Goal: Task Accomplishment & Management: Manage account settings

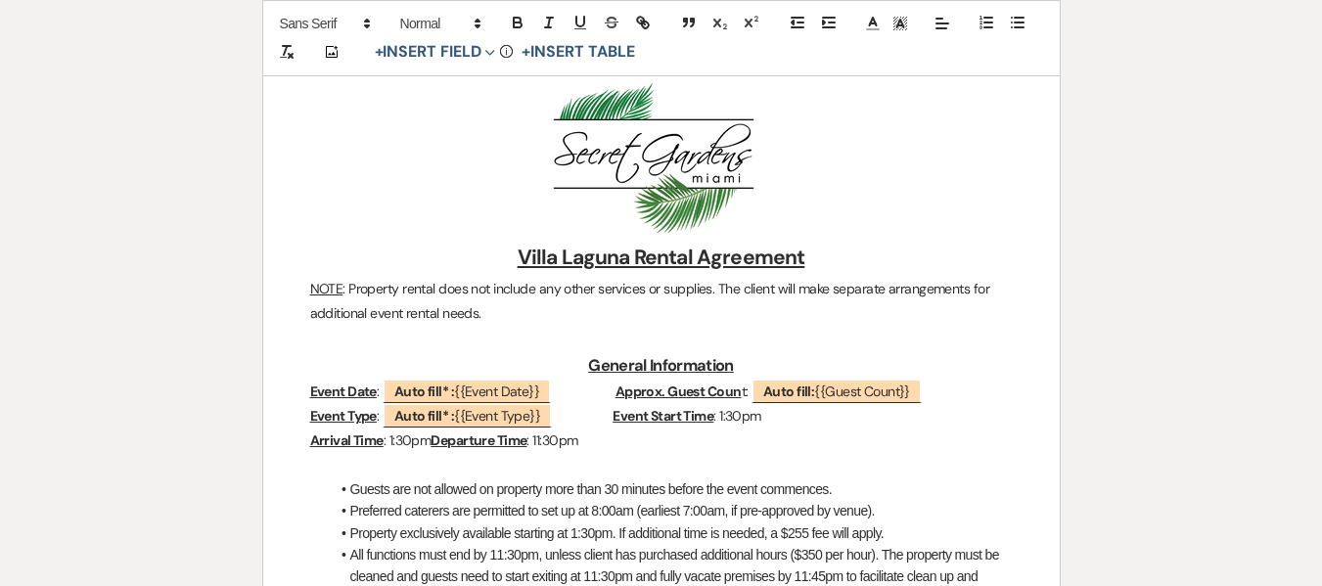
scroll to position [162, 0]
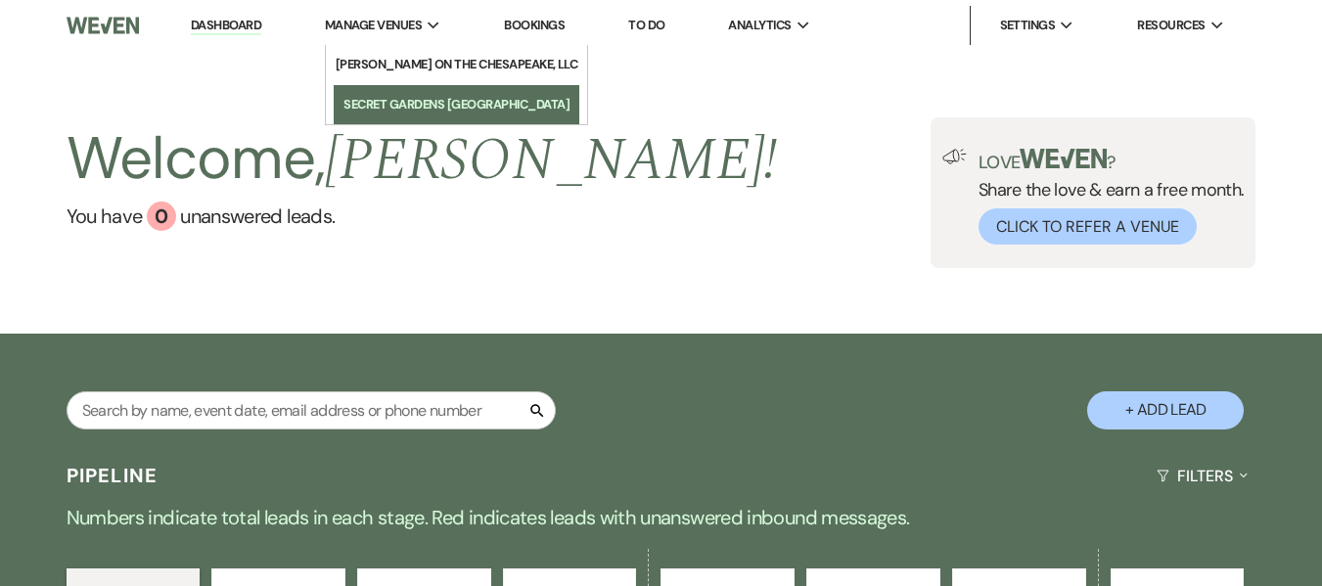
click at [421, 95] on li "Secret Gardens [GEOGRAPHIC_DATA]" at bounding box center [456, 105] width 226 height 20
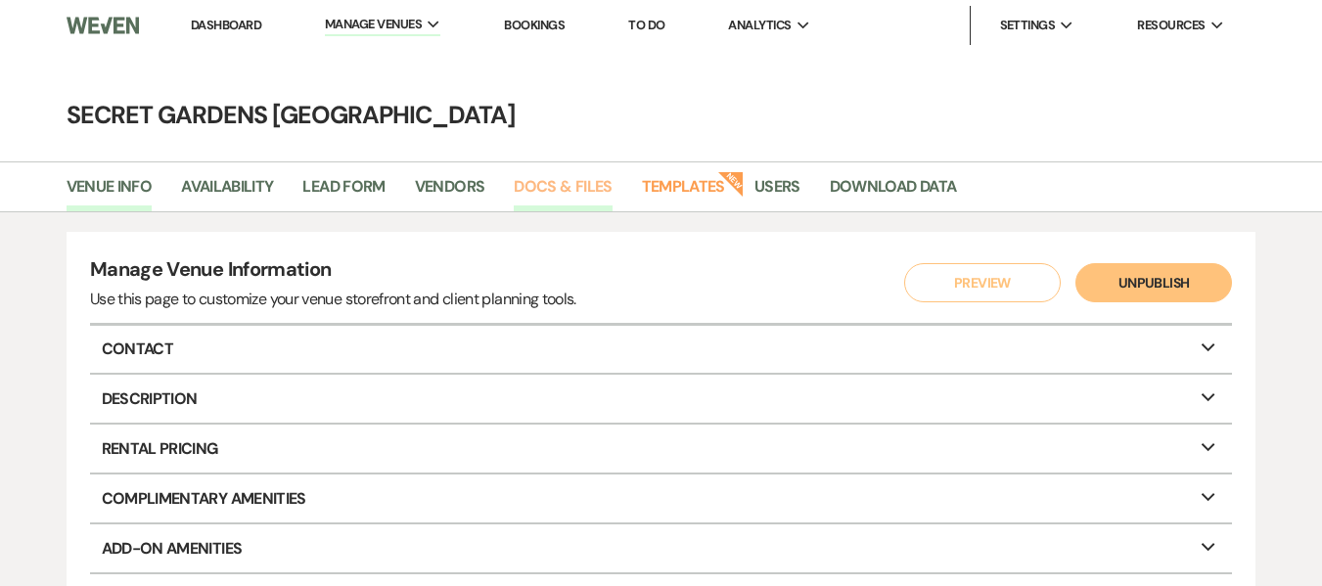
drag, startPoint x: 564, startPoint y: 187, endPoint x: 516, endPoint y: 196, distance: 49.7
click at [564, 187] on link "Docs & Files" at bounding box center [563, 192] width 98 height 37
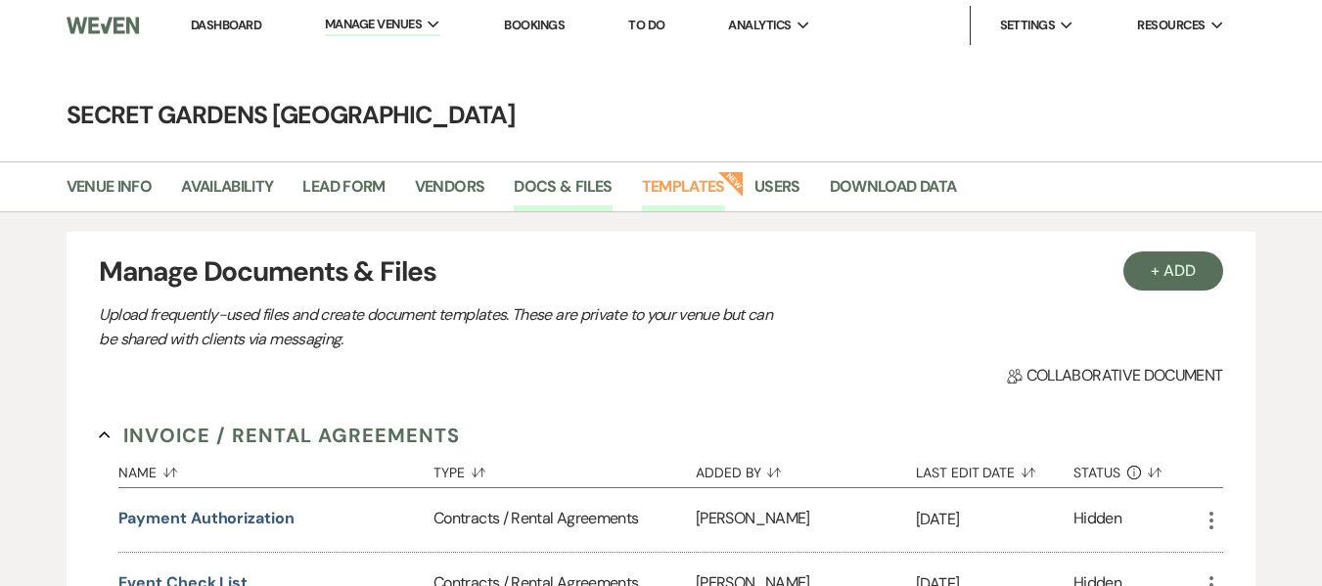
click at [668, 186] on link "Templates" at bounding box center [683, 192] width 83 height 37
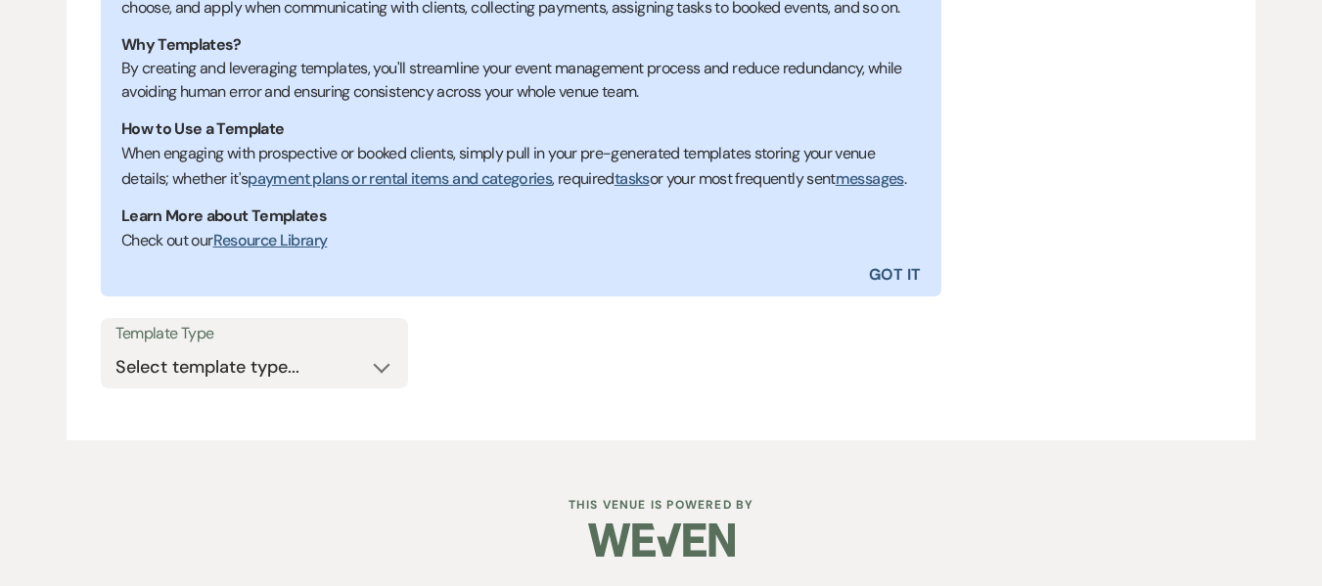
scroll to position [492, 0]
click at [311, 366] on select "Select template type... Task List Message Templates Payment Plan Inventory Item…" at bounding box center [254, 367] width 278 height 38
select select "Message Templates"
click at [115, 348] on select "Select template type... Task List Message Templates Payment Plan Inventory Item…" at bounding box center [254, 367] width 278 height 38
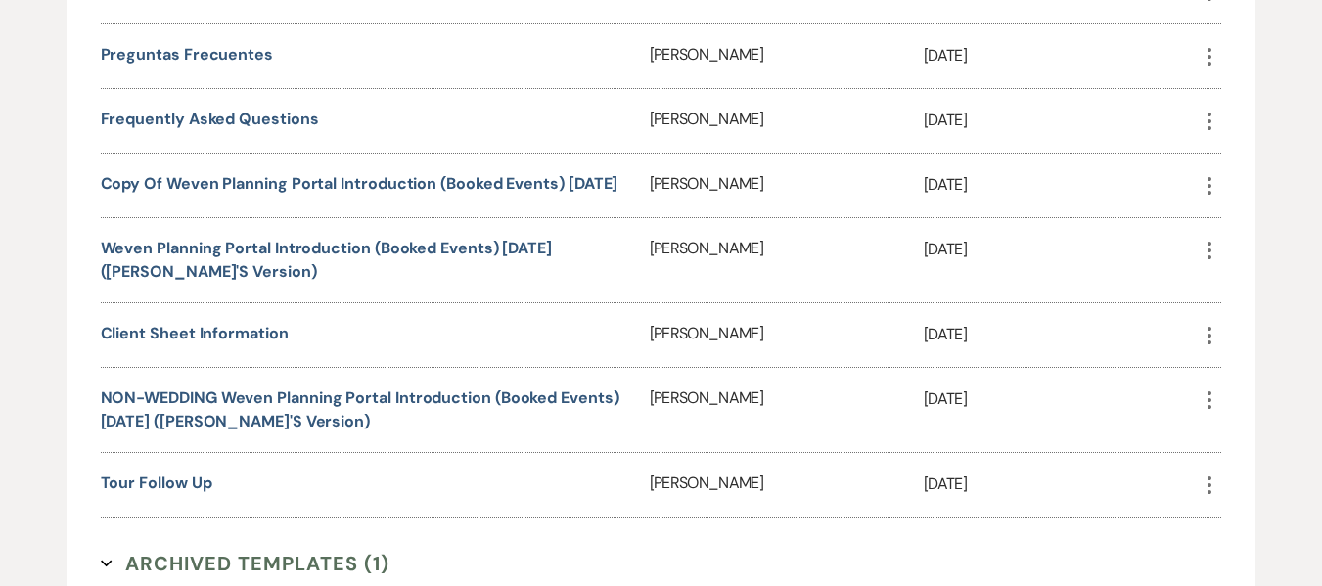
scroll to position [1517, 0]
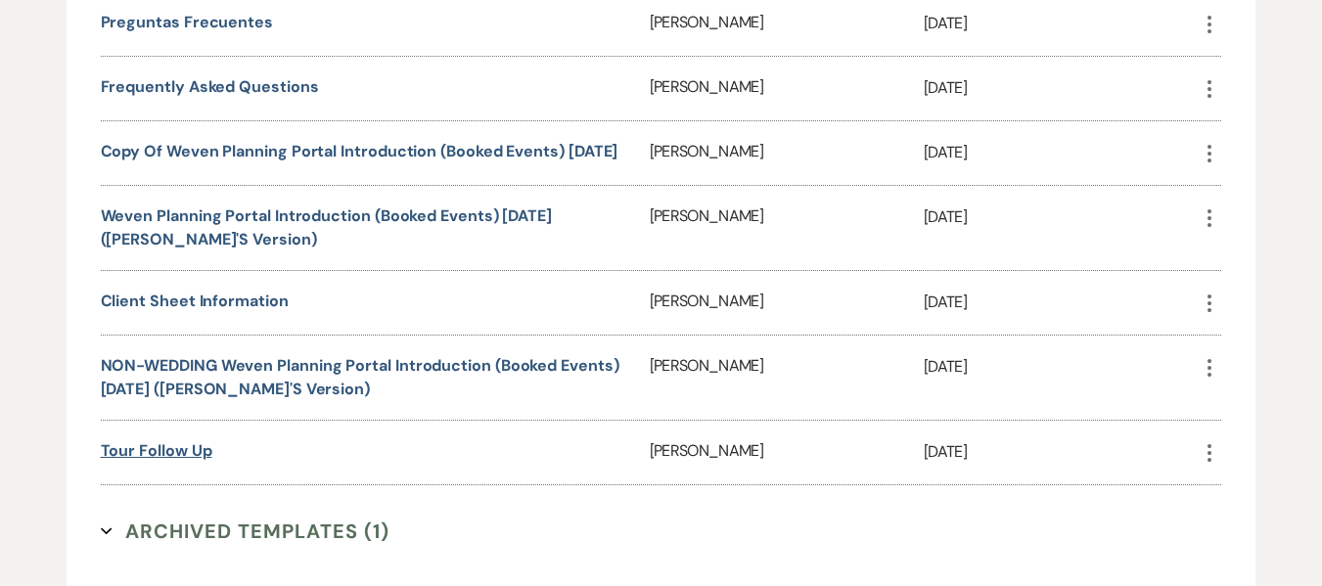
click at [190, 461] on link "Tour Follow Up" at bounding box center [157, 450] width 112 height 21
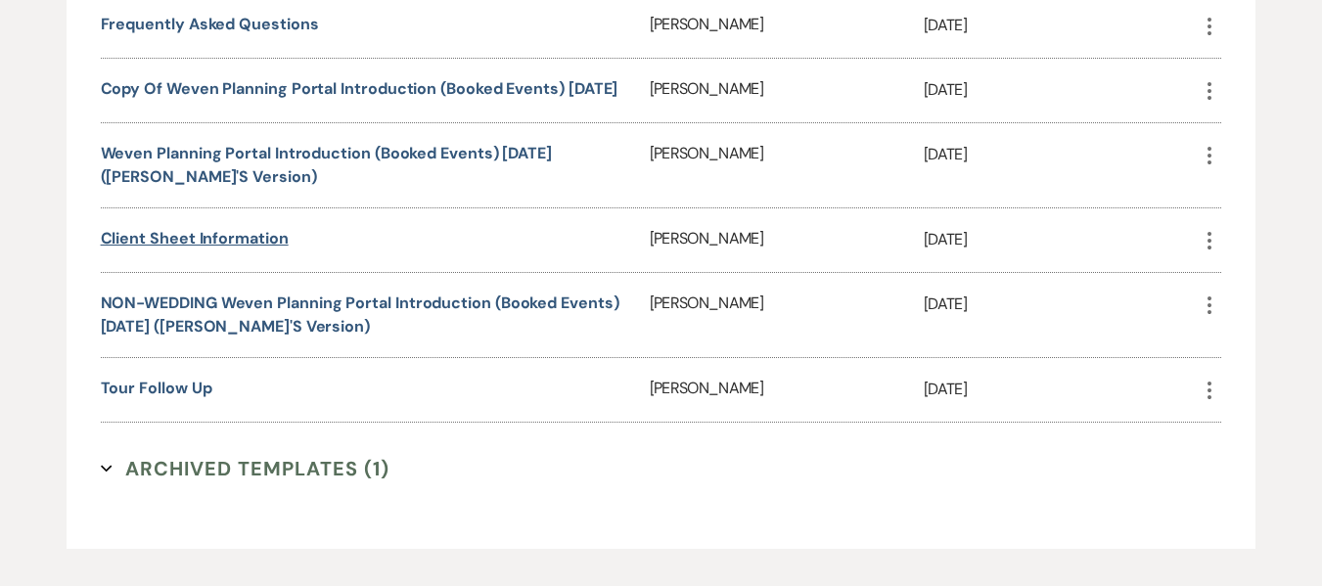
scroll to position [1615, 0]
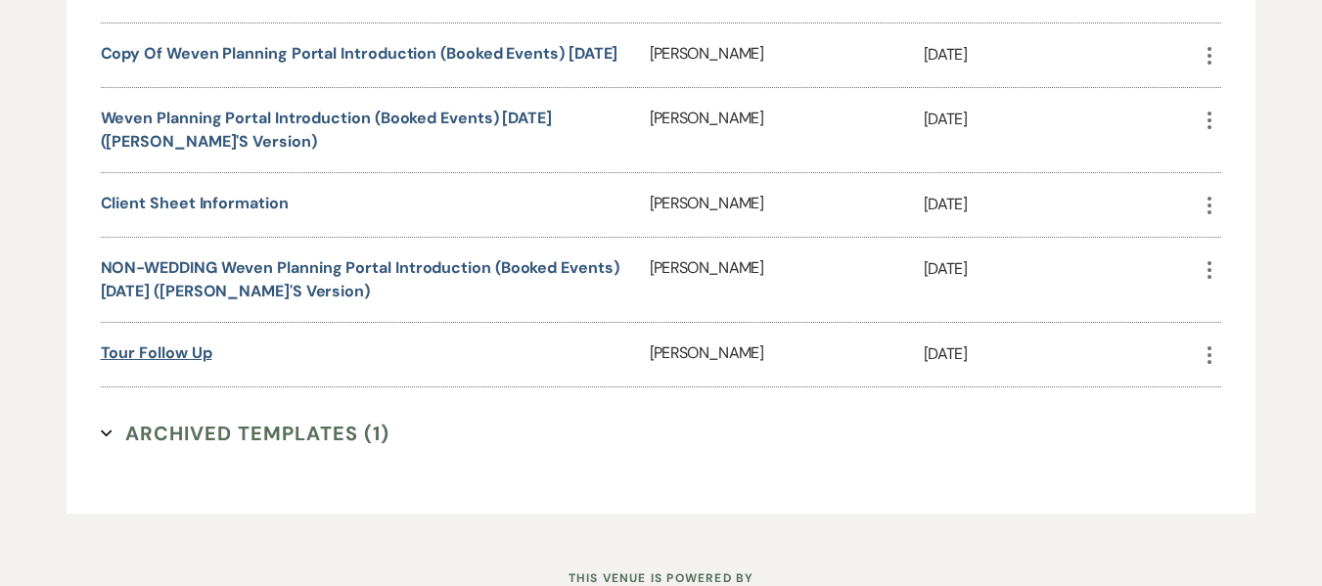
click at [185, 363] on link "Tour Follow Up" at bounding box center [157, 352] width 112 height 21
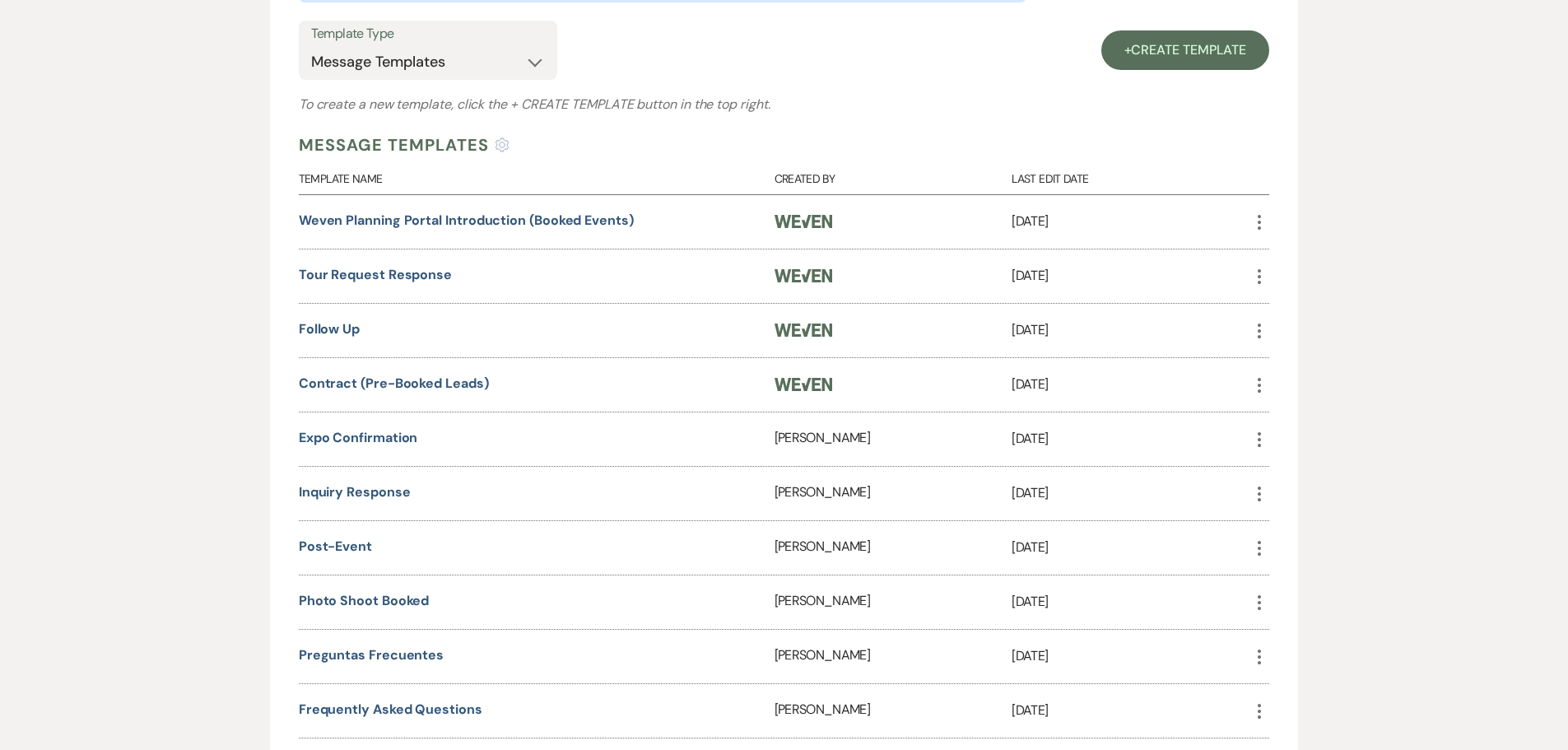
scroll to position [670, 0]
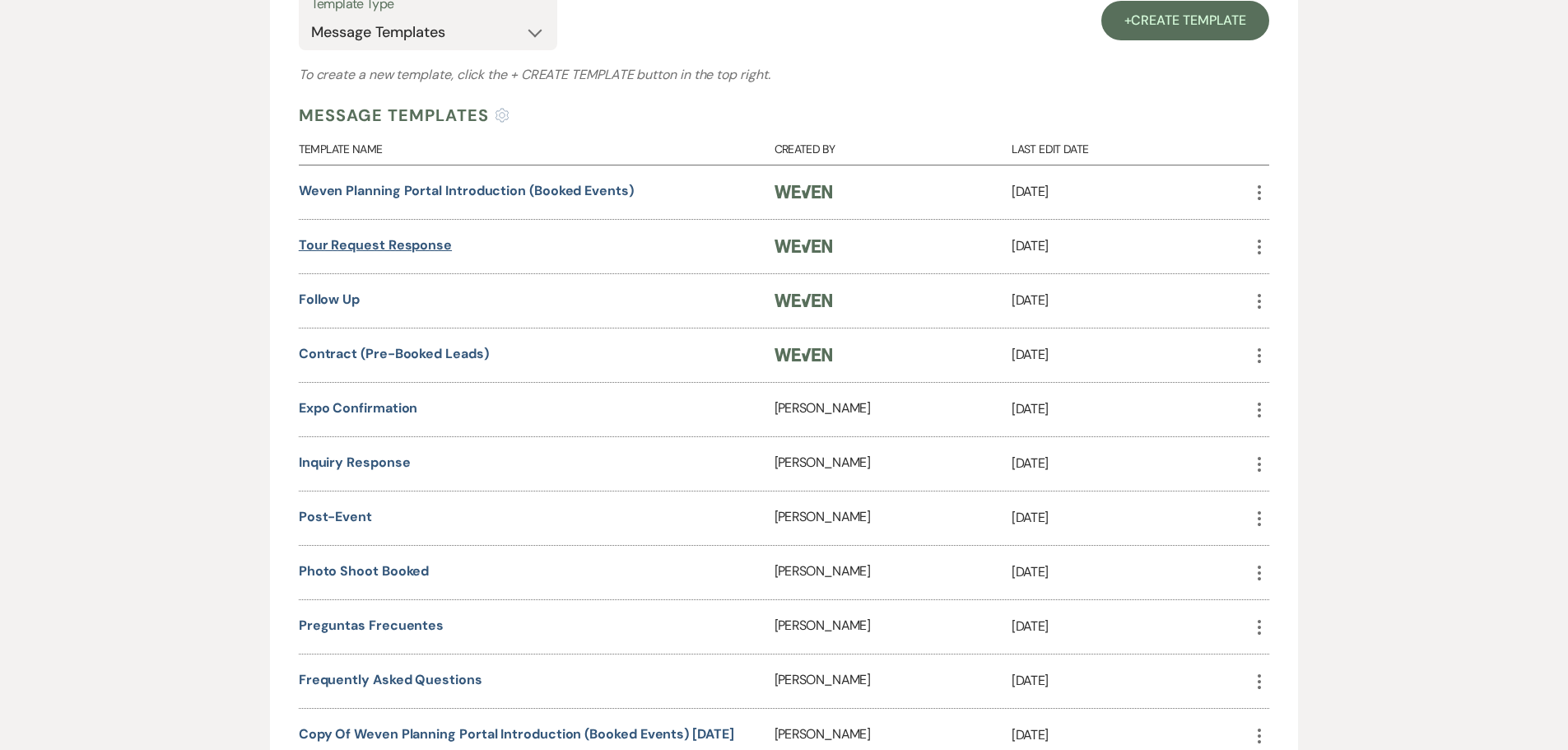
click at [386, 238] on link "Tour Request Response" at bounding box center [375, 245] width 153 height 18
click at [312, 300] on link "Follow Up" at bounding box center [329, 299] width 61 height 18
click at [423, 247] on link "Tour Request Response" at bounding box center [375, 245] width 153 height 18
click at [336, 303] on link "Follow Up" at bounding box center [329, 299] width 61 height 18
click at [370, 347] on link "Contract (Pre-Booked Leads)" at bounding box center [394, 354] width 190 height 18
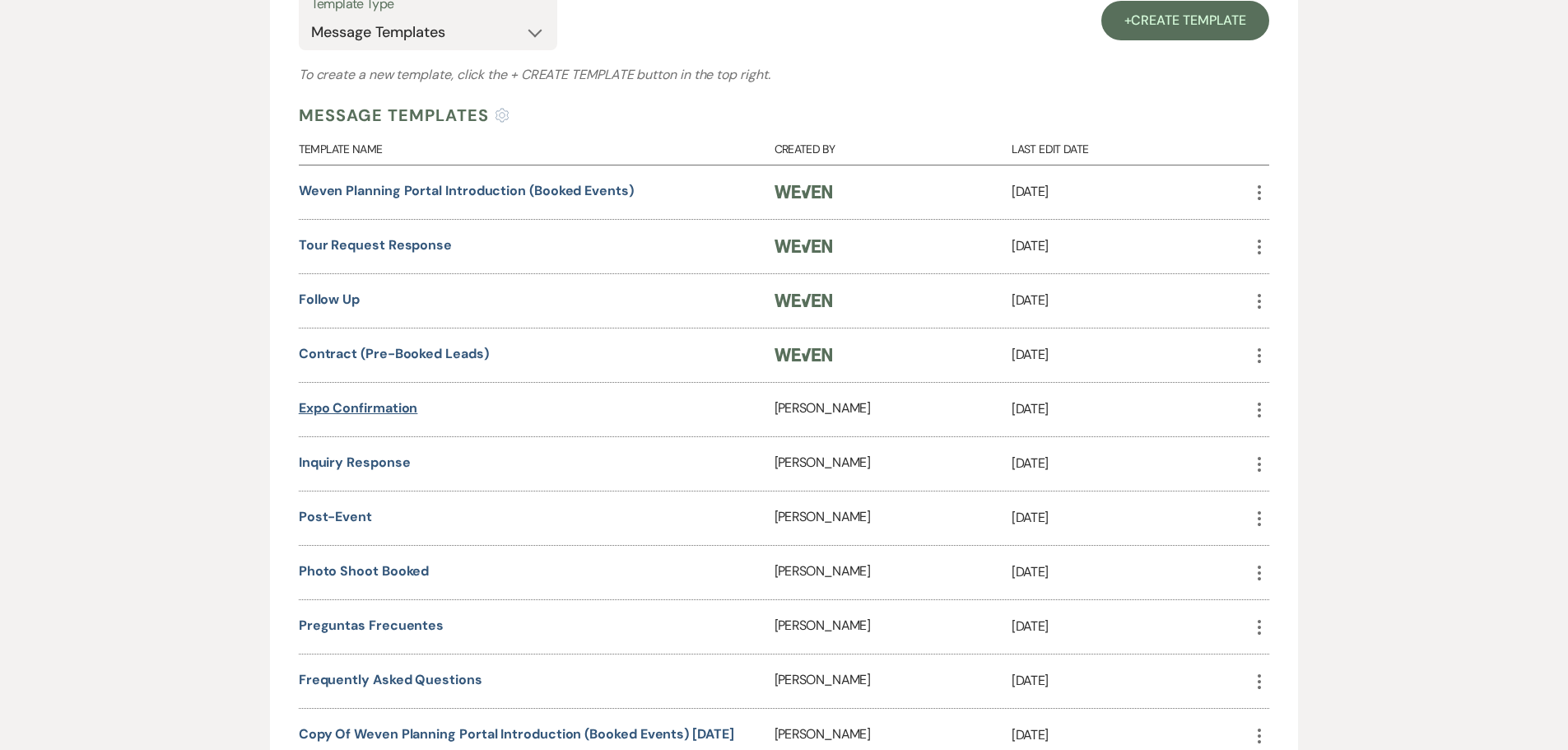
click at [340, 412] on link "Expo Confirmation" at bounding box center [358, 407] width 119 height 18
click at [381, 458] on link "Inquiry Response" at bounding box center [354, 462] width 112 height 18
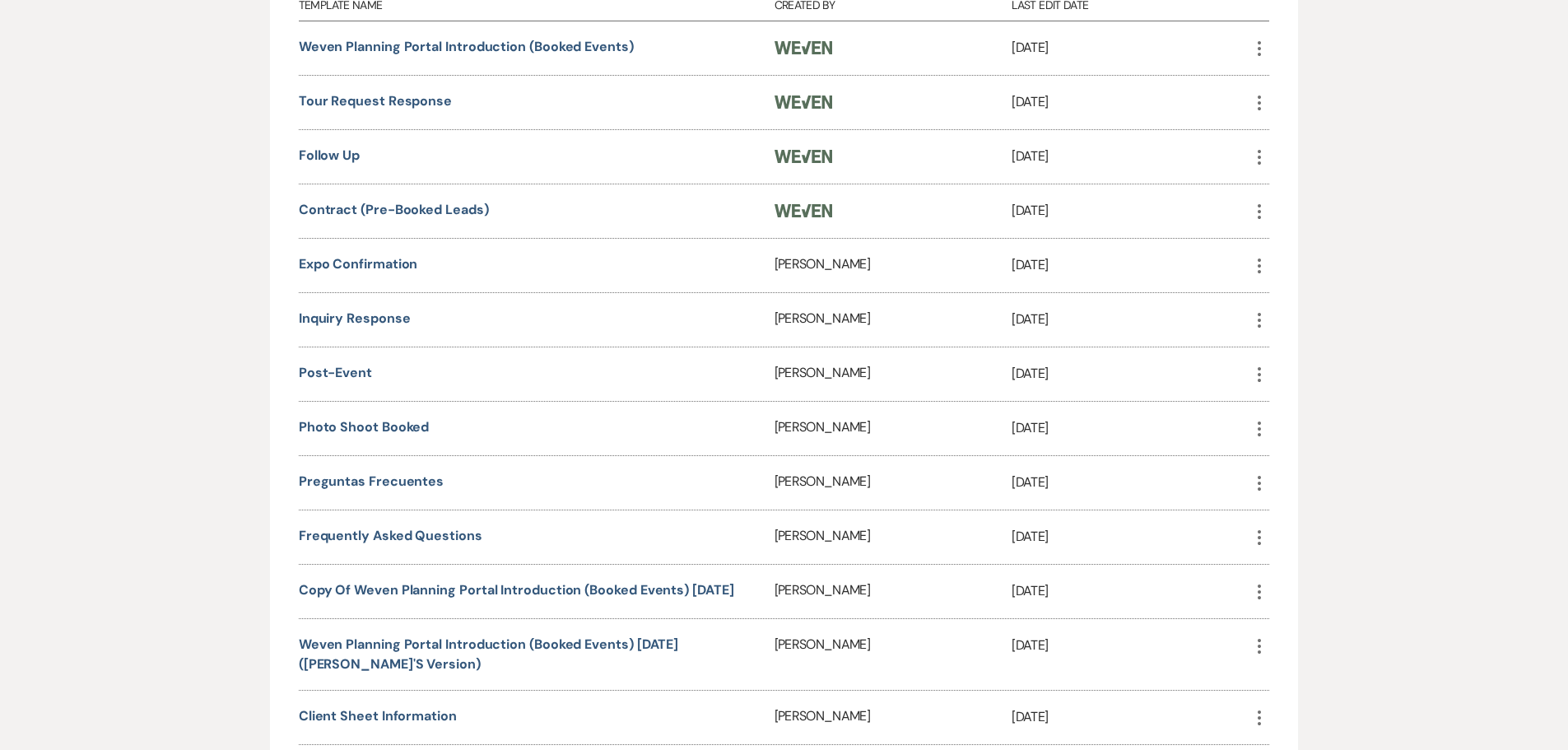
scroll to position [835, 0]
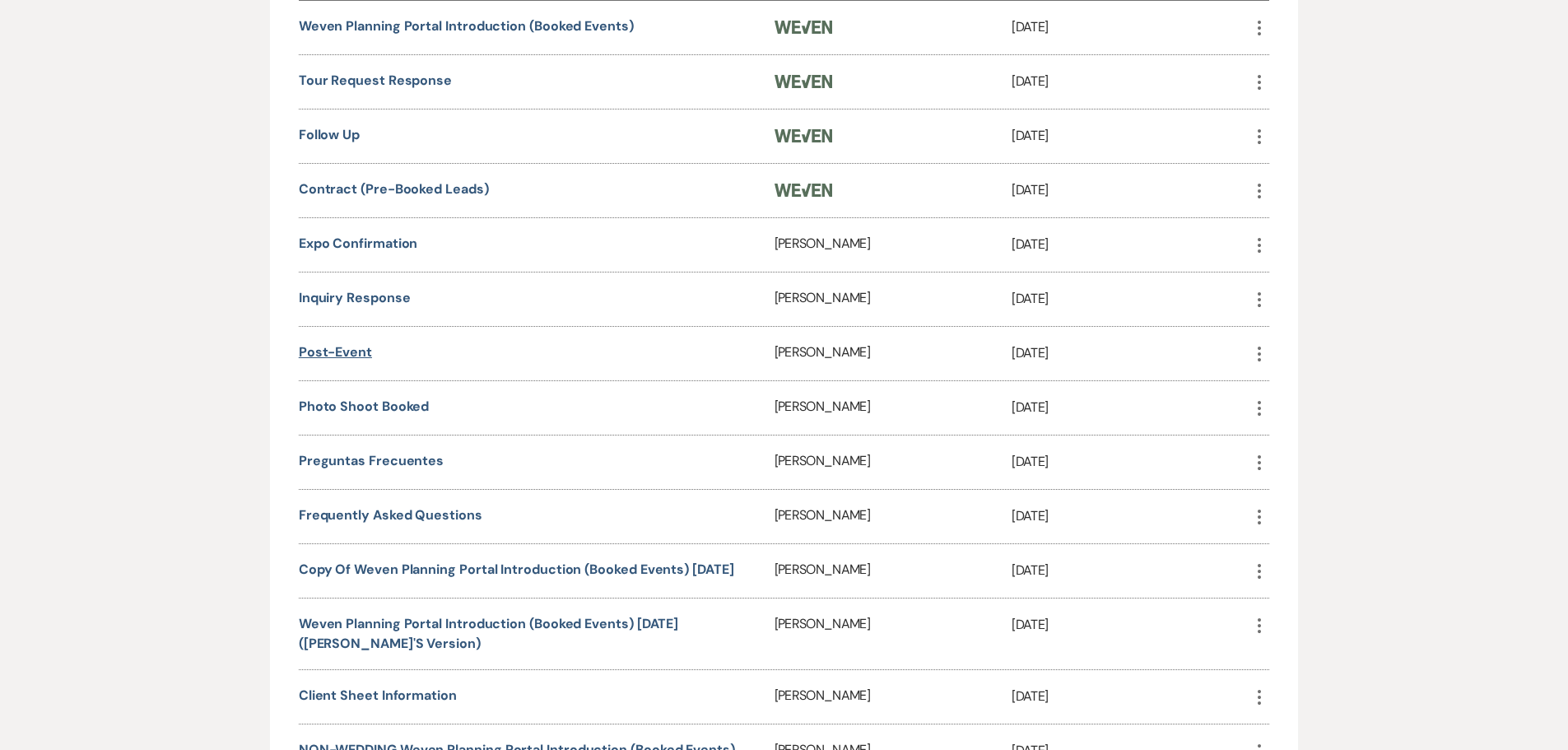
click at [320, 349] on link "Post-Event" at bounding box center [335, 352] width 73 height 18
click at [365, 409] on link "Photo Shoot Booked" at bounding box center [364, 406] width 131 height 18
click at [314, 458] on link "Preguntas Frecuentes" at bounding box center [371, 460] width 145 height 18
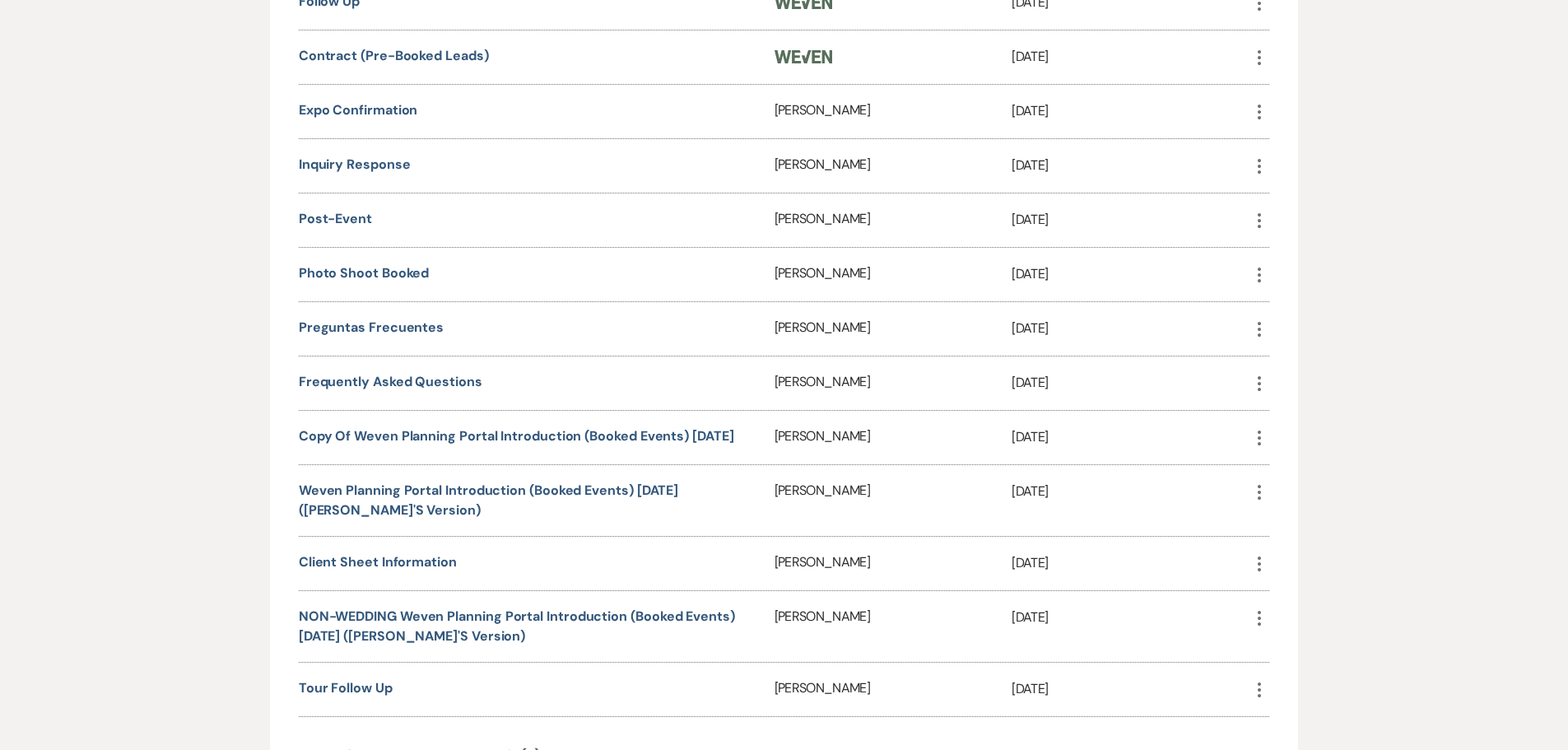
scroll to position [1000, 0]
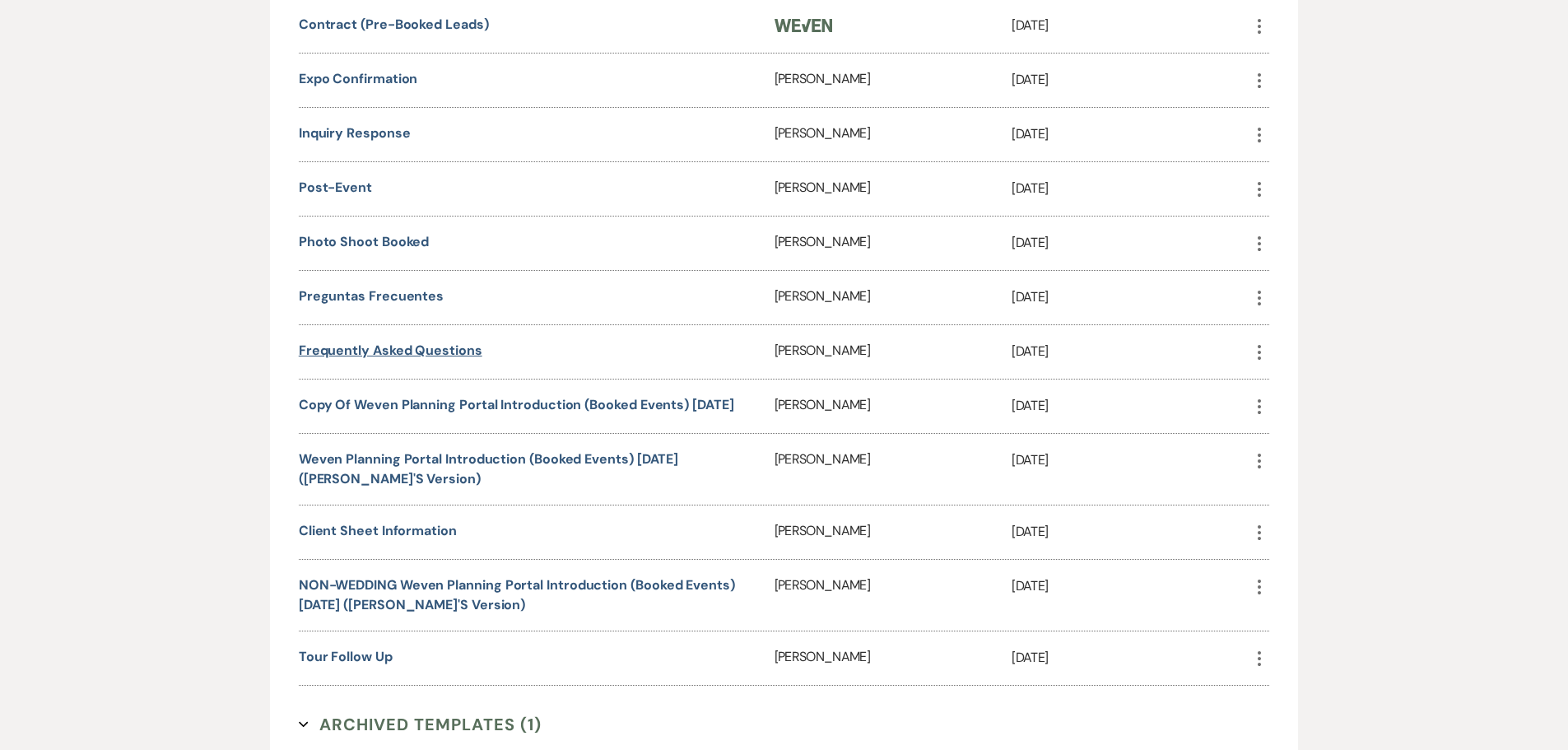
click at [342, 350] on link "Frequently Asked Questions" at bounding box center [390, 350] width 183 height 18
click at [384, 492] on link "Client Sheet Information" at bounding box center [378, 530] width 158 height 18
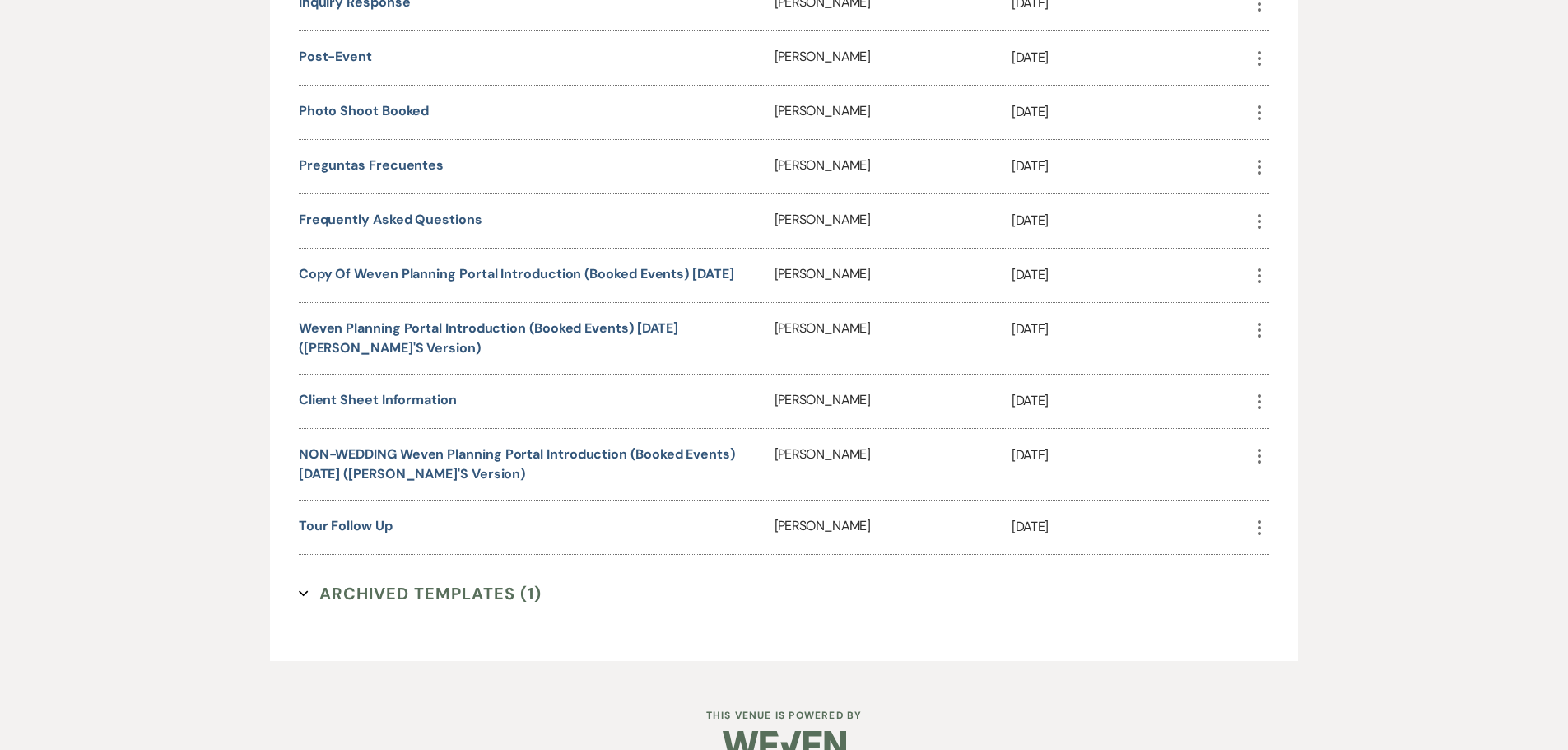
scroll to position [1164, 0]
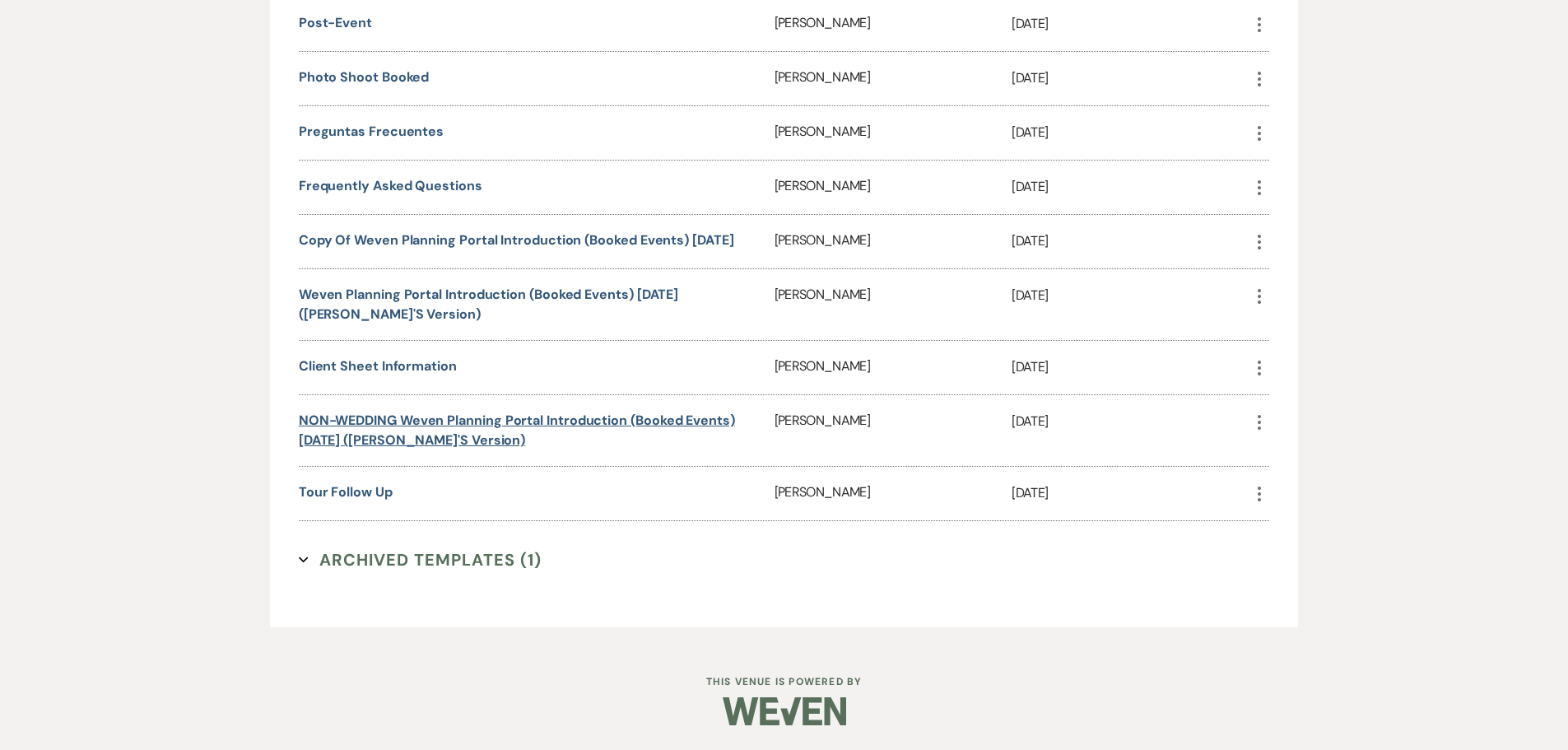
click at [380, 414] on link "NON-WEDDING Weven Planning Portal Introduction (Booked Events) 4-11-25 (Alicia'…" at bounding box center [516, 430] width 436 height 37
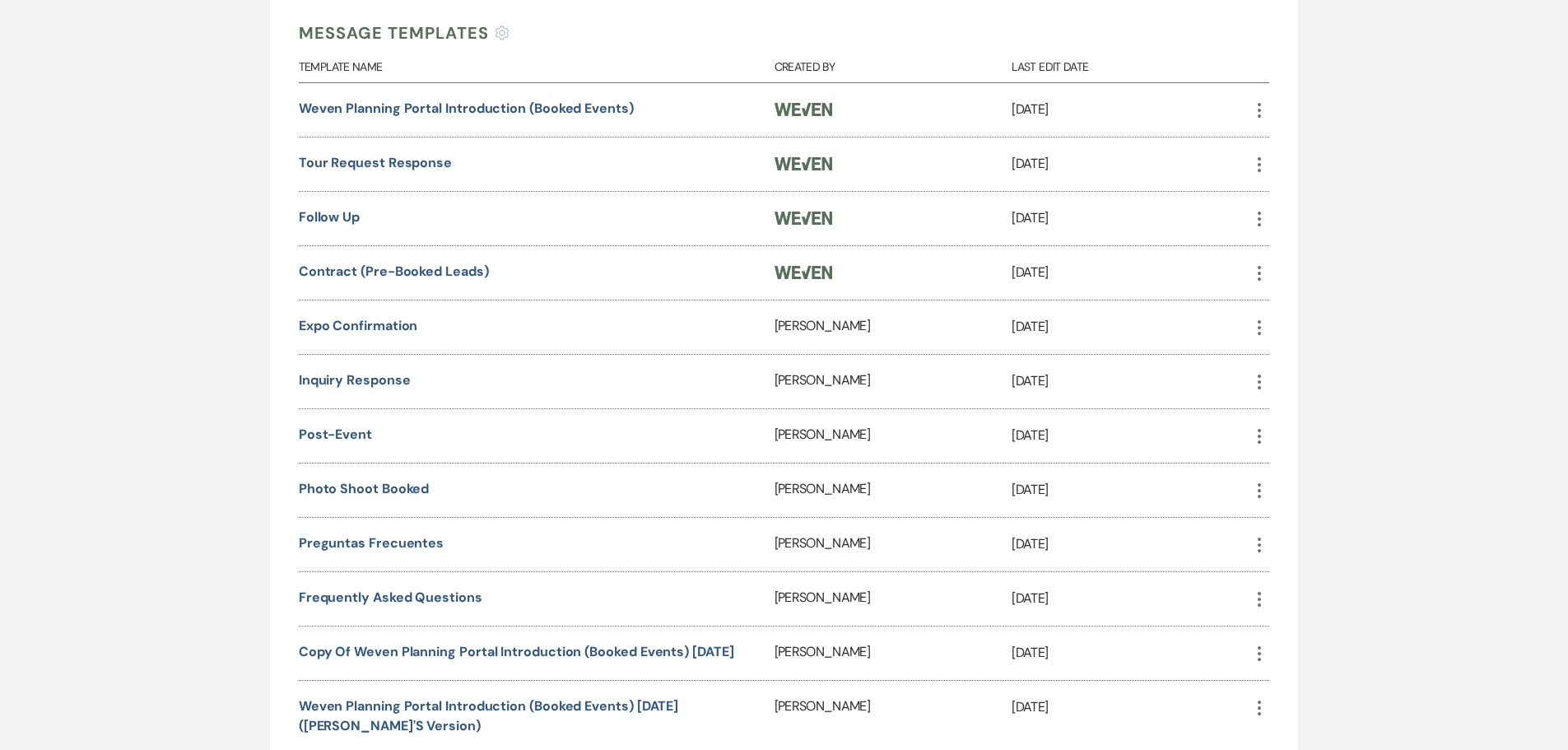
scroll to position [341, 0]
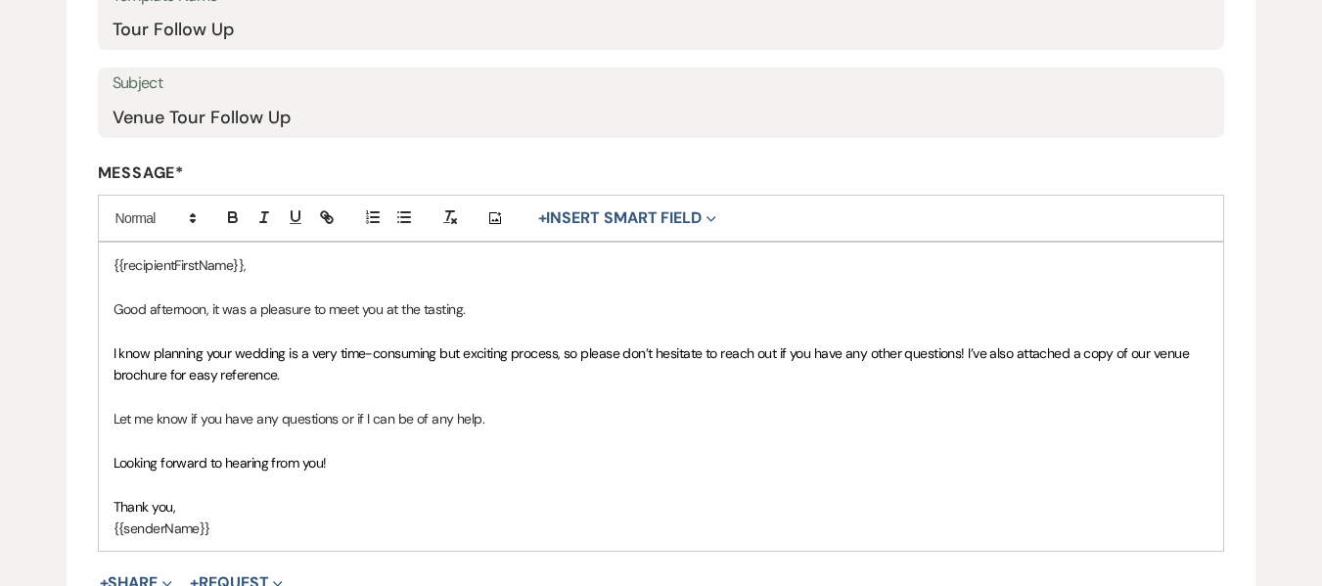
scroll to position [391, 0]
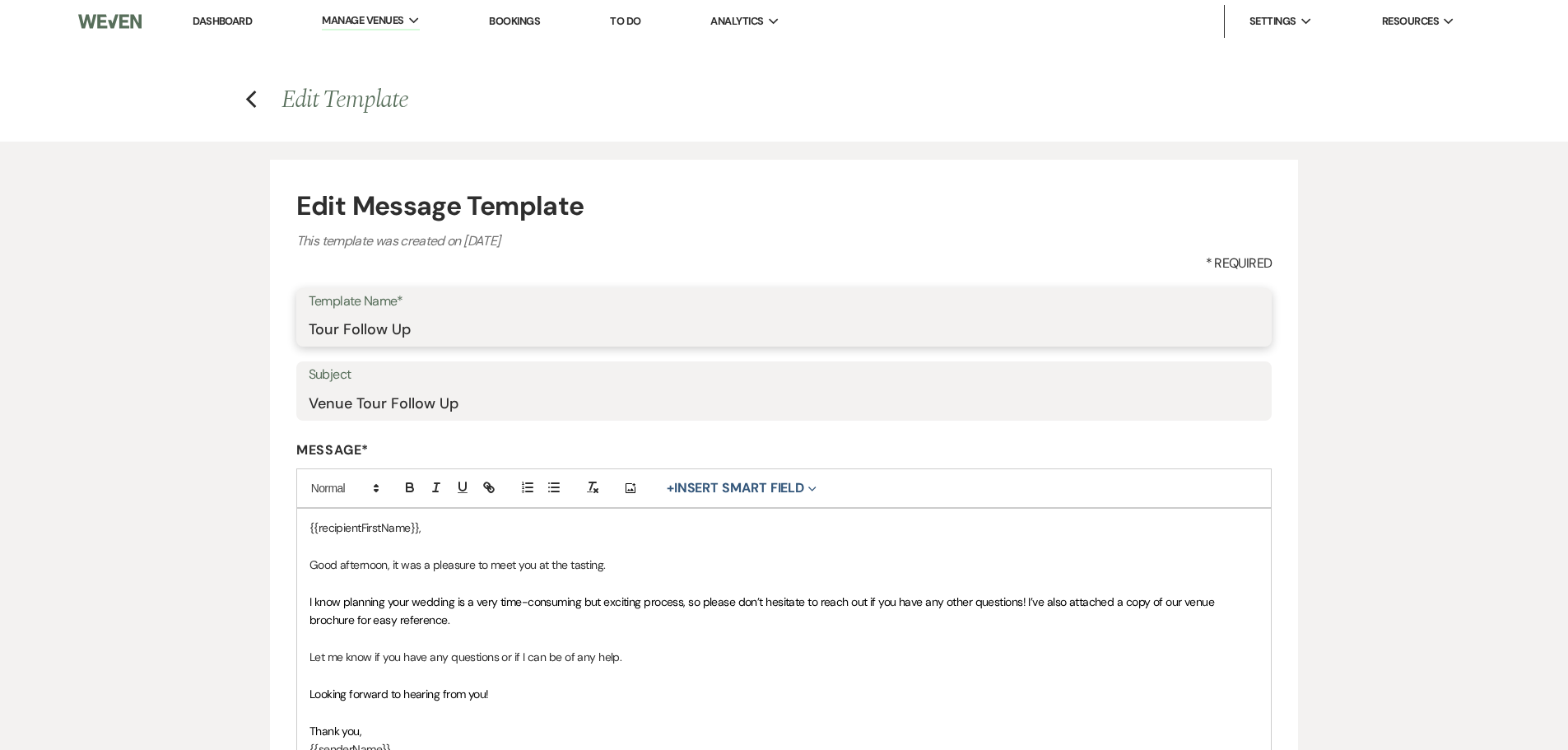
click at [385, 337] on input "Tour Follow Up" at bounding box center [784, 329] width 951 height 32
click at [517, 407] on input "Venue Tour Follow Up" at bounding box center [784, 403] width 951 height 32
click at [813, 492] on span "I know planning your wedding is a very time-consuming but exciting process, so …" at bounding box center [763, 610] width 908 height 33
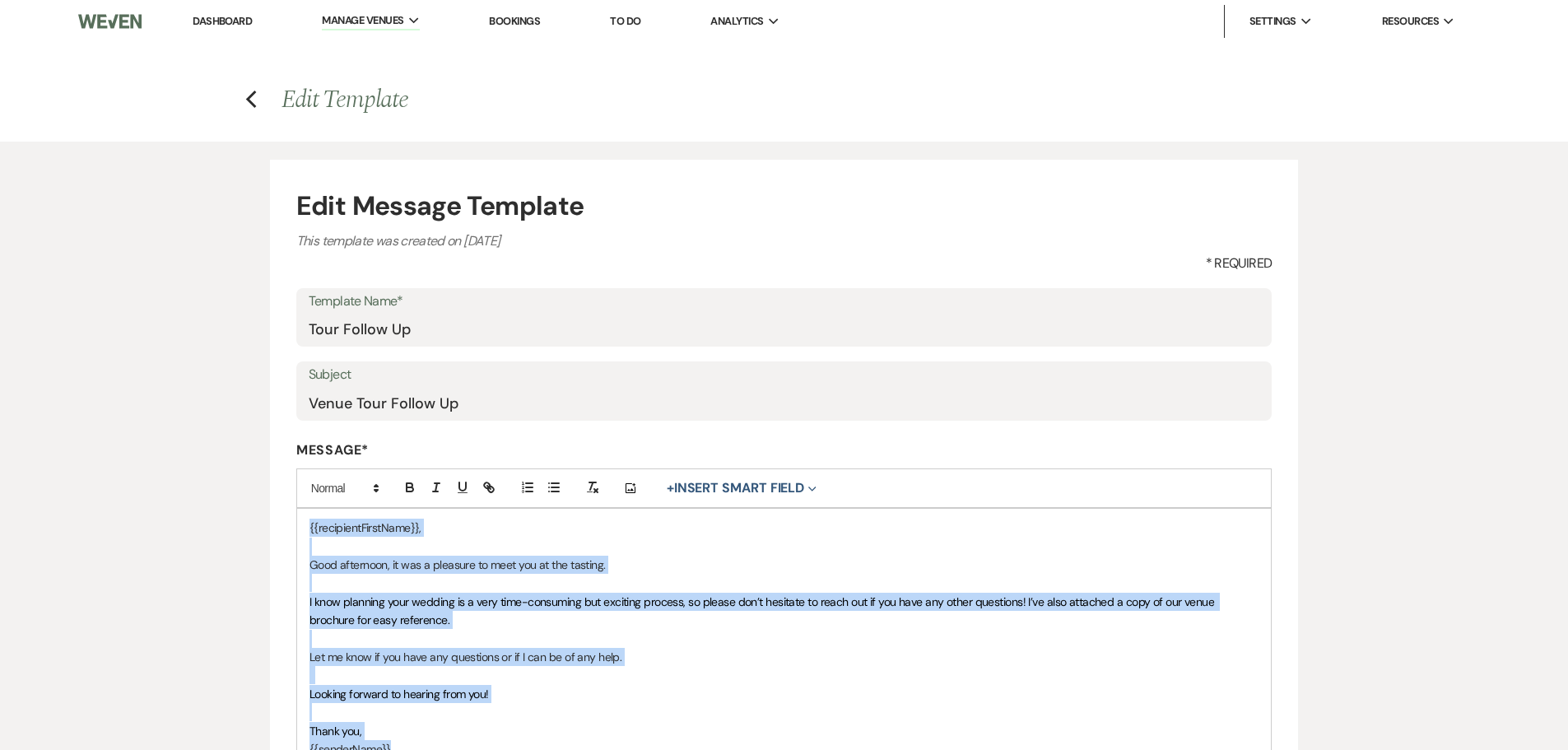
copy div "{{recipientFirstName}}, Good afternoon, it was a pleasure to meet you at the ta…"
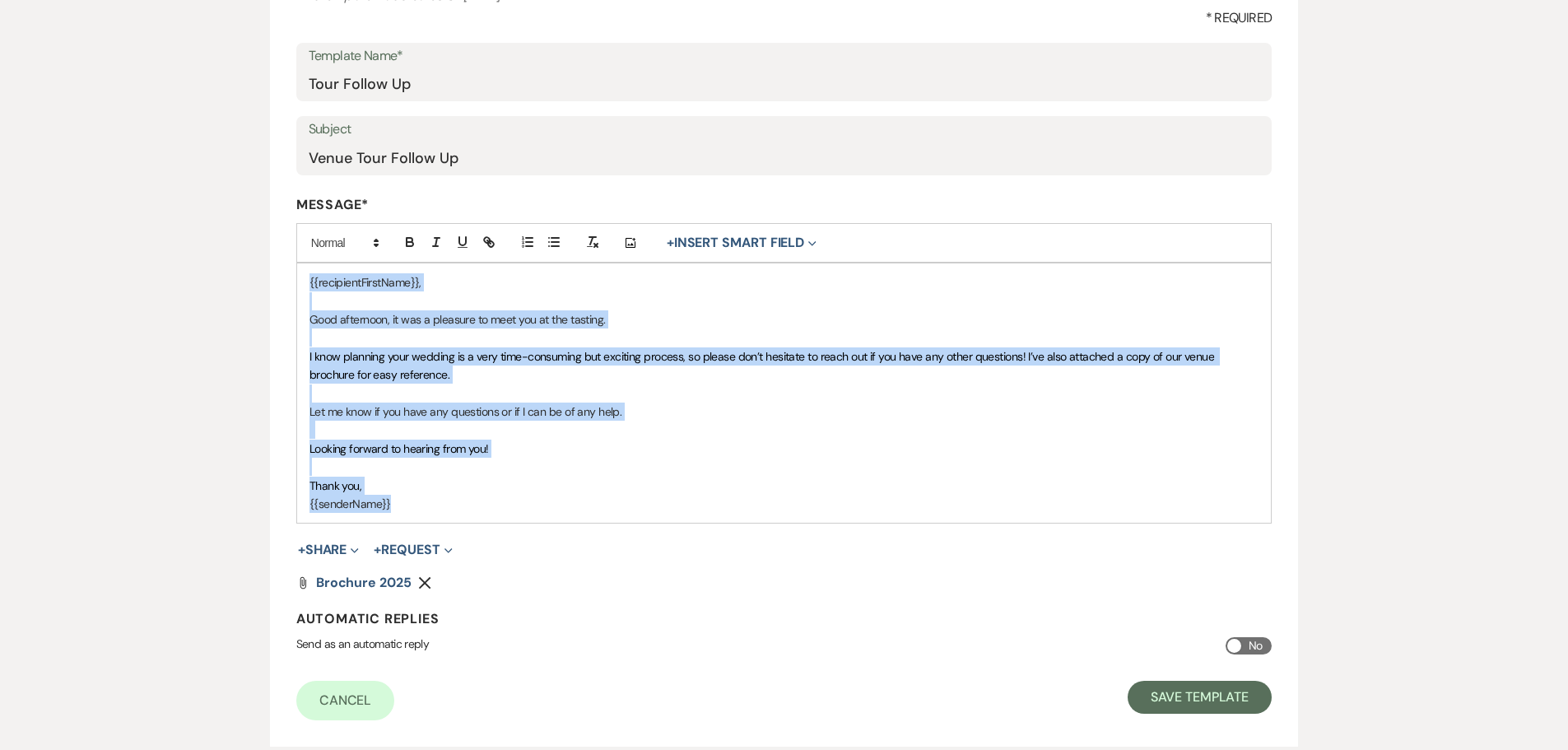
scroll to position [247, 0]
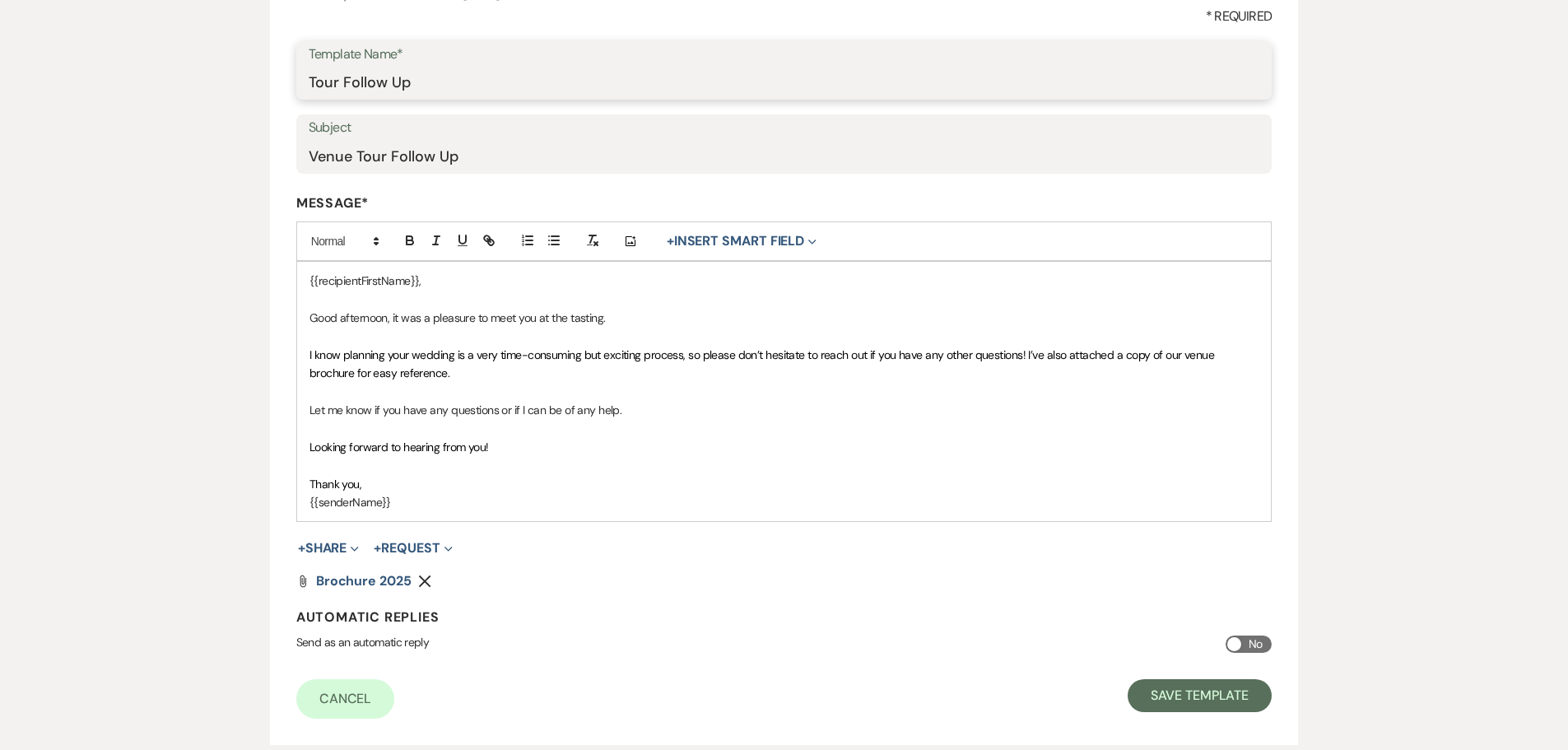
click at [499, 86] on input "Tour Follow Up" at bounding box center [784, 82] width 951 height 32
click at [622, 161] on input "Venue Tour Follow Up" at bounding box center [784, 156] width 951 height 32
click at [720, 460] on p at bounding box center [784, 465] width 950 height 19
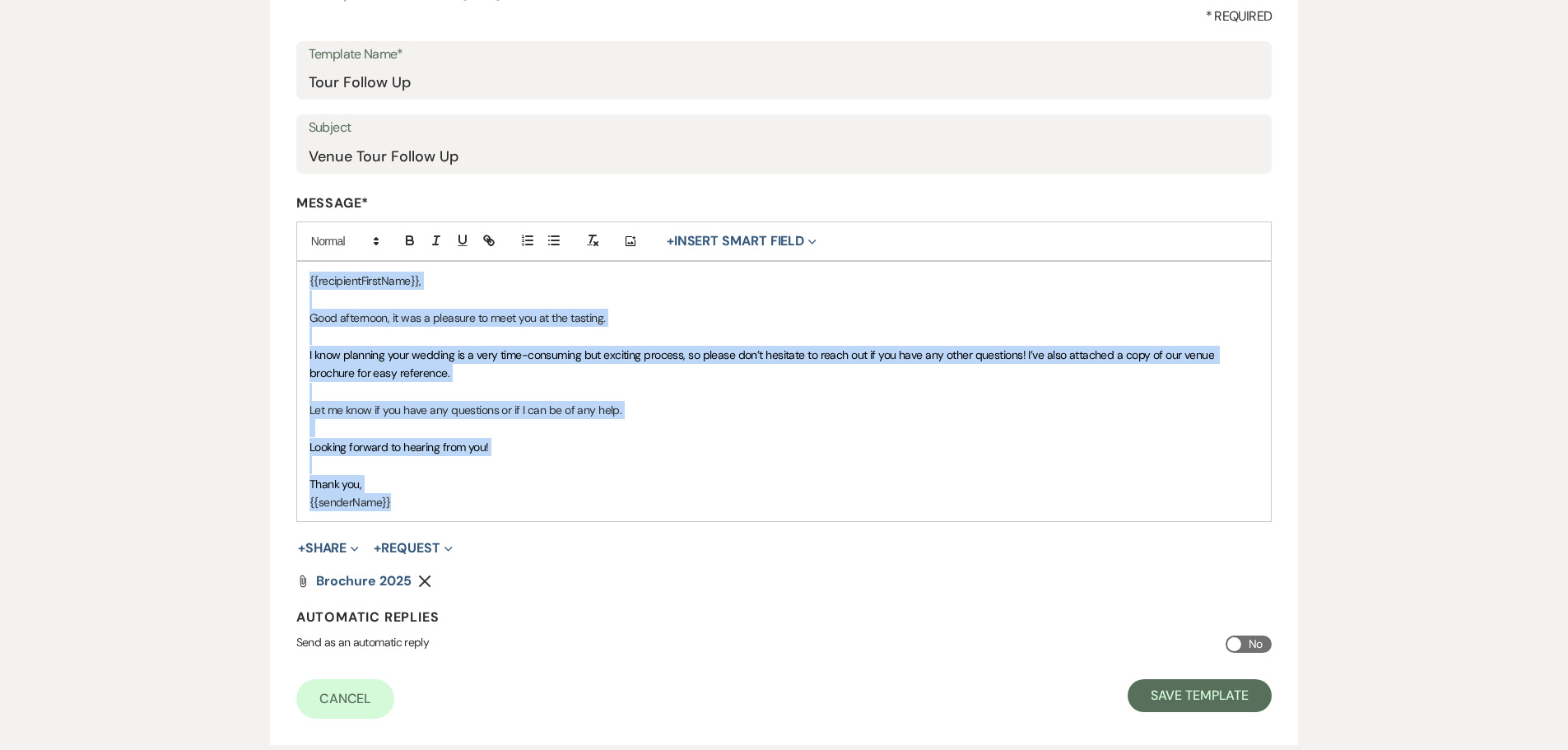
copy div "{{recipientFirstName}}, Good afternoon, it was a pleasure to meet you at the ta…"
click at [1111, 409] on p "Let me know if you have any questions or if I can be of any help." at bounding box center [784, 410] width 950 height 19
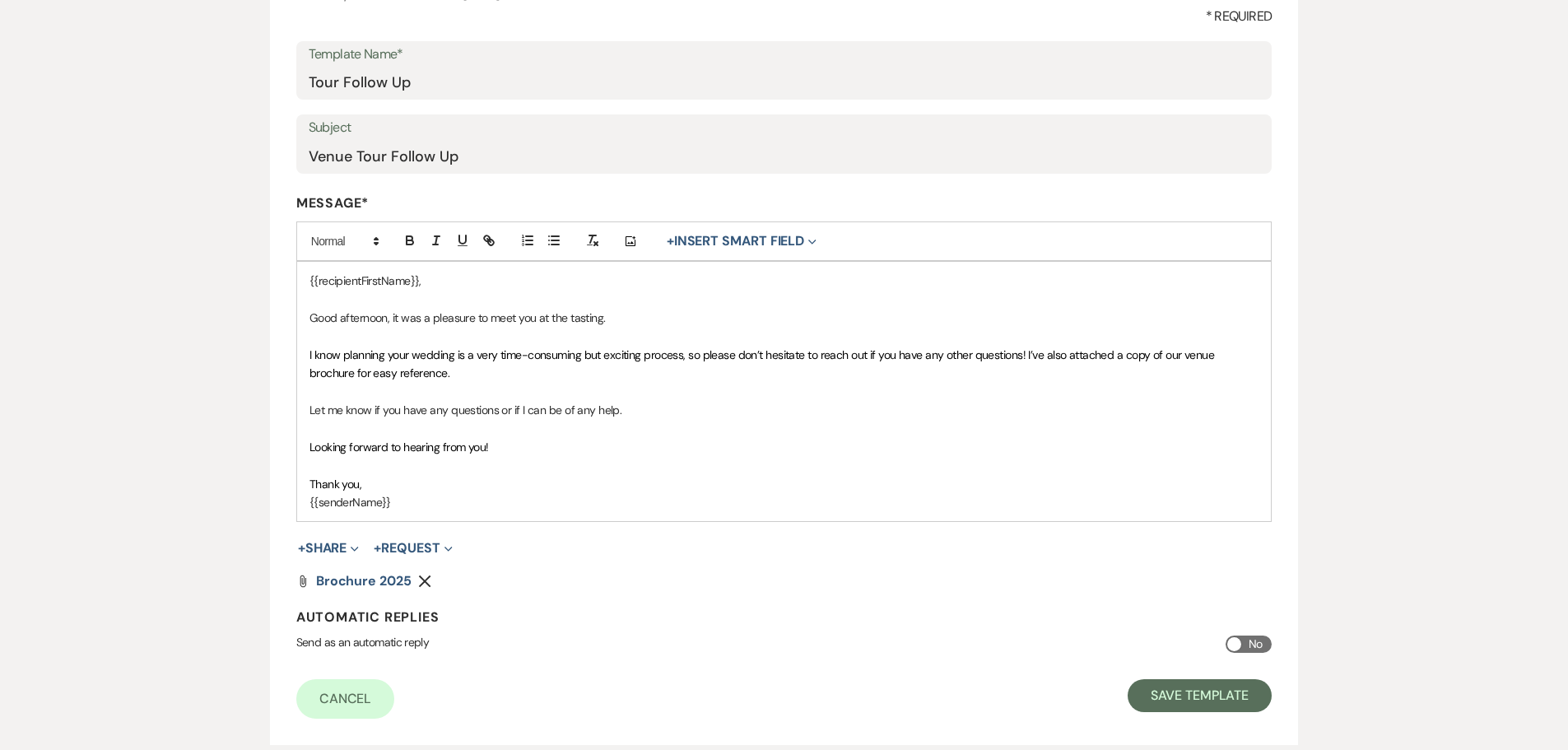
click at [1111, 354] on div "Edit Message Template This template was created on May 5, 2025 * Required Templ…" at bounding box center [784, 320] width 1568 height 851
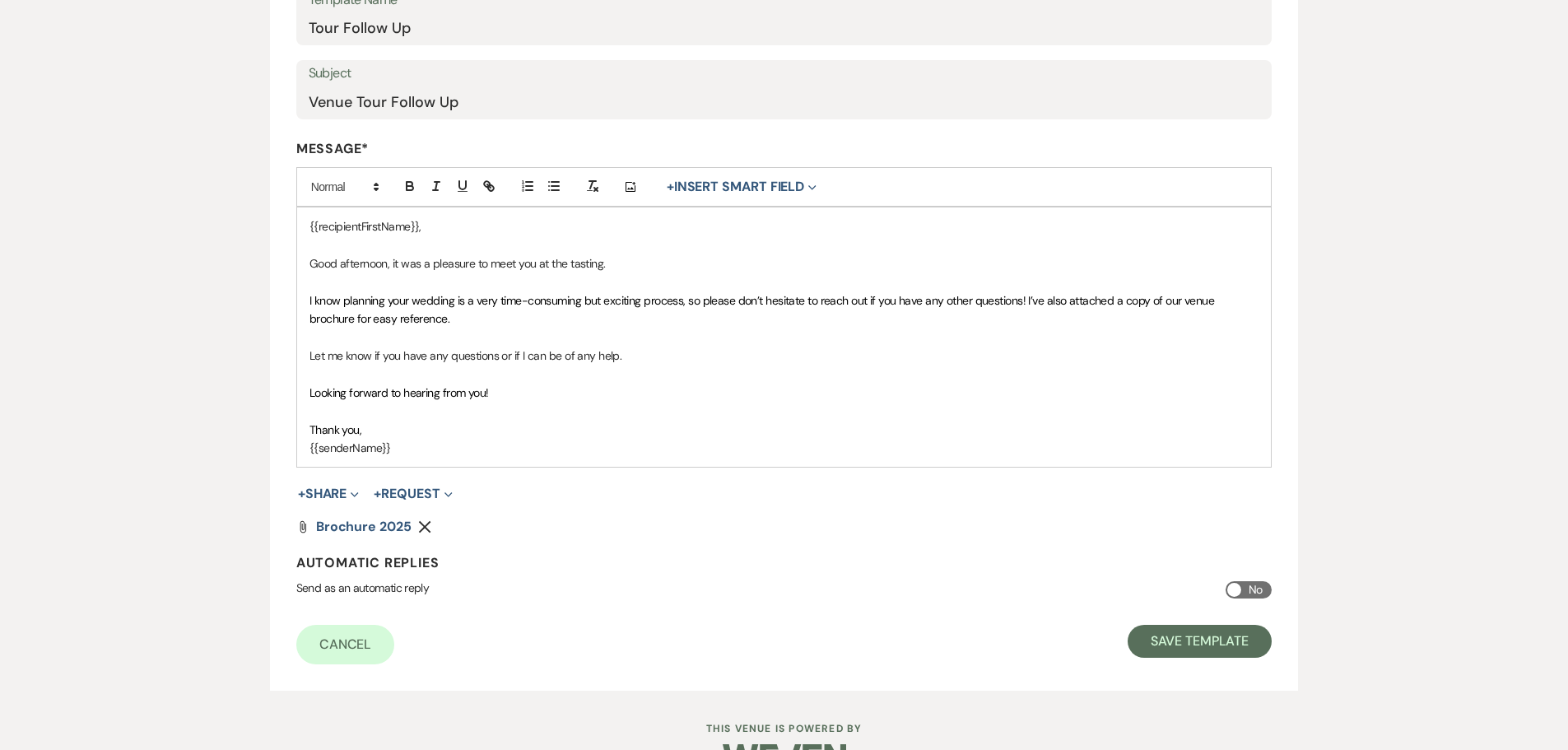
scroll to position [329, 0]
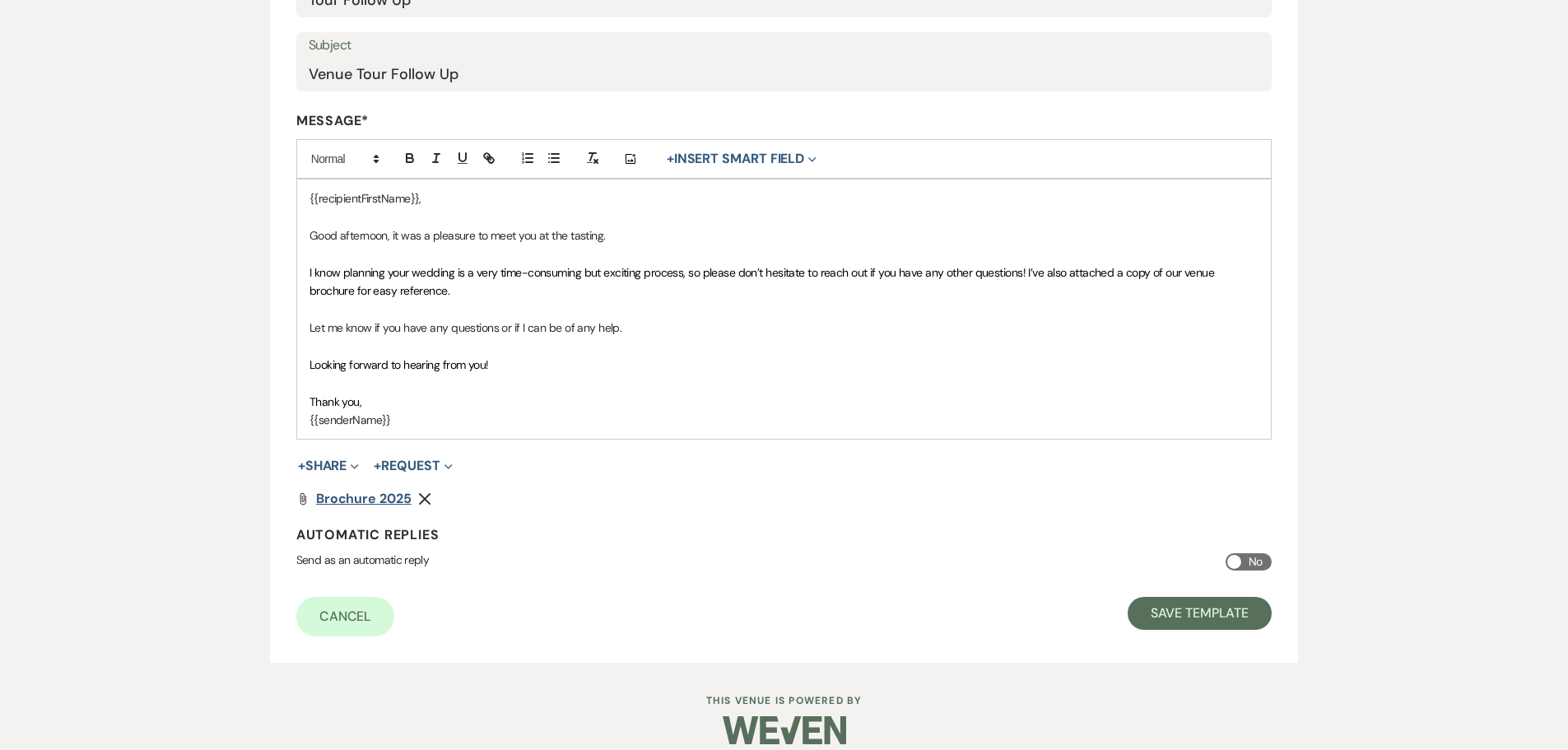
click at [385, 492] on span "Brochure 2025" at bounding box center [363, 498] width 95 height 18
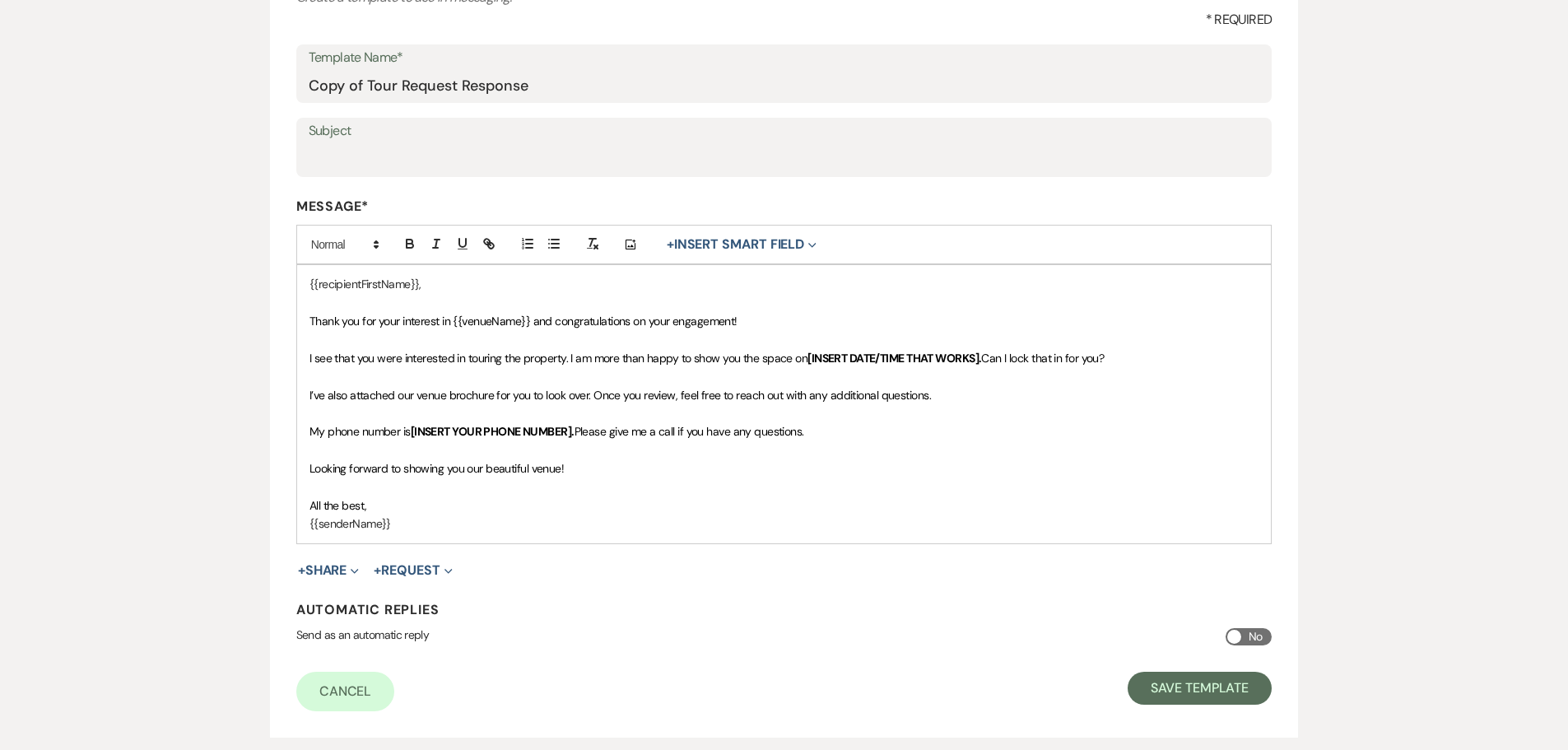
scroll to position [247, 0]
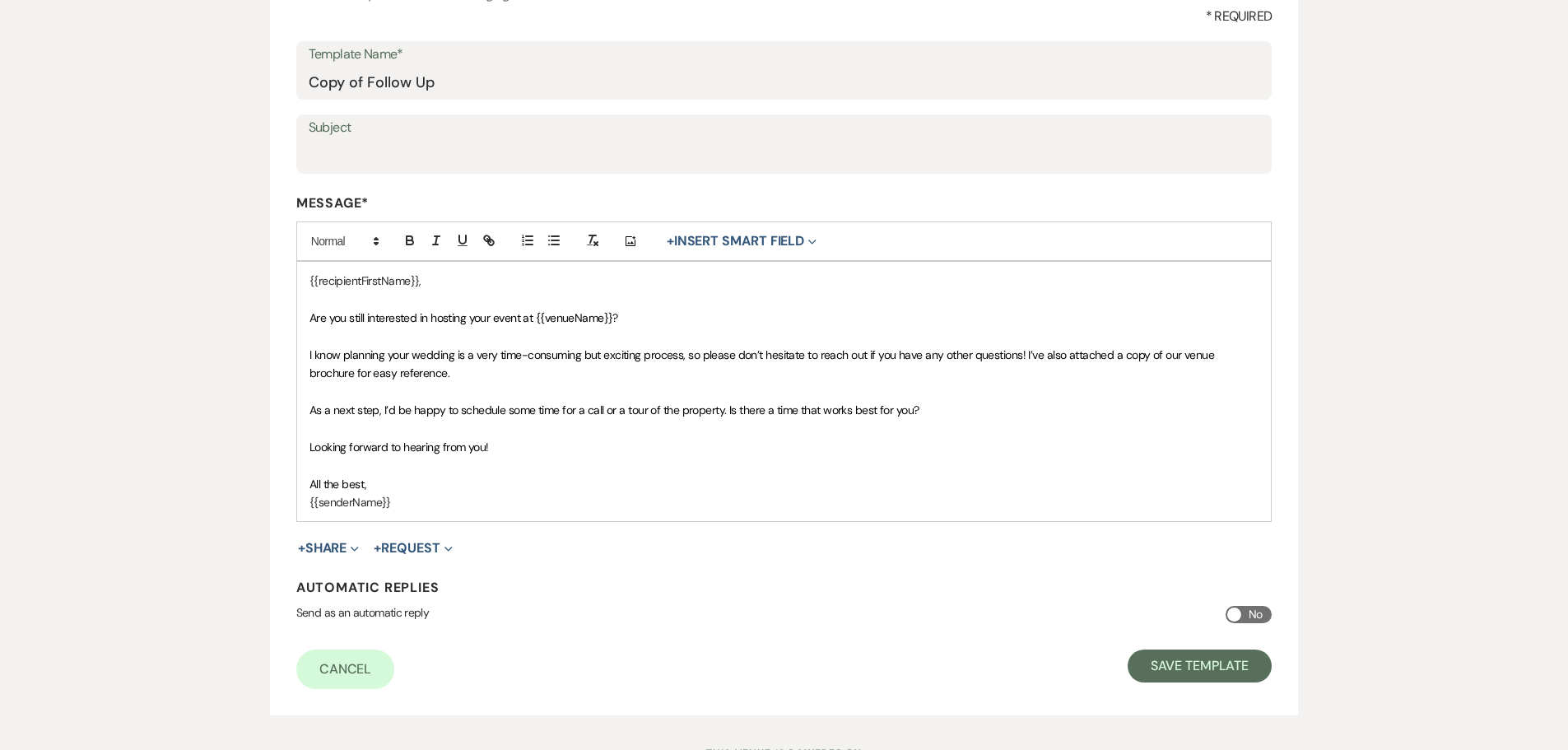
scroll to position [319, 0]
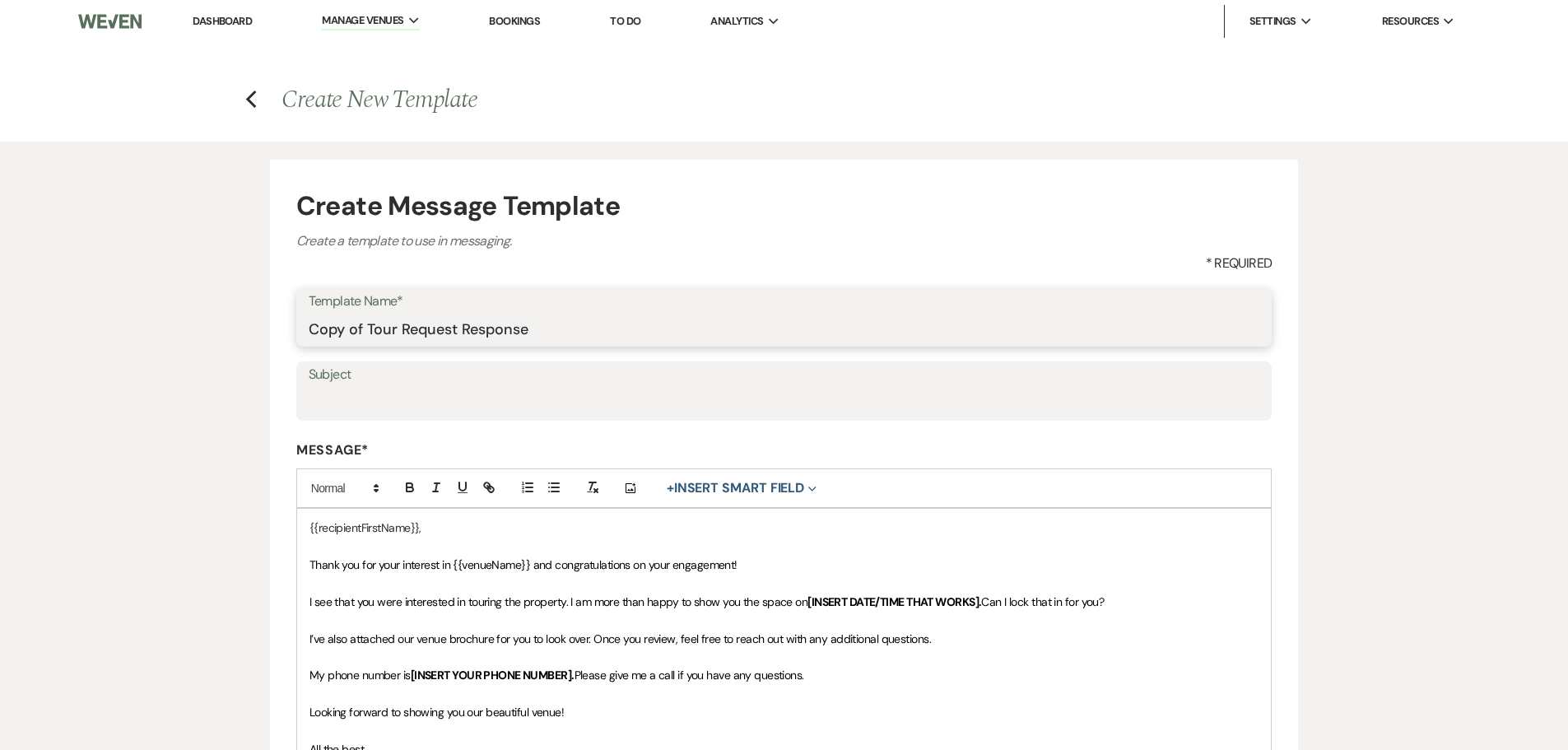
click at [426, 324] on input "Copy of Tour Request Response" at bounding box center [784, 329] width 951 height 32
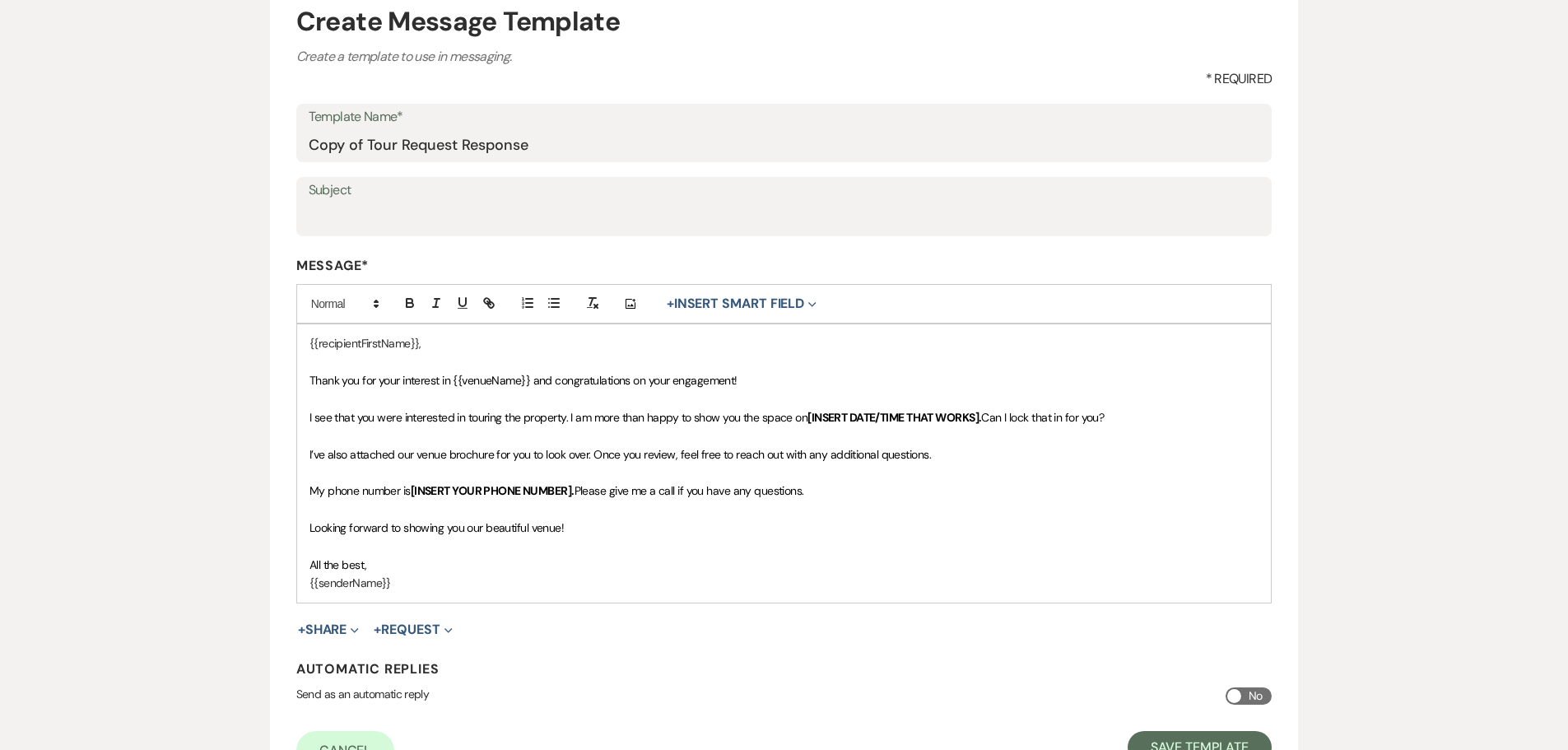
scroll to position [247, 0]
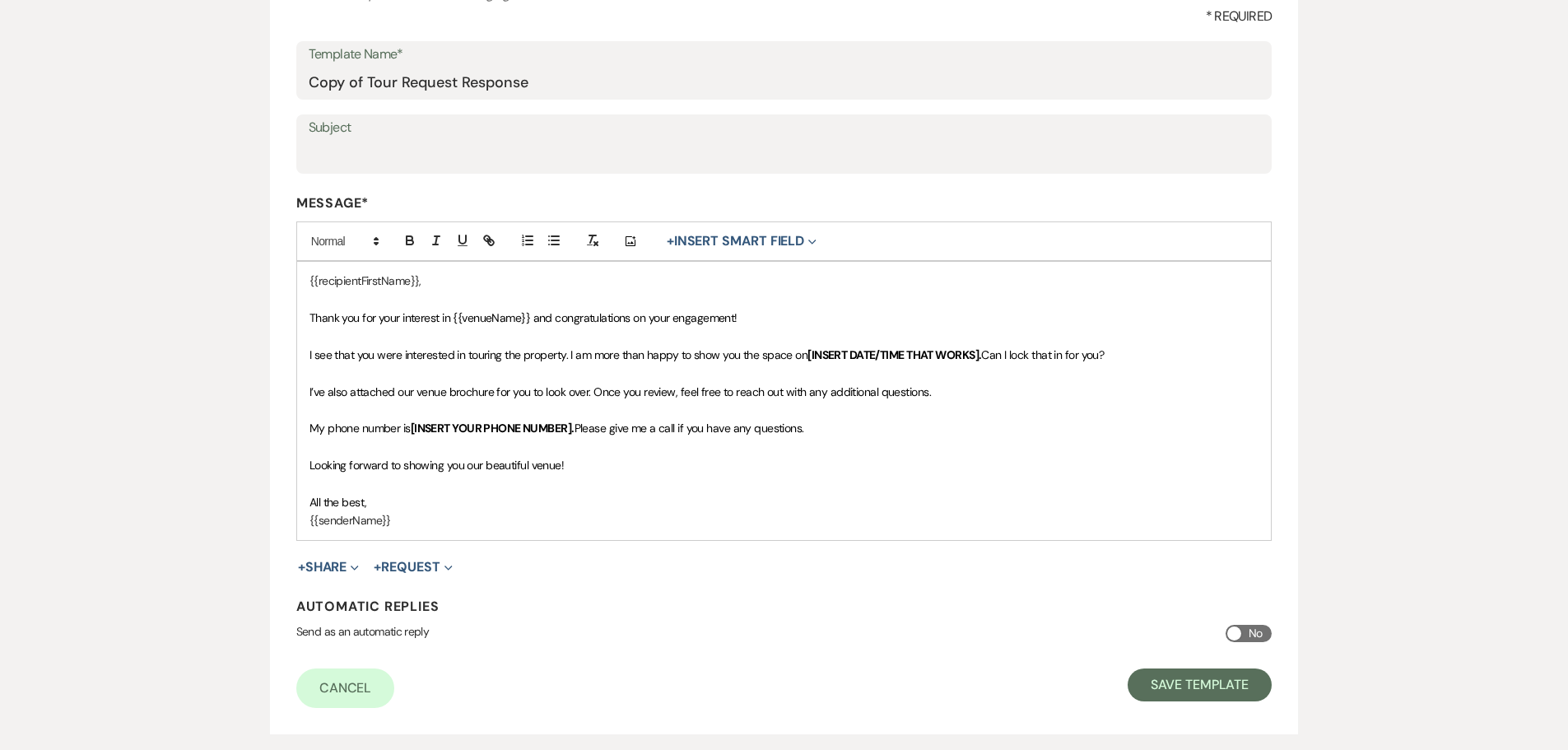
click at [653, 322] on span "Thank you for your interest in {{venueName}} and congratulations on your engage…" at bounding box center [523, 318] width 428 height 15
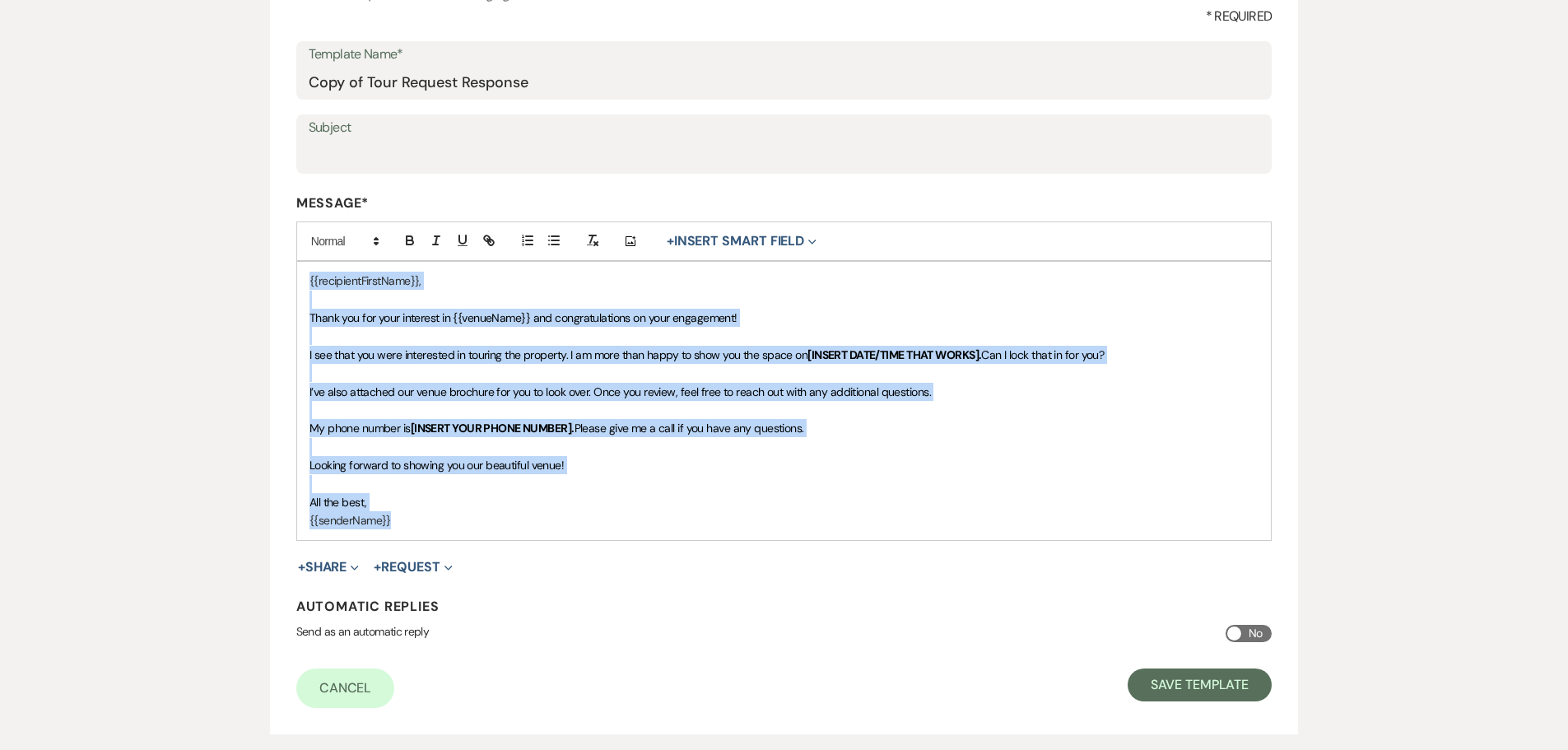
copy div "{{recipientFirstName}}, Thank you for your interest in {{venueName}} and congra…"
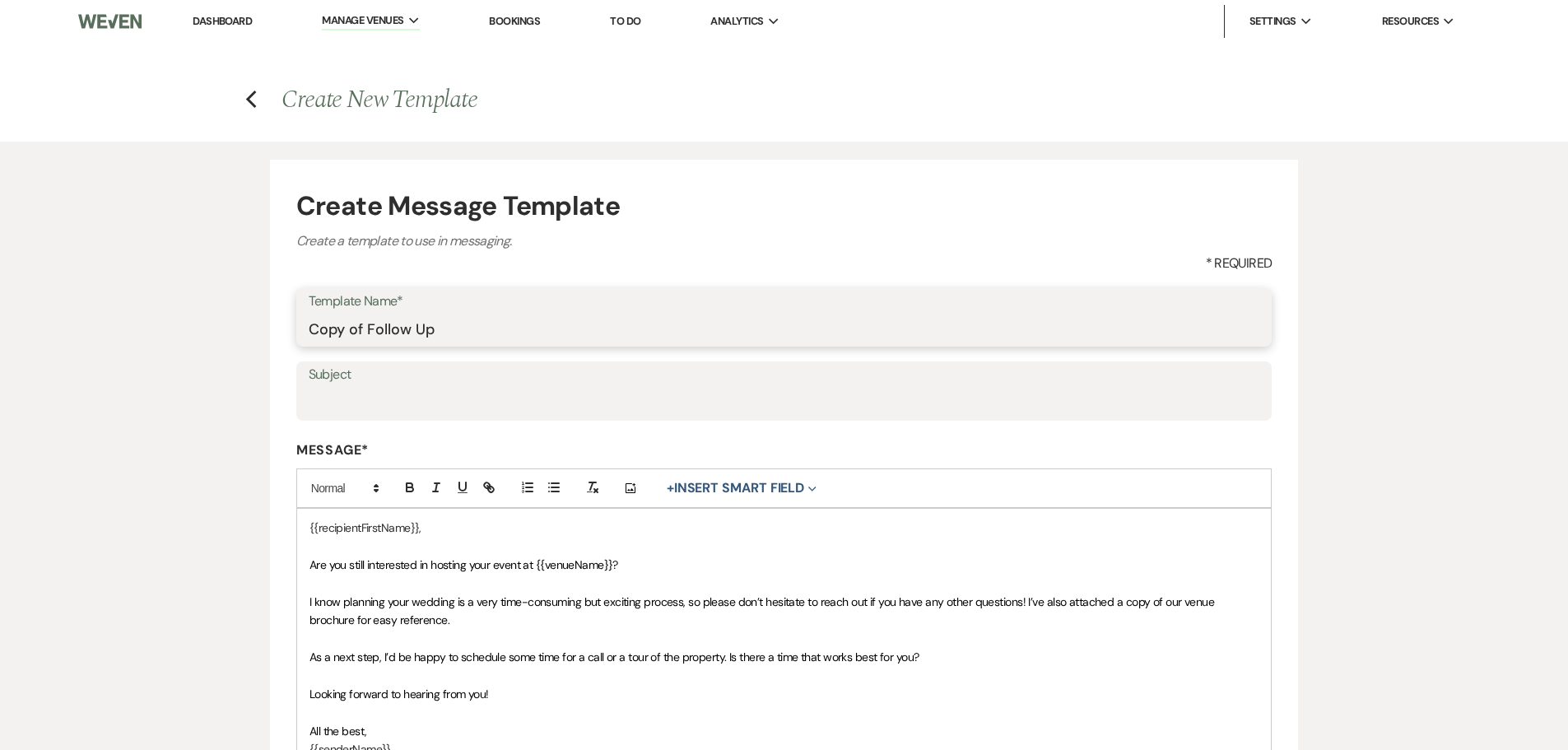
click at [470, 333] on input "Copy of Follow Up" at bounding box center [784, 329] width 951 height 32
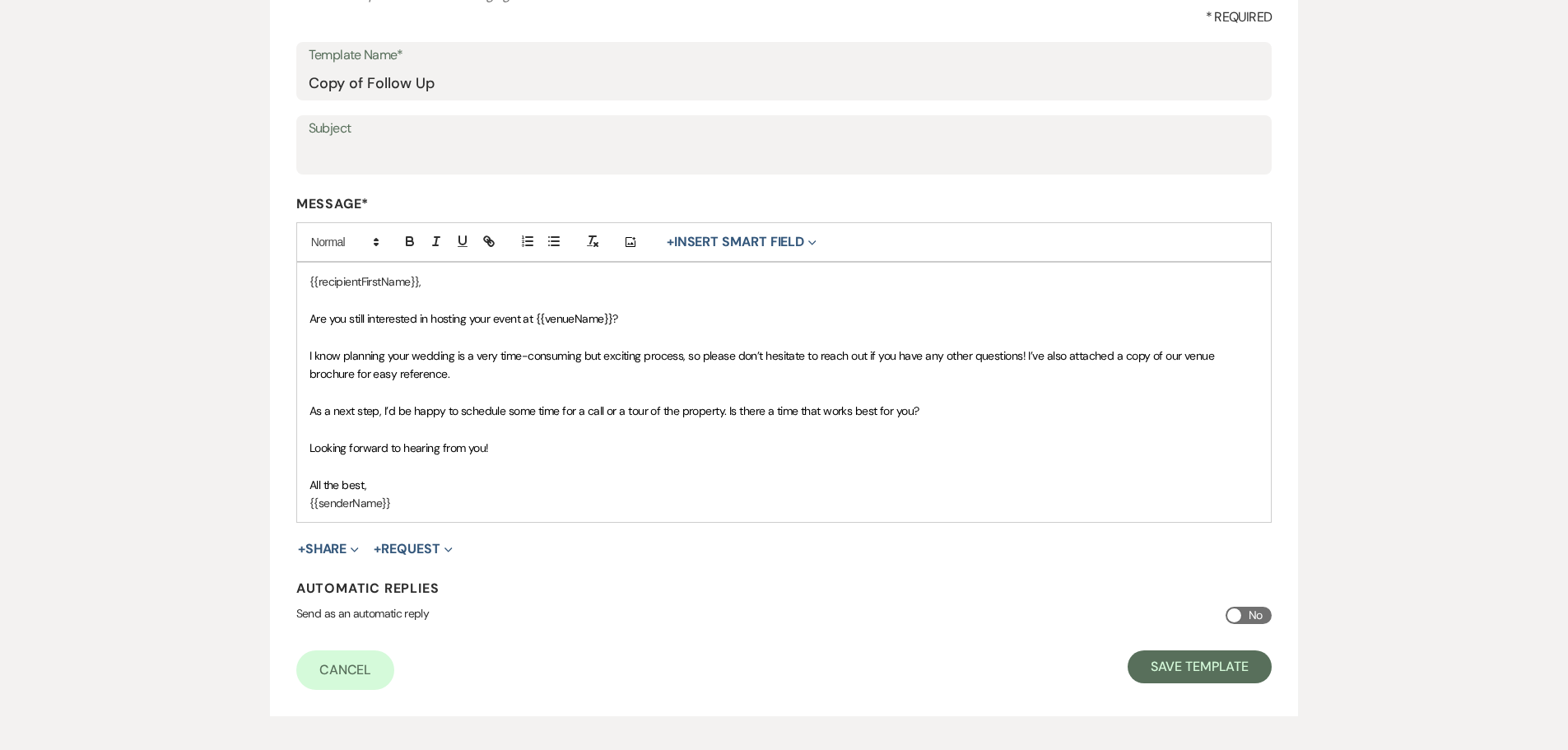
scroll to position [247, 0]
click at [862, 397] on p at bounding box center [784, 392] width 950 height 19
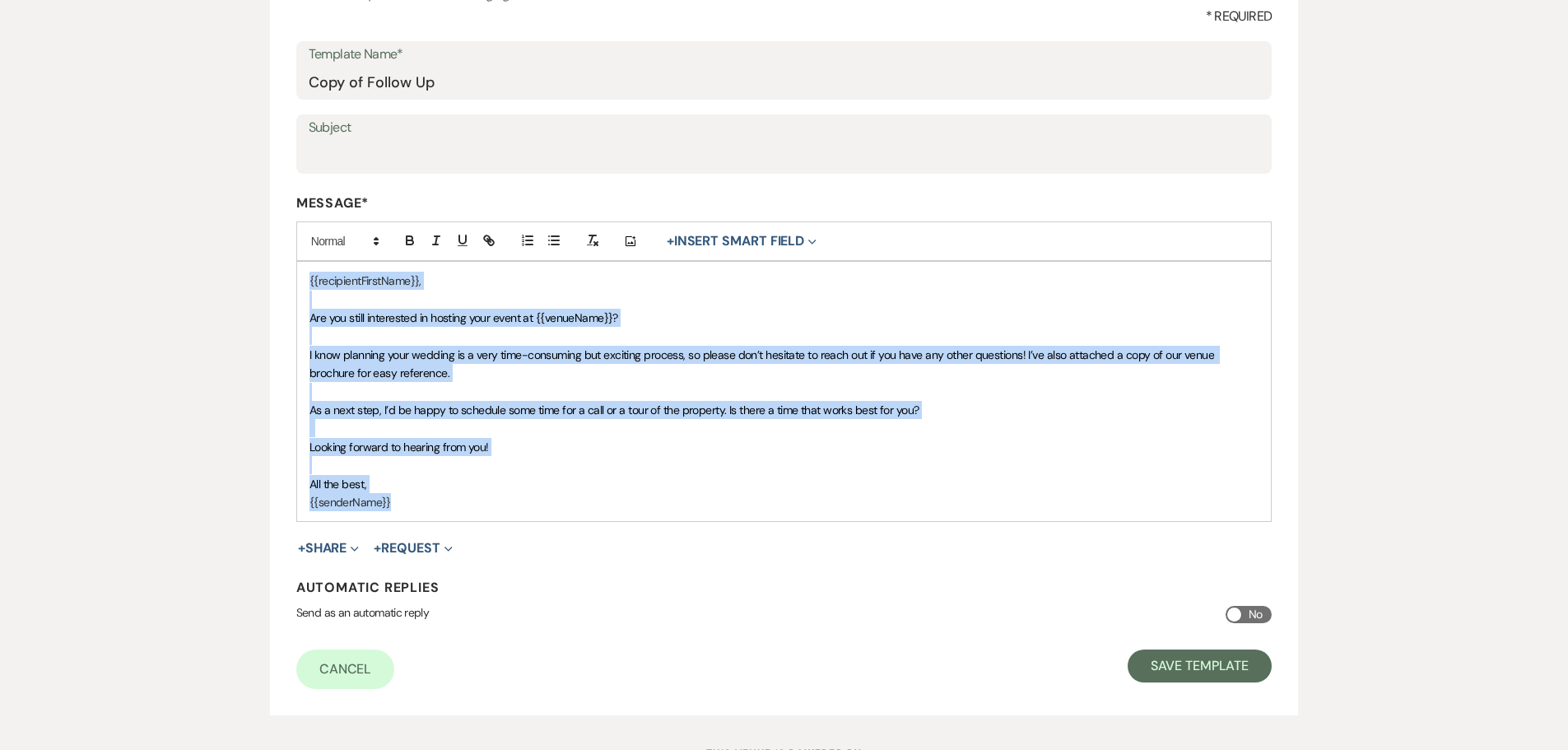
copy div "{{recipientFirstName}}, Are you still interested in hosting your event at {{ven…"
click at [1098, 447] on p "Looking forward to hearing from you!" at bounding box center [784, 447] width 950 height 19
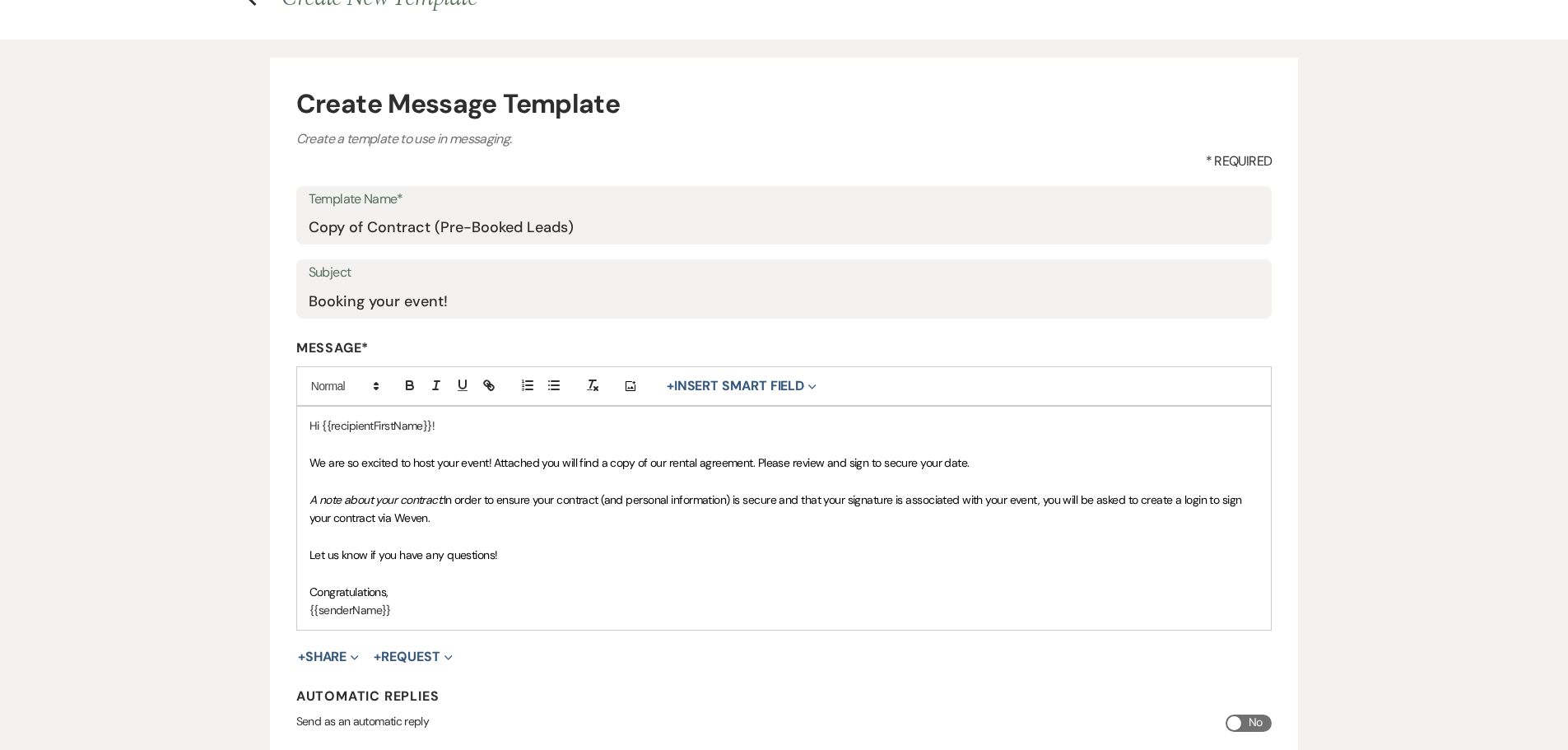
scroll to position [165, 0]
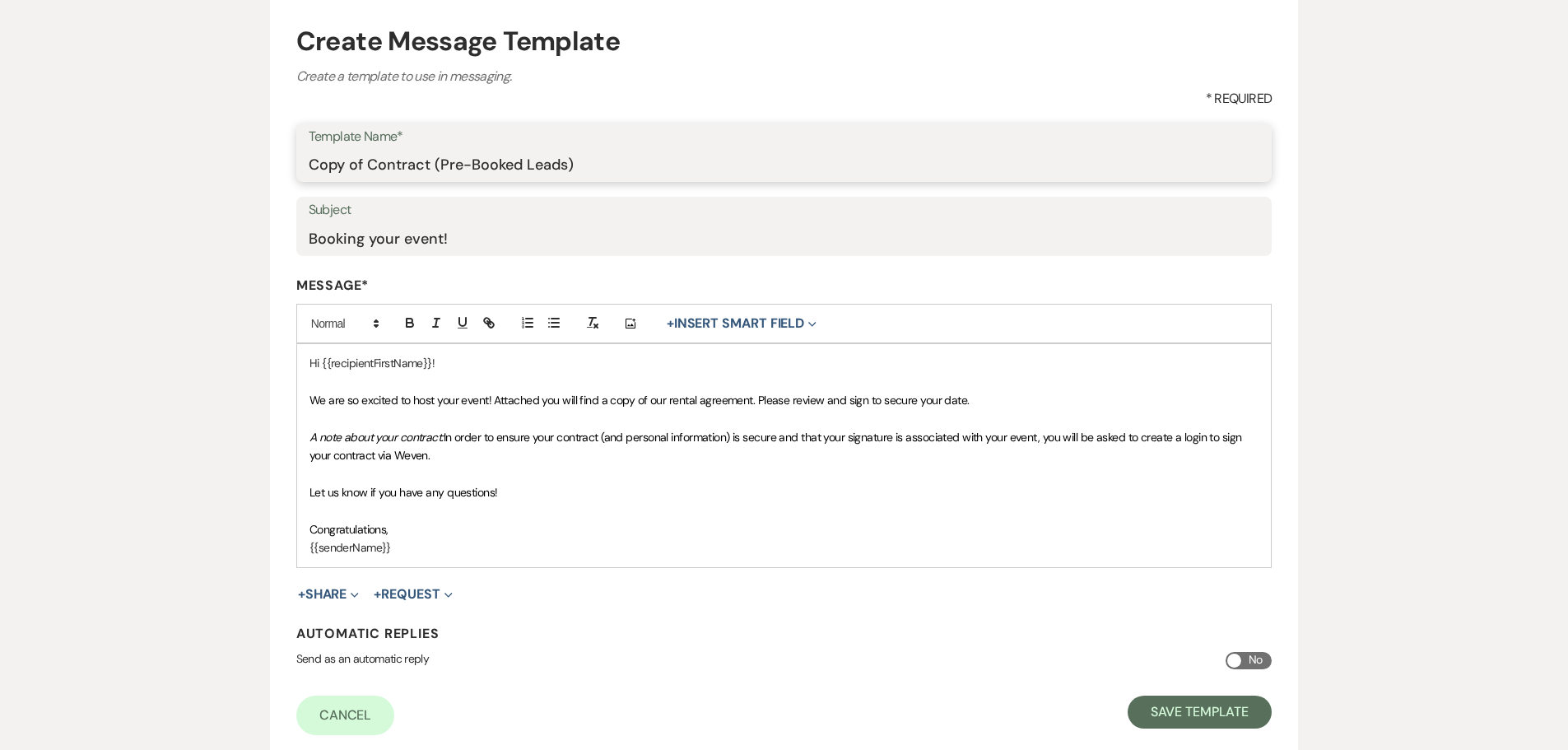
click at [469, 169] on input "Copy of Contract (Pre-Booked Leads)" at bounding box center [784, 164] width 951 height 32
click at [496, 240] on input "Booking your event!" at bounding box center [784, 238] width 951 height 32
click at [240, 365] on div "Create Message Template Create a template to use in messaging. * Required Templ…" at bounding box center [784, 370] width 1185 height 785
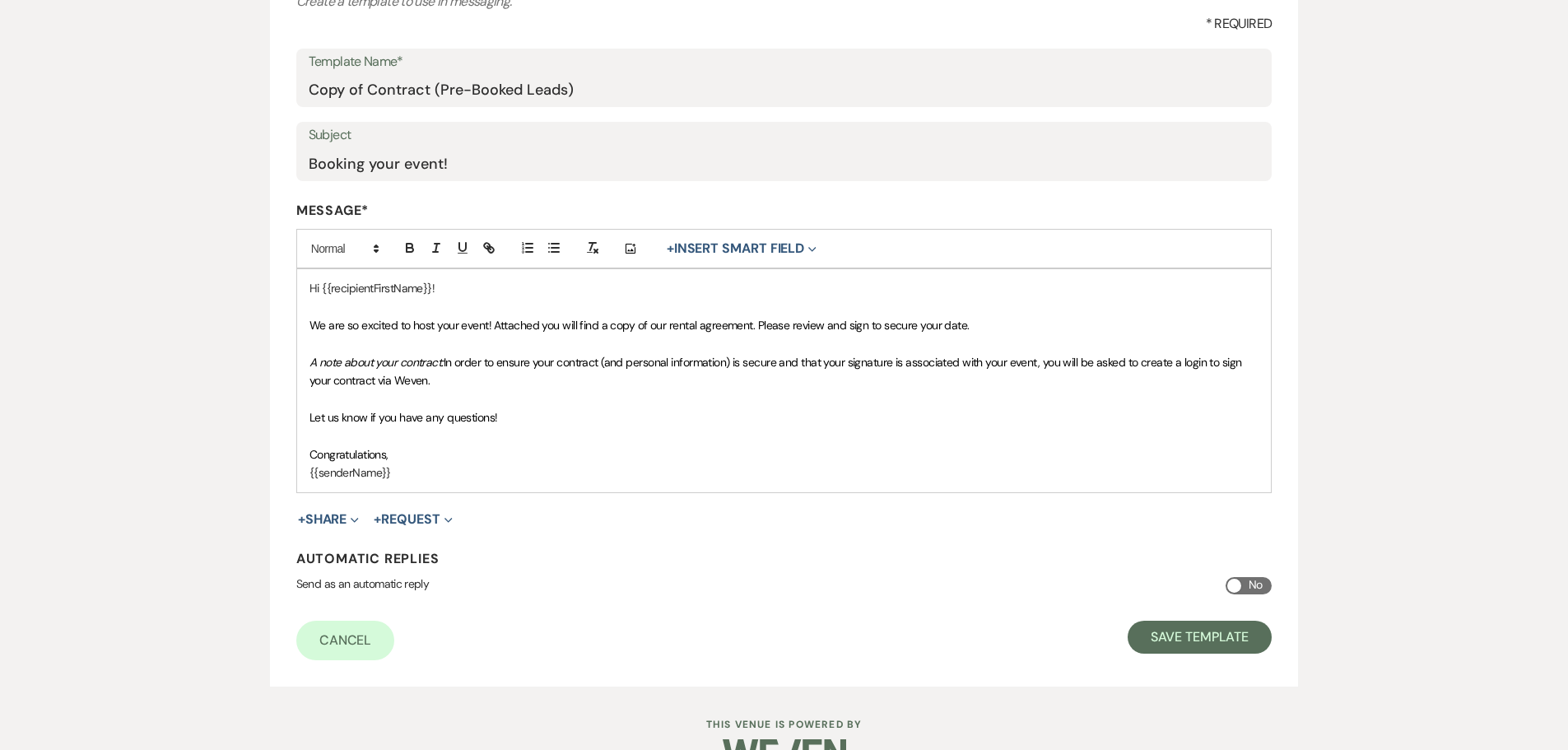
scroll to position [247, 0]
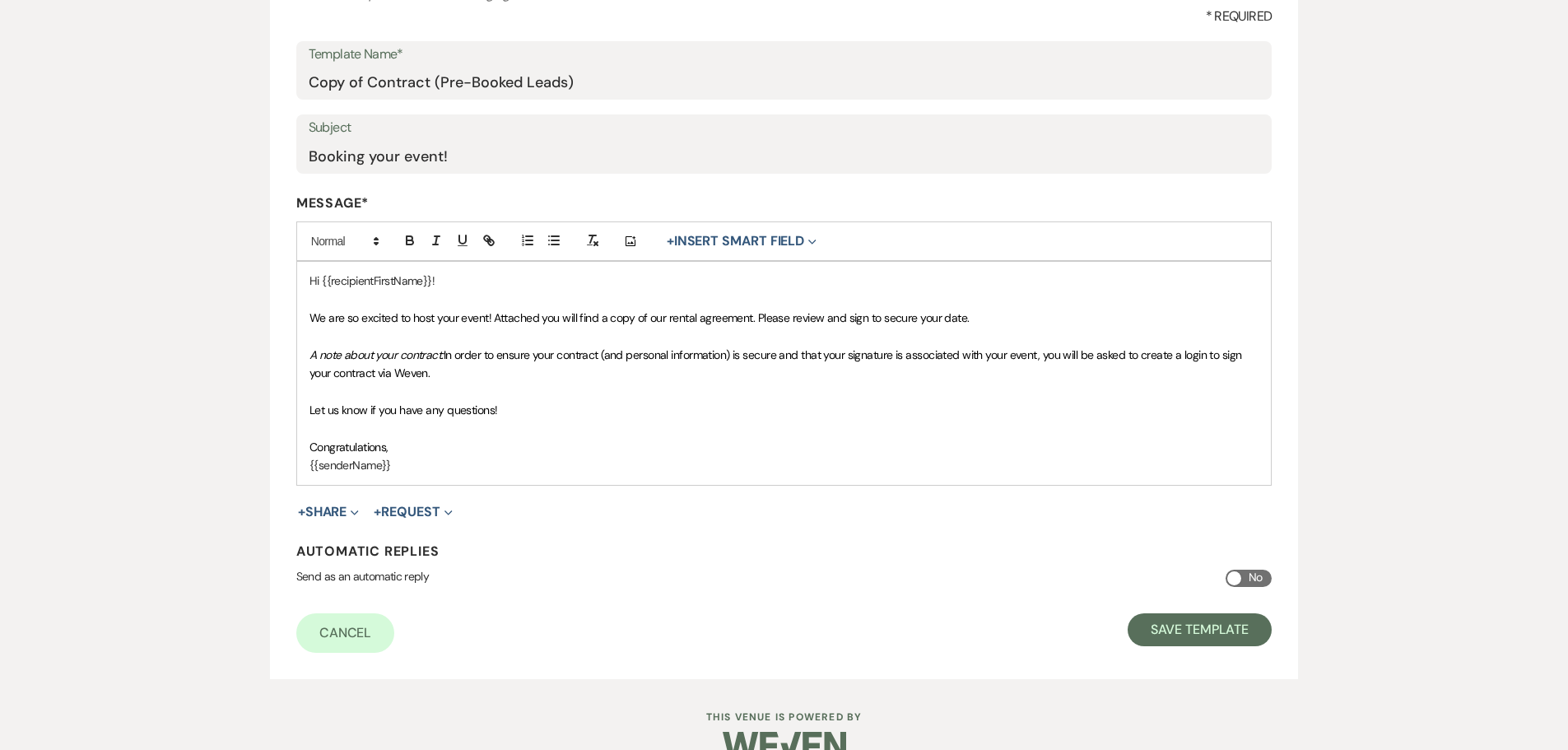
click at [675, 397] on p at bounding box center [784, 392] width 950 height 19
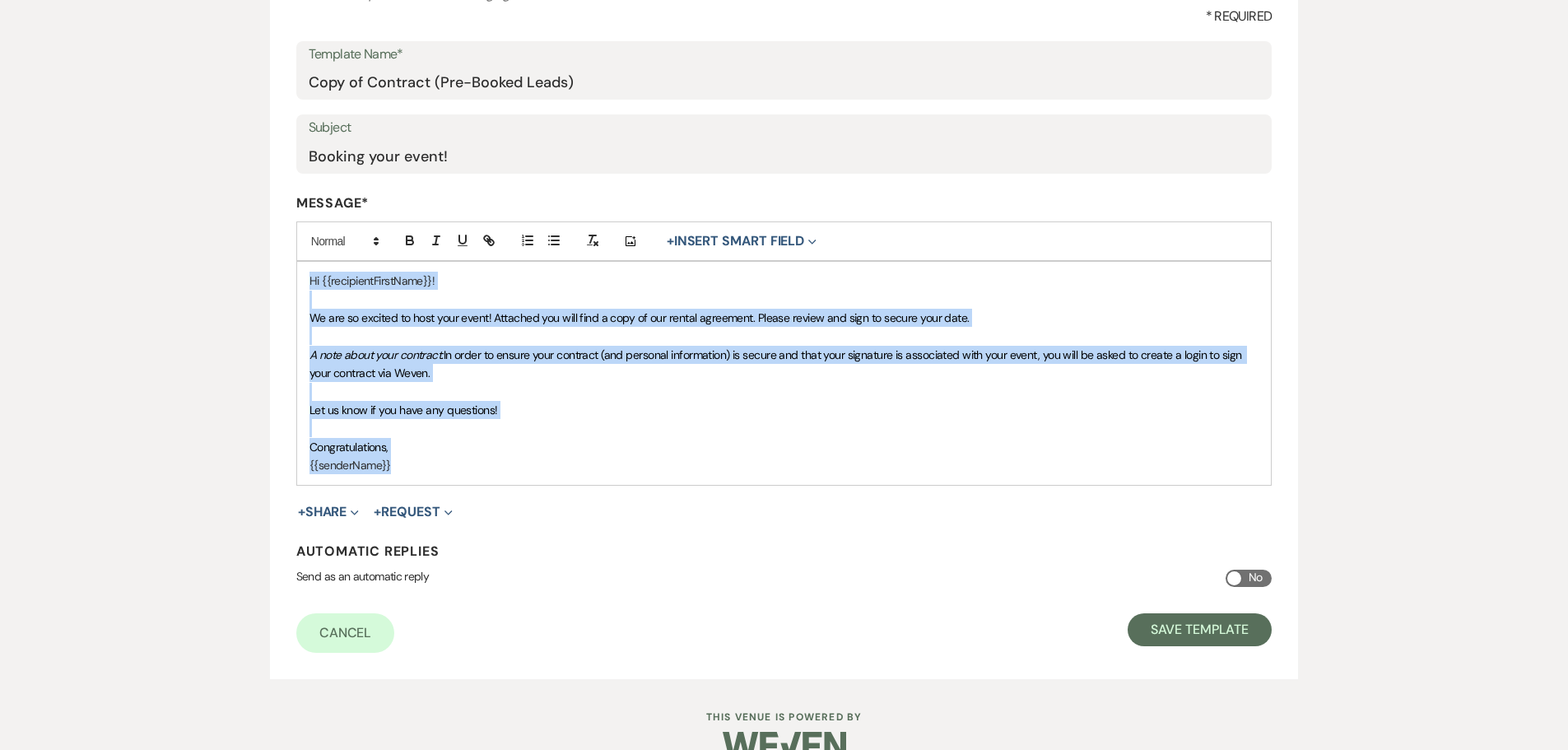
copy div "Hi {{recipientFirstName}}! We are so excited to host your event! Attached you w…"
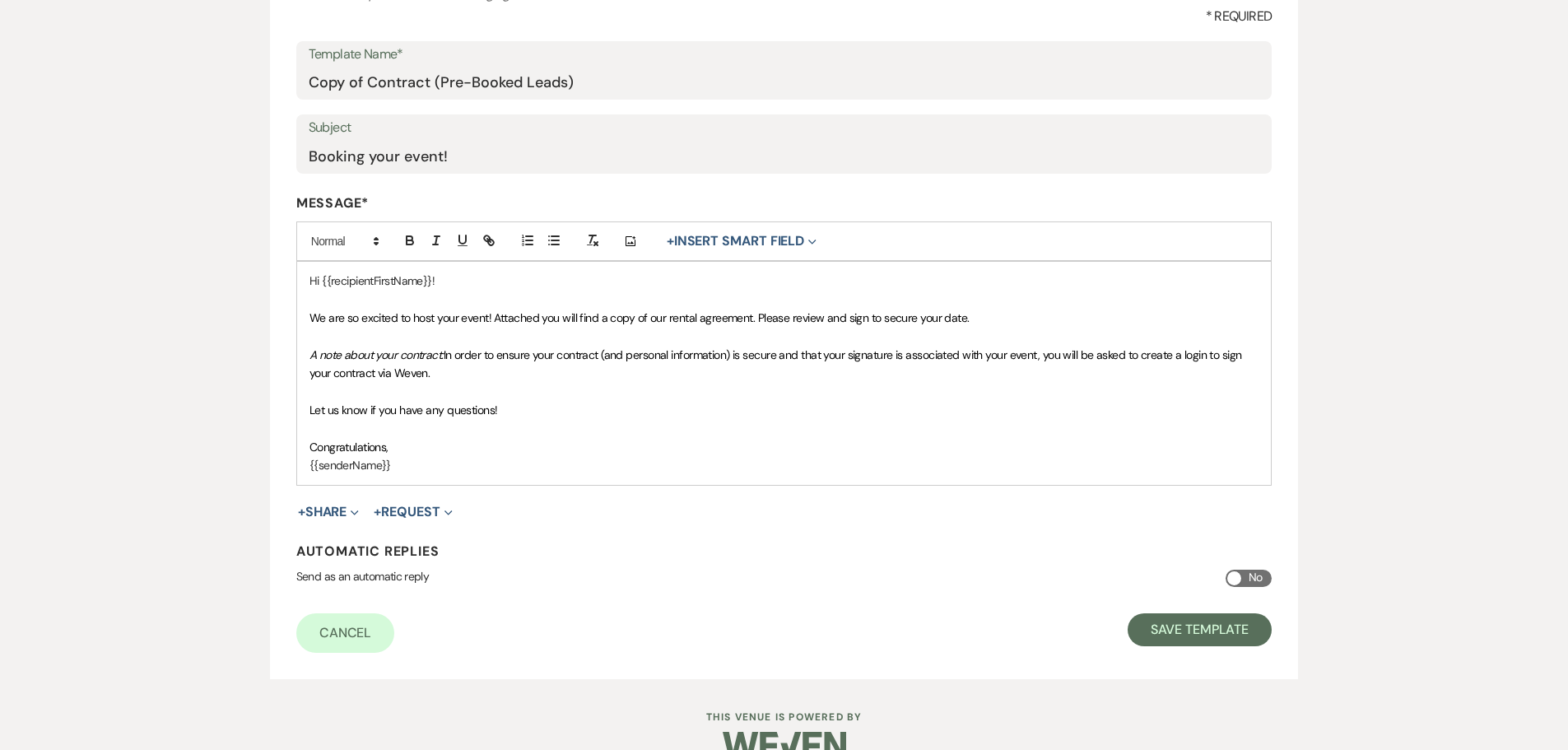
click at [1400, 253] on div "Create Message Template Create a template to use in messaging. * Required Templ…" at bounding box center [784, 287] width 1568 height 785
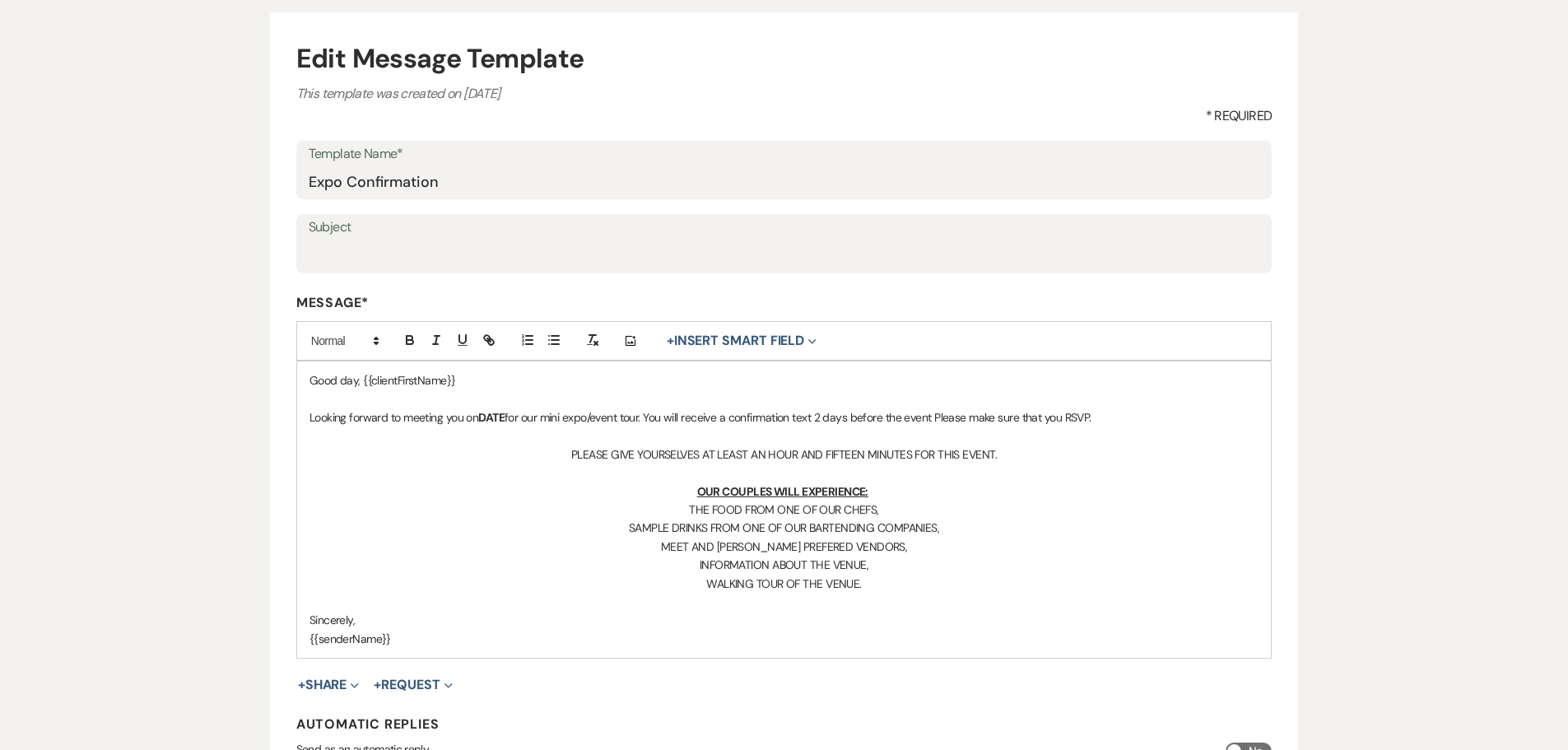
scroll to position [165, 0]
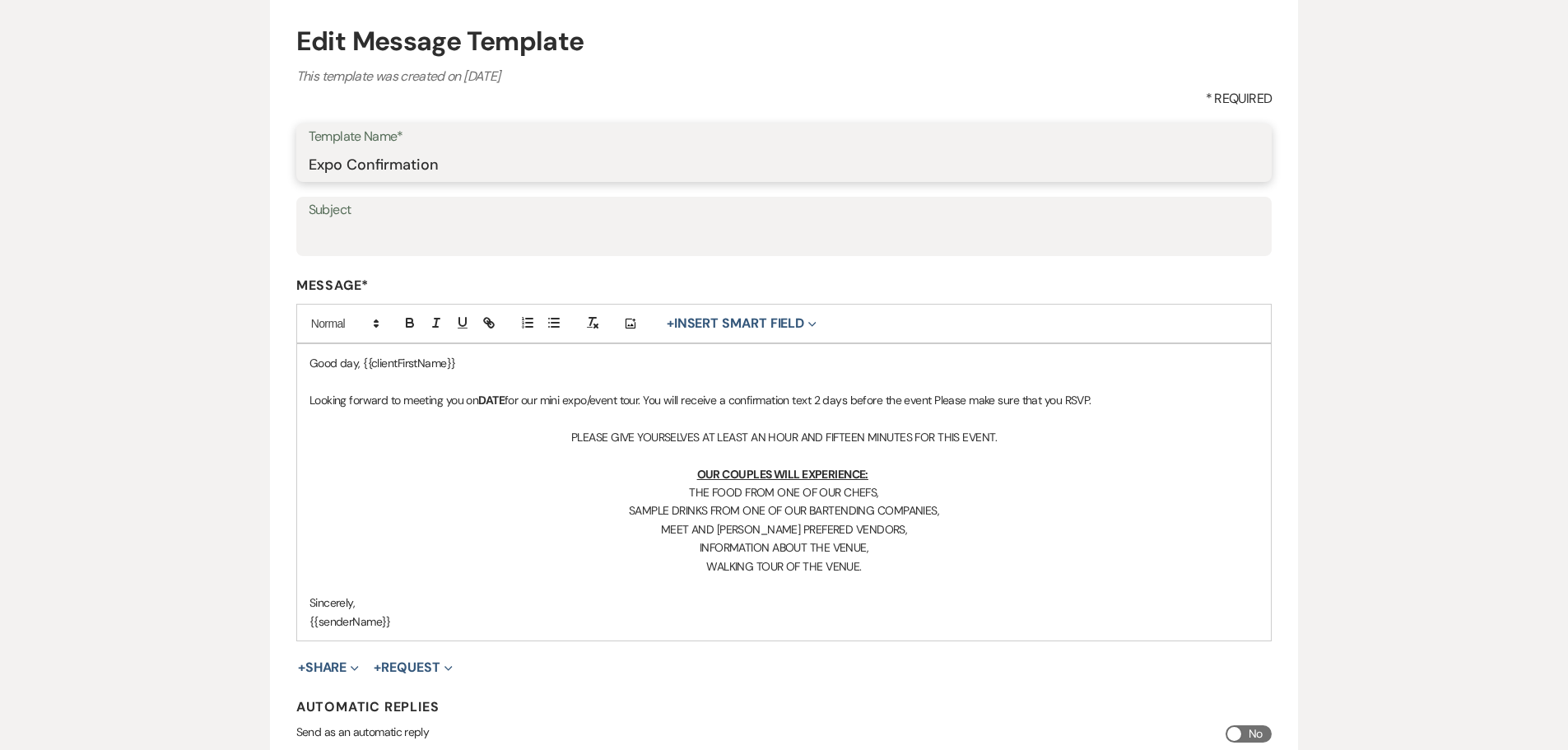
click at [474, 170] on input "Expo Confirmation" at bounding box center [784, 164] width 951 height 32
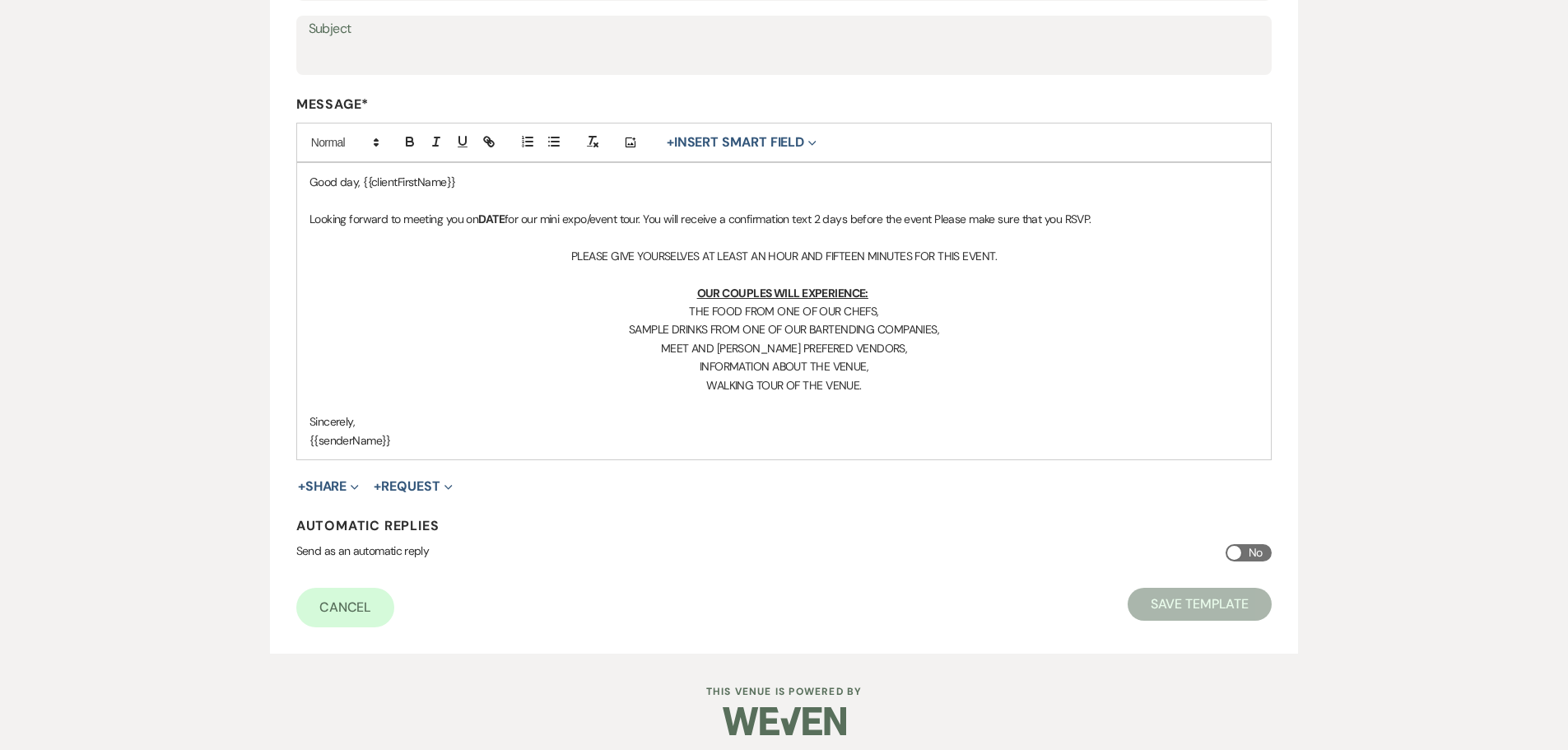
scroll to position [356, 0]
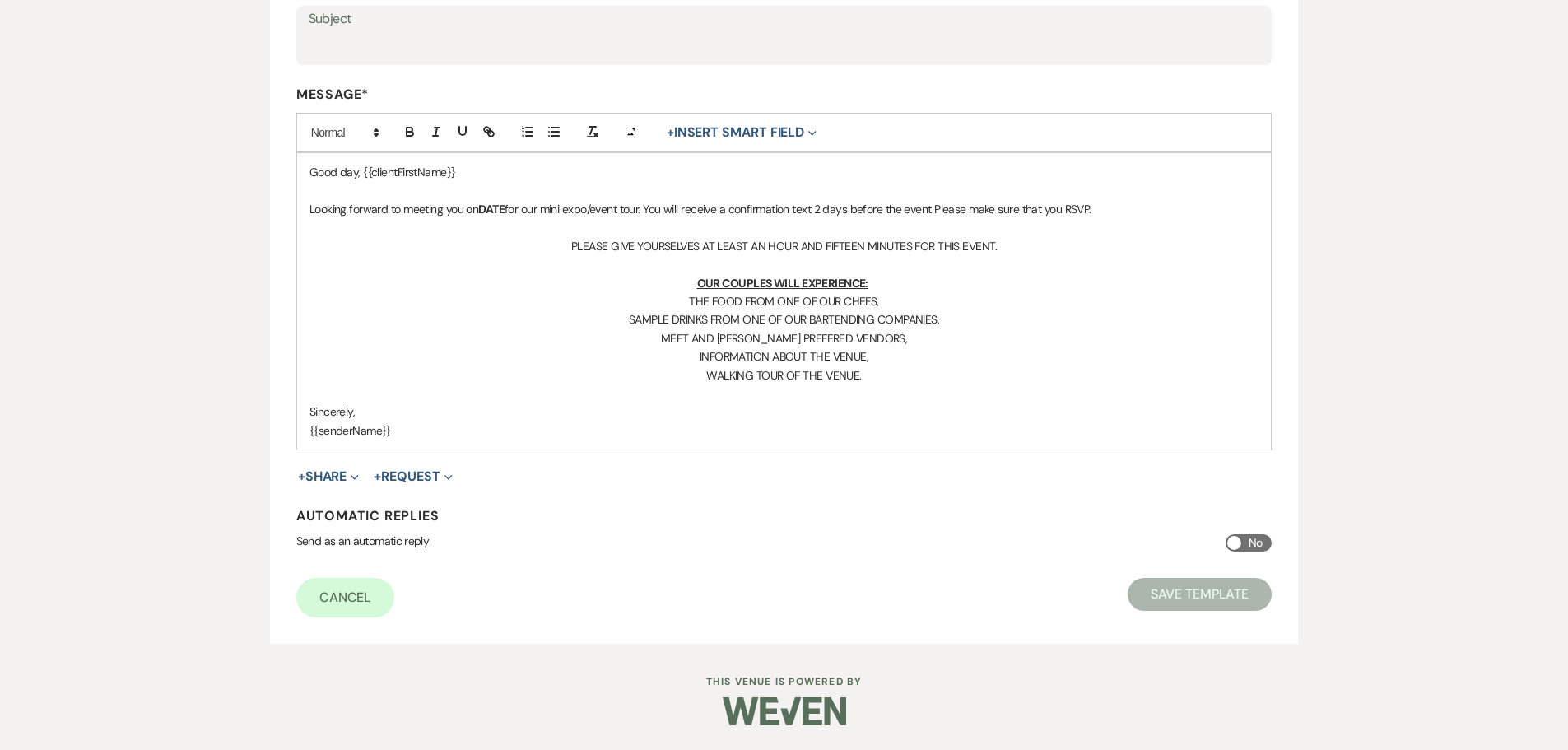
click at [564, 265] on p at bounding box center [784, 264] width 950 height 19
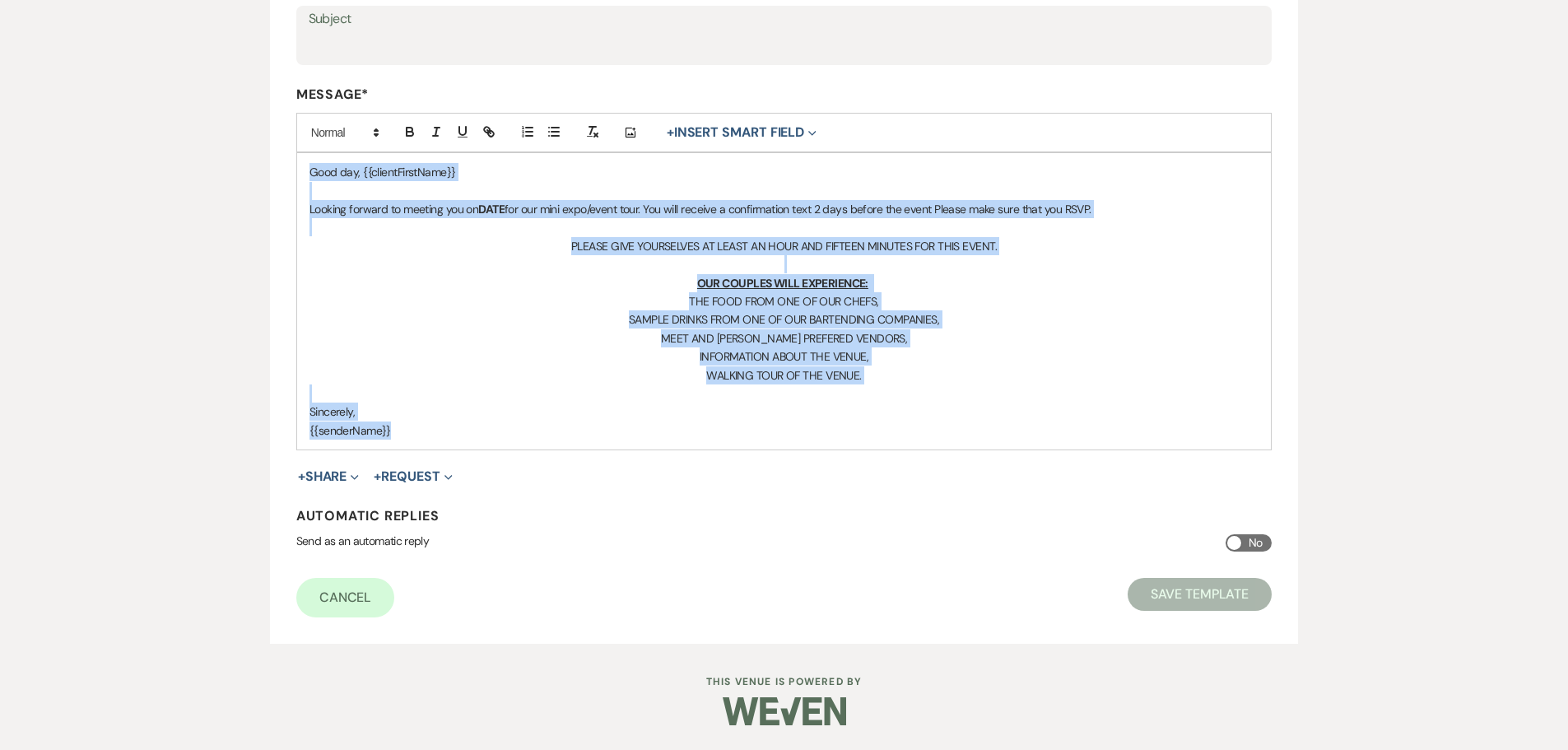
copy div "Good day, {{clientFirstName}} Looking forward to meeting you on DATE for our mi…"
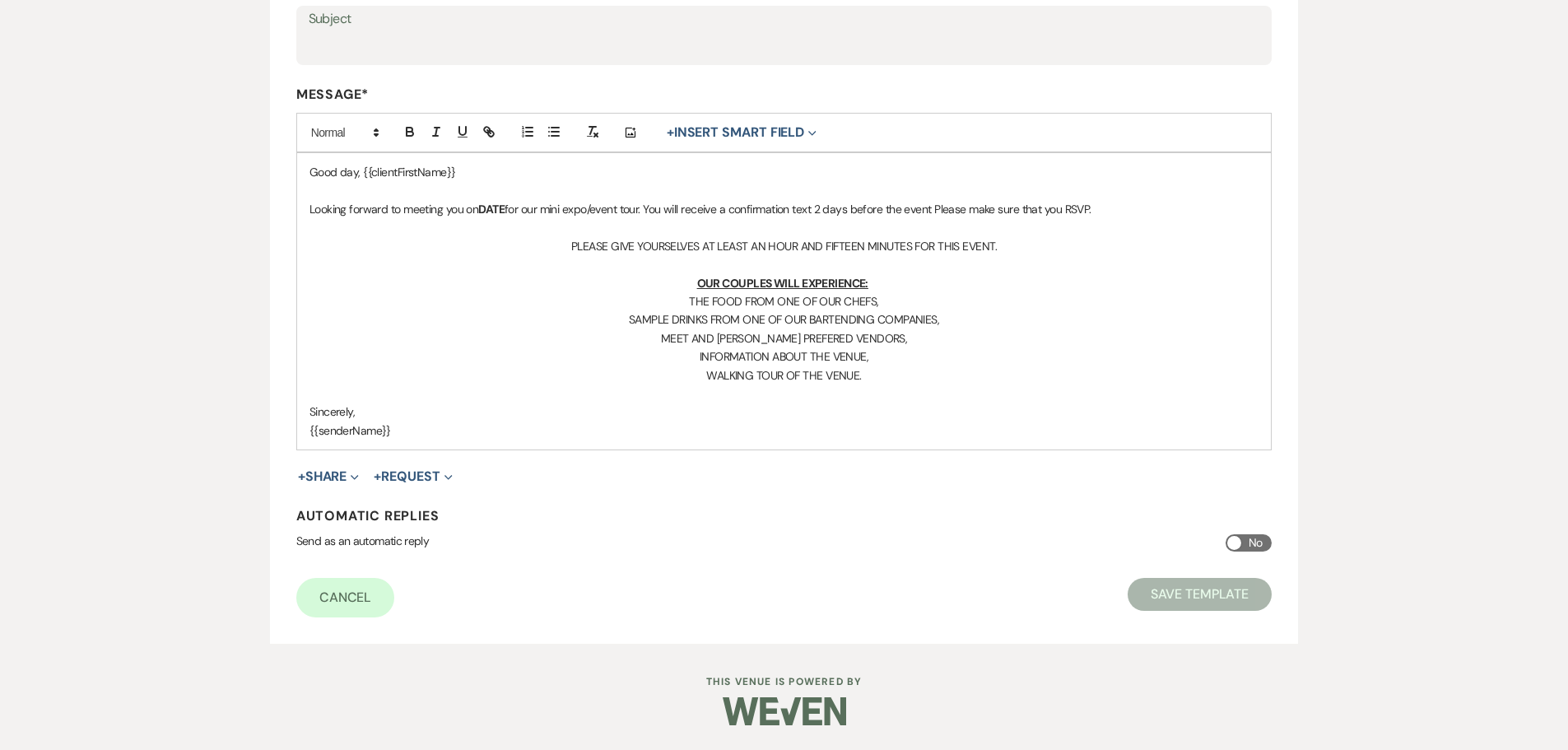
click at [1364, 226] on div "Edit Message Template This template was created on [DATE] * Required Template N…" at bounding box center [784, 215] width 1185 height 858
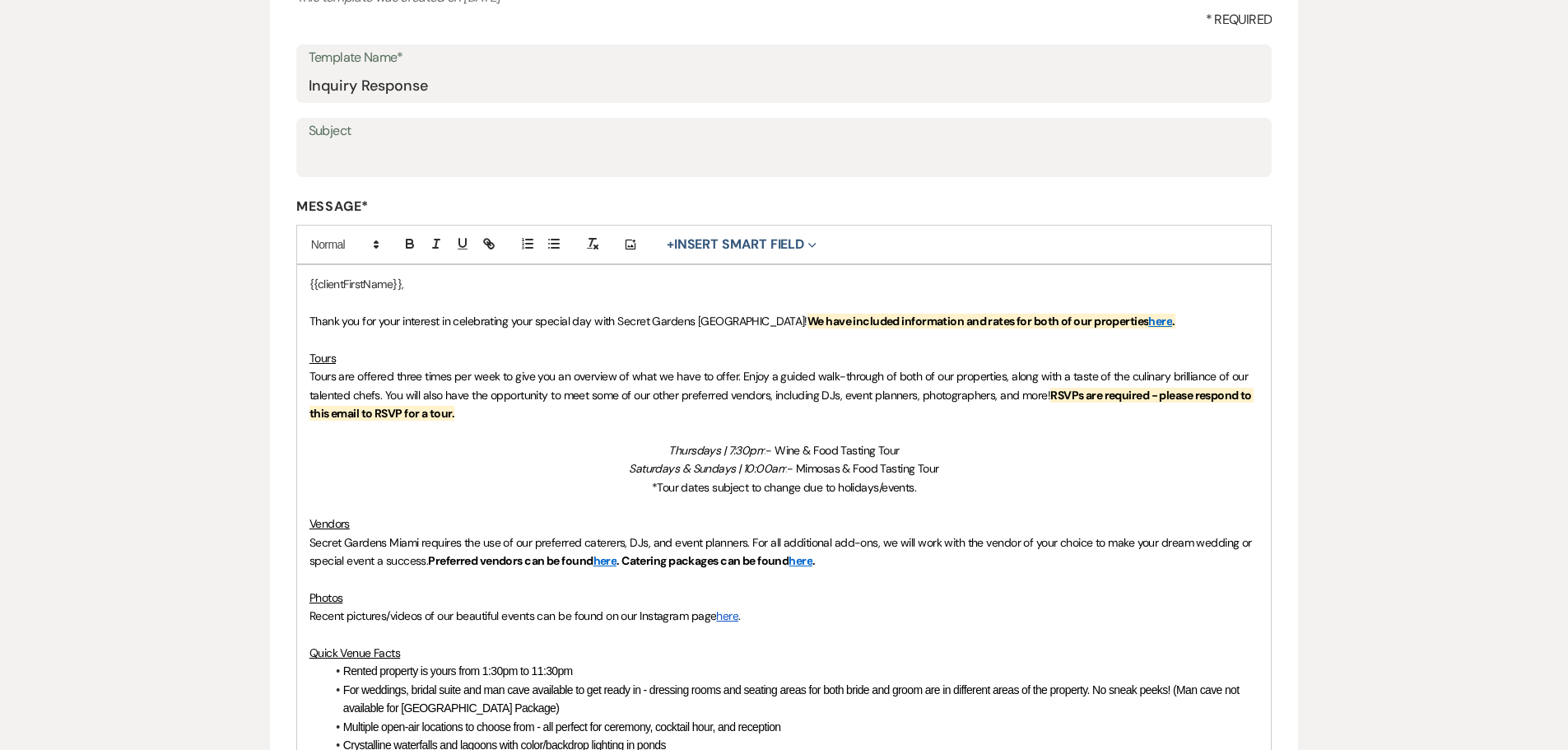
scroll to position [103, 0]
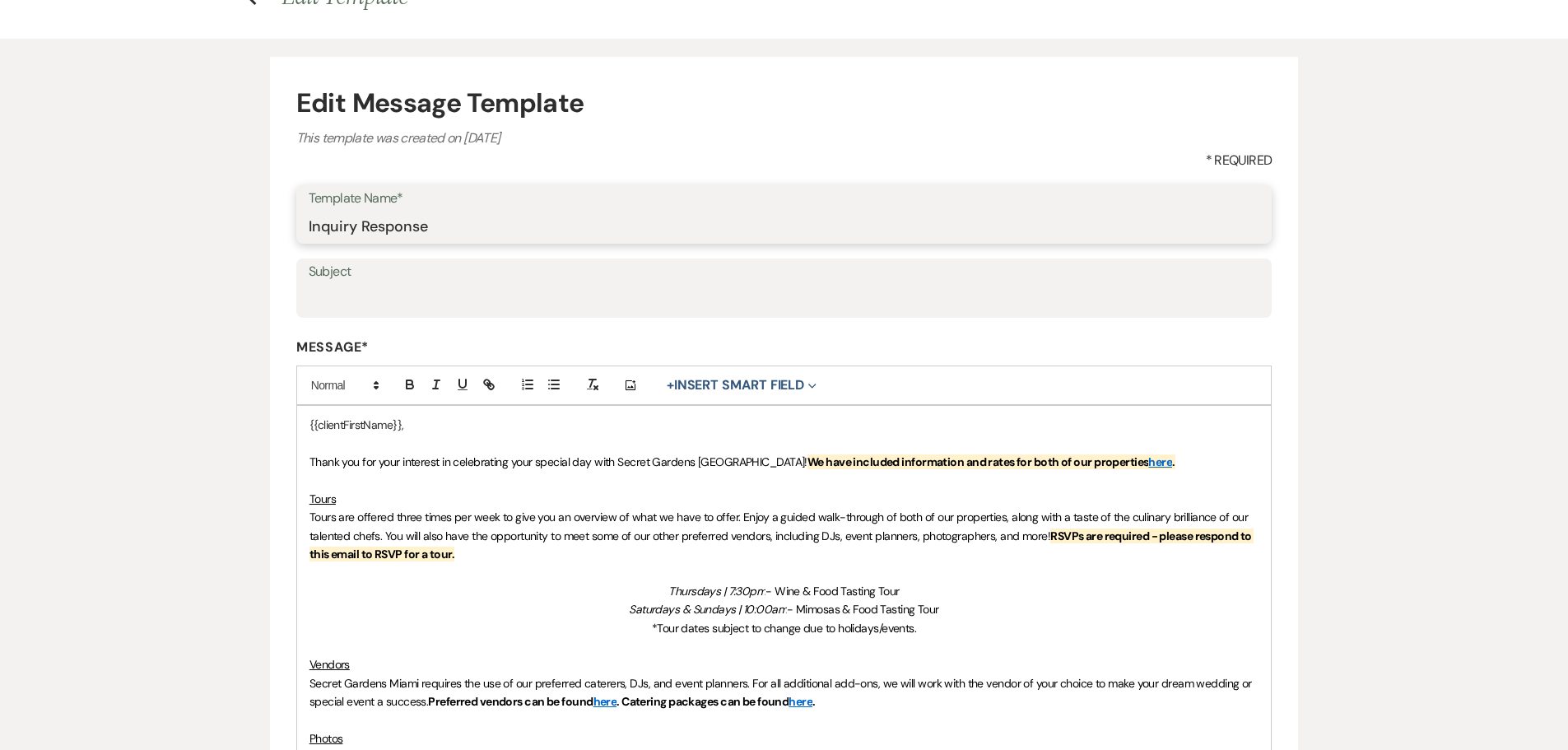
click at [464, 223] on input "Inquiry Response" at bounding box center [784, 226] width 951 height 32
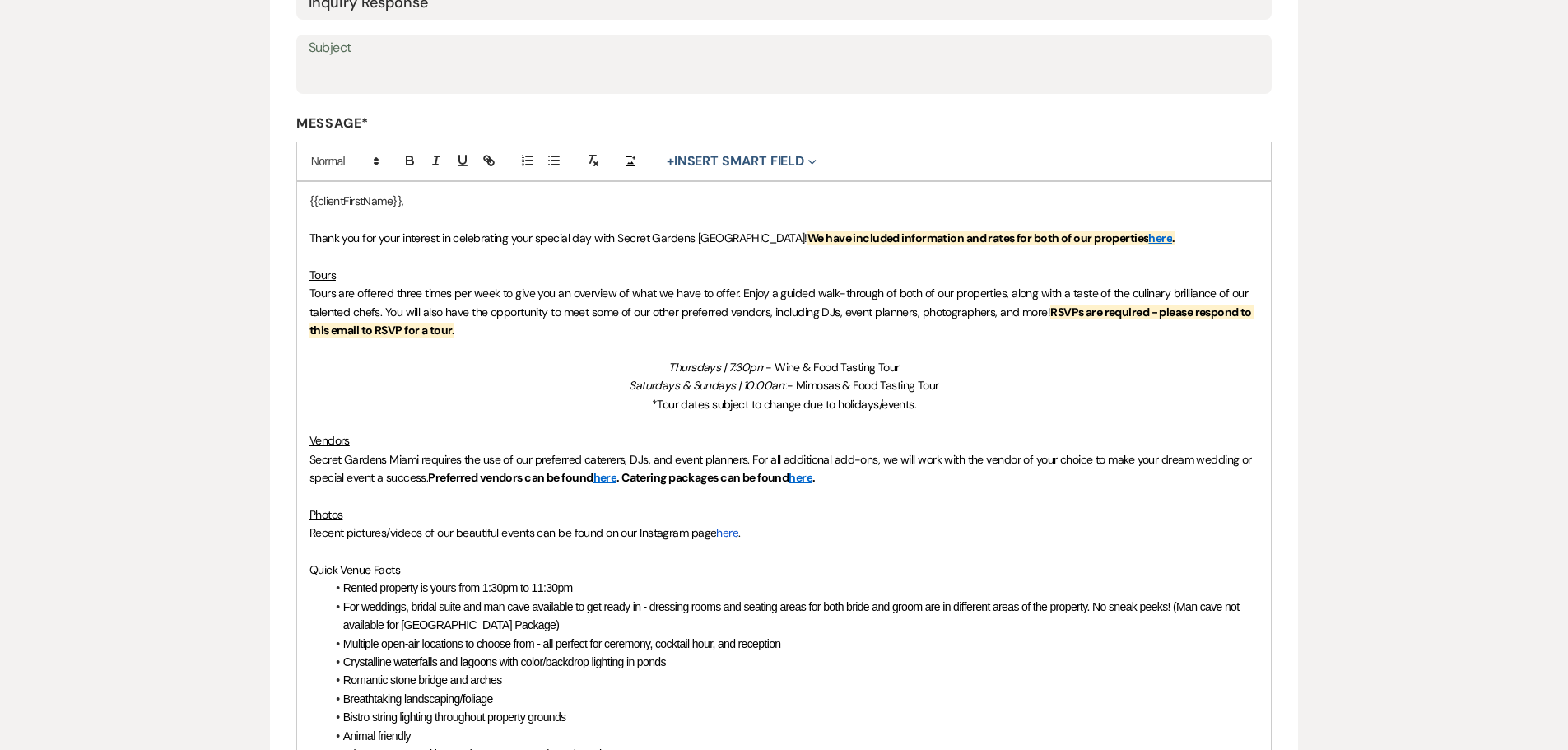
scroll to position [350, 0]
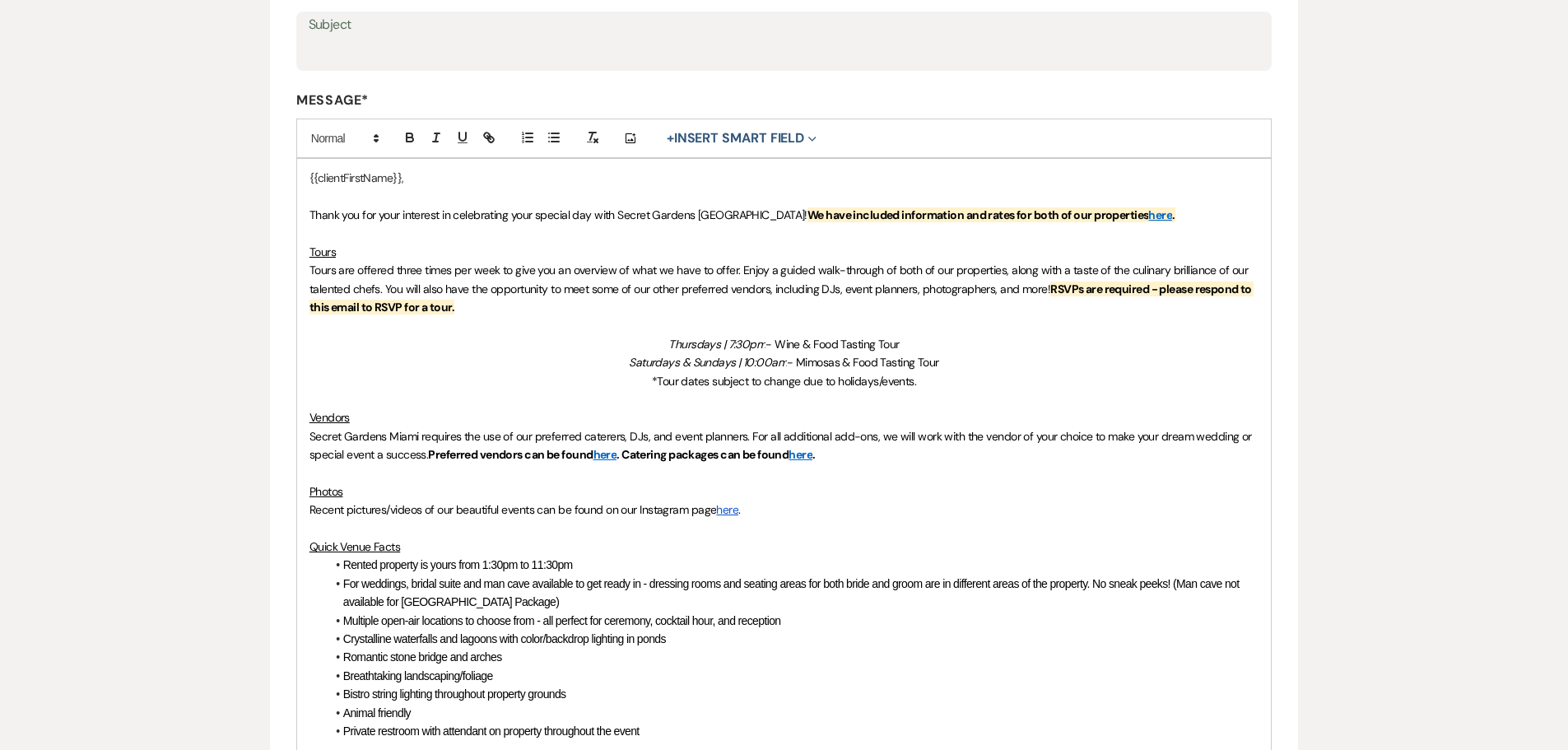
click at [1113, 369] on p "Saturdays & Sundays | 10:00am - Mimosas & Food Tasting Tour" at bounding box center [784, 363] width 950 height 19
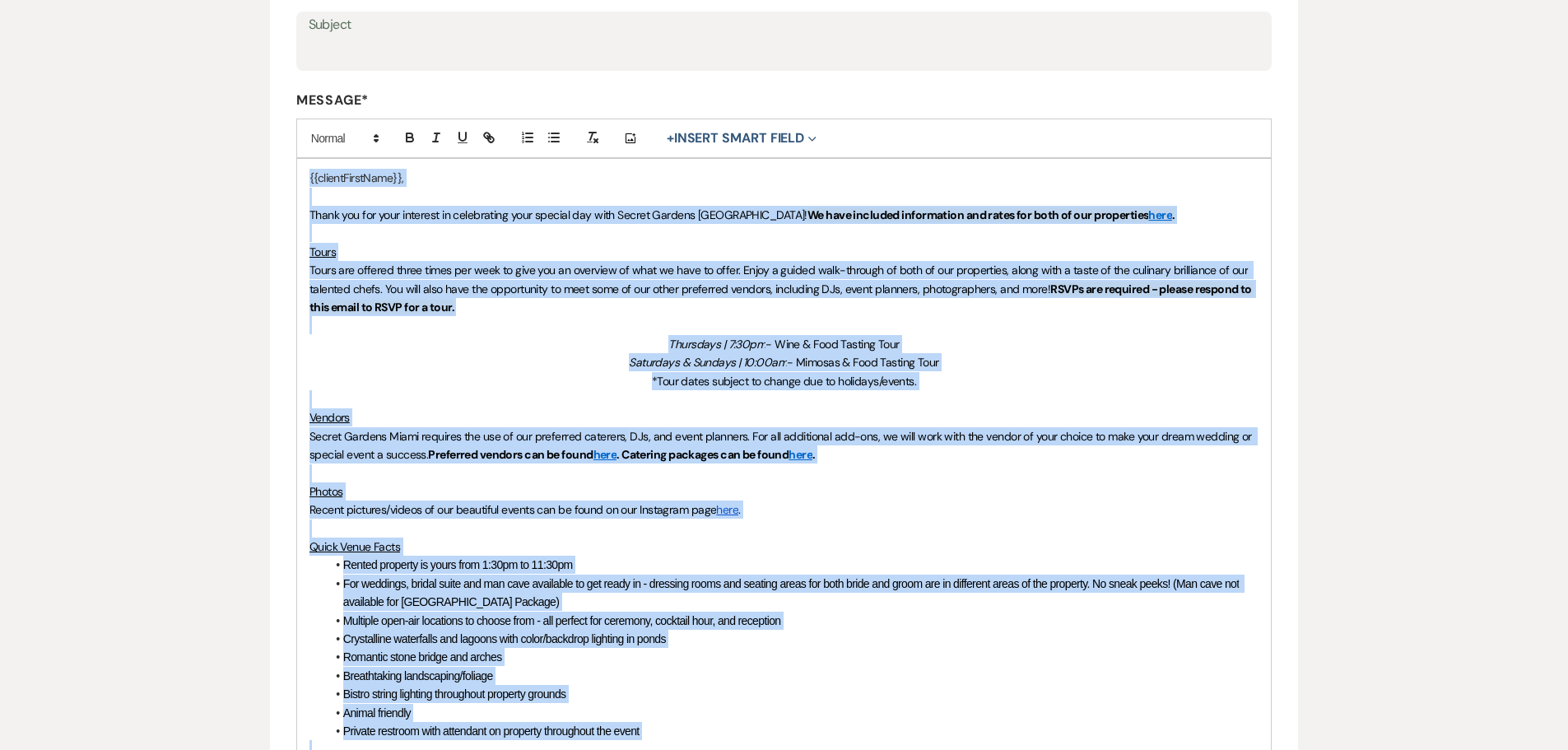
copy div "{{loremiPsumdOlor}}, Sitam con adi elit seddoeiu te incididuntu labo etdolor ma…"
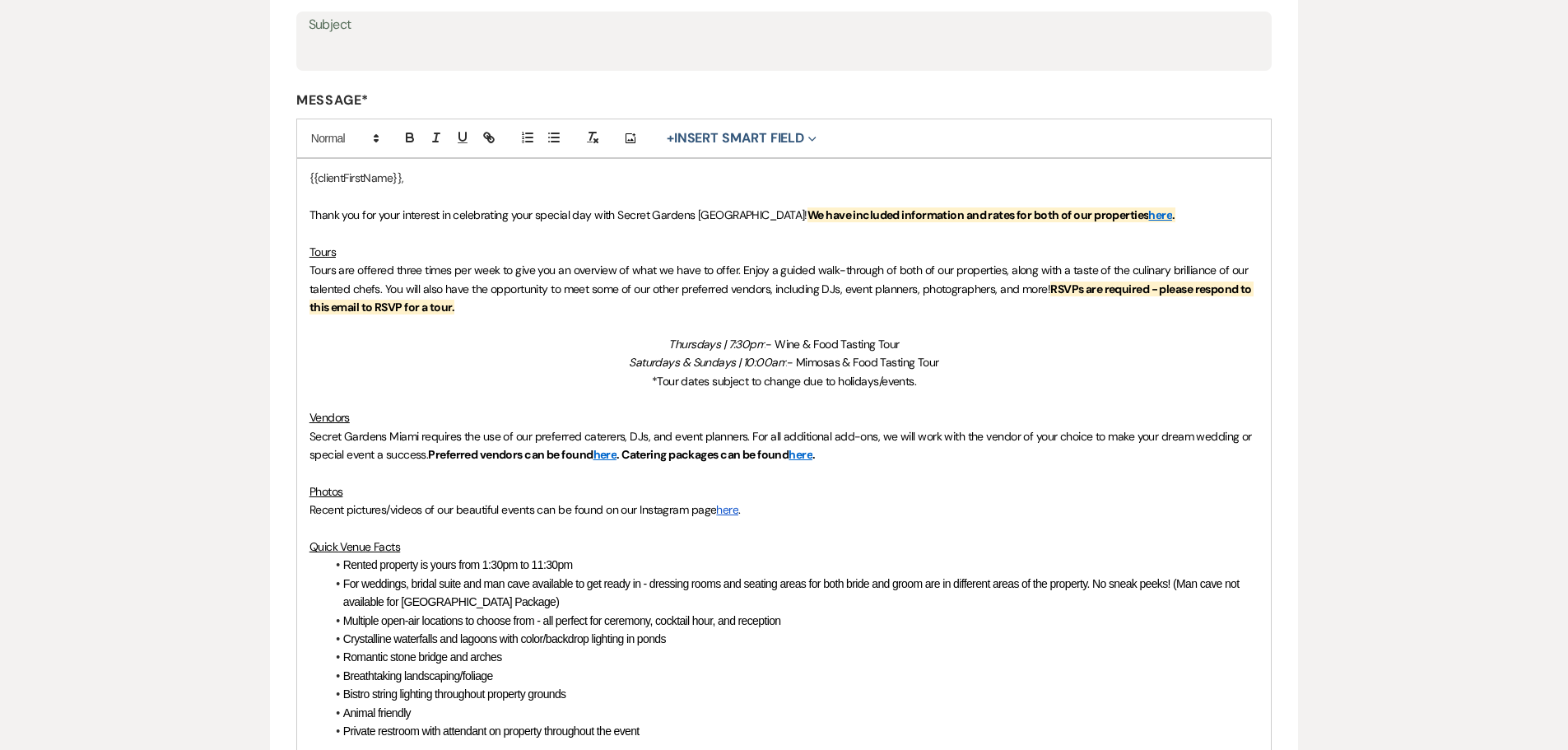
click at [1362, 327] on div "Edit Message Template This template was created on [DATE] * Required Template N…" at bounding box center [784, 424] width 1185 height 1264
click at [1148, 217] on link "here" at bounding box center [1160, 215] width 24 height 15
click at [1083, 243] on link "[URL][DOMAIN_NAME]" at bounding box center [1041, 247] width 103 height 21
click at [1145, 355] on p "Saturdays & Sundays | 10:00am - Mimosas & Food Tasting Tour" at bounding box center [784, 363] width 950 height 19
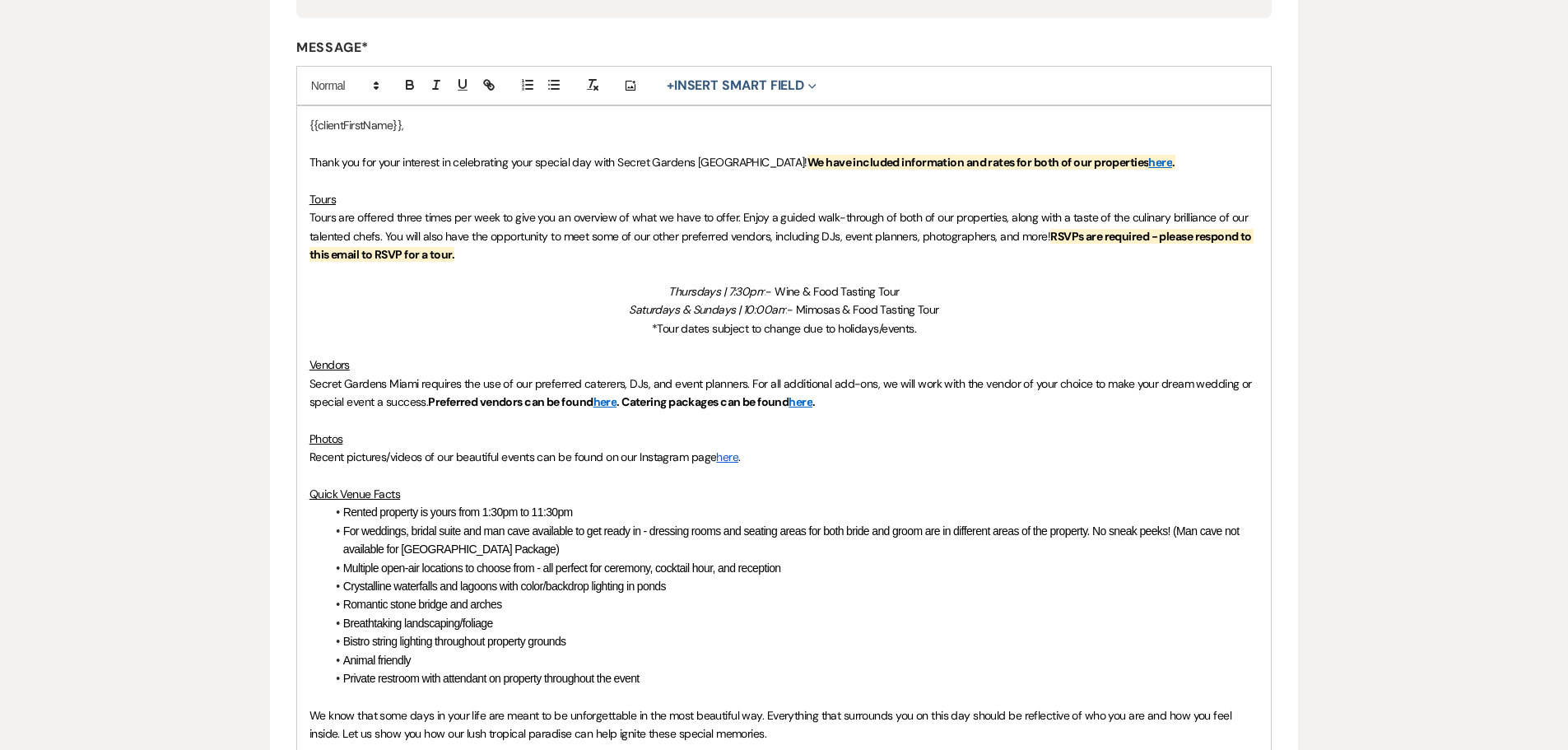
scroll to position [433, 0]
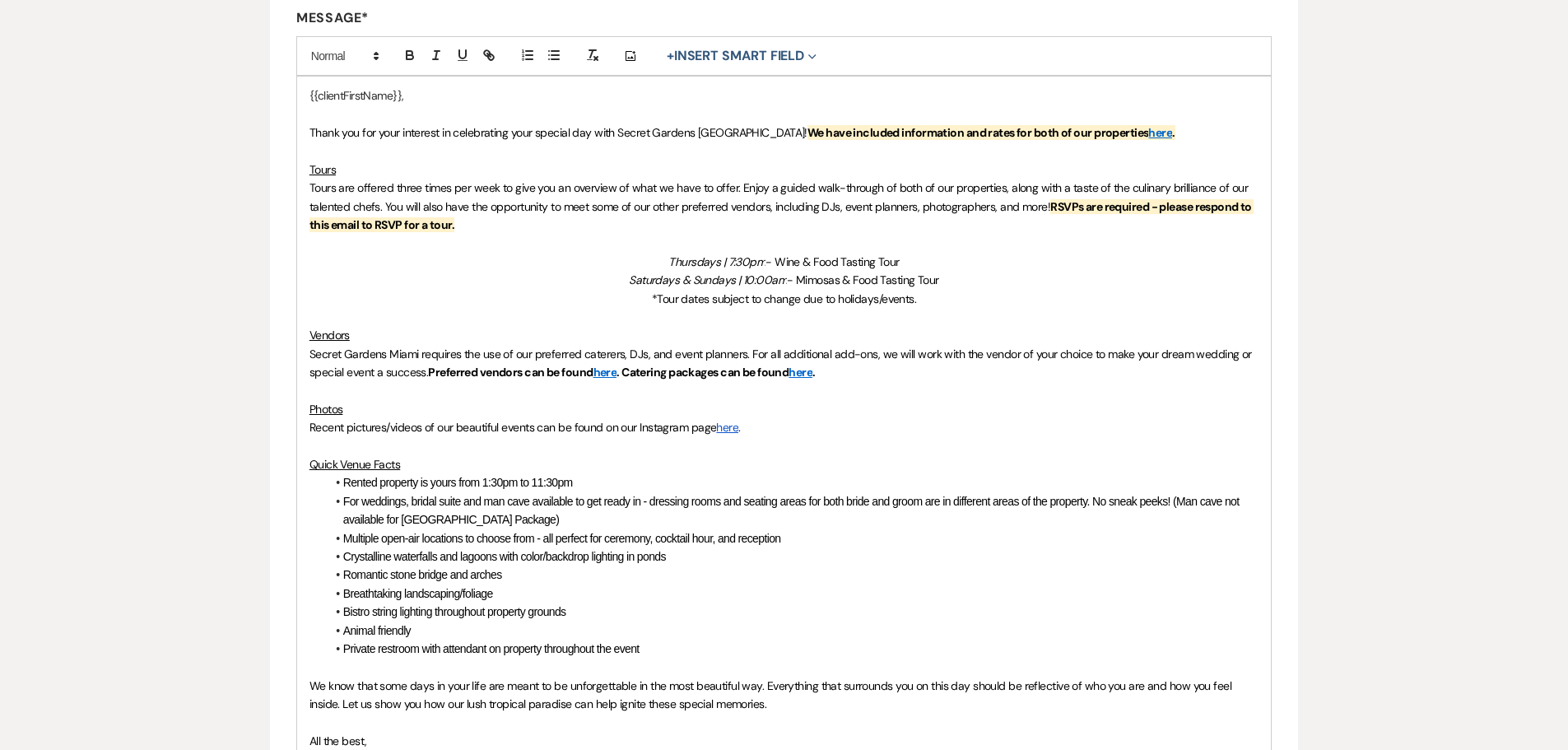
click at [617, 375] on link "here" at bounding box center [605, 372] width 24 height 15
click at [613, 406] on link "https://www.secretgardensmiami.com/preferred-vendors" at bounding box center [564, 404] width 103 height 21
click at [807, 370] on link "here" at bounding box center [800, 372] width 24 height 15
click at [805, 403] on link "https://www.canva.com/design/DAEp5_afLVY/-VaXxhQXRd7w1xmxibKoKw/view?website#2" at bounding box center [764, 404] width 103 height 21
click at [1063, 358] on span "Secret Gardens Miami requires the use of our preferred caterers, DJs, and event…" at bounding box center [782, 363] width 946 height 33
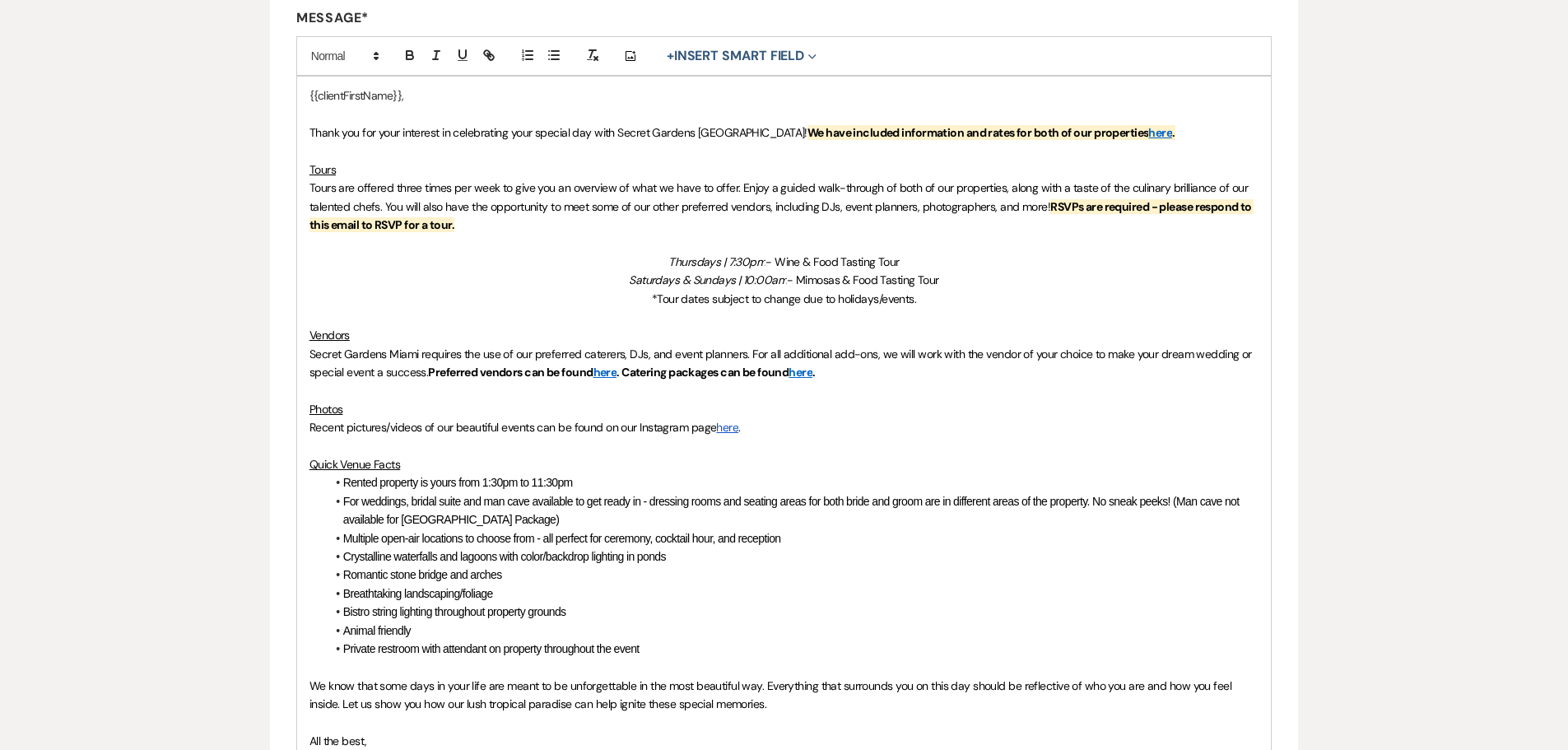
click at [736, 432] on link "here" at bounding box center [727, 428] width 22 height 15
click at [735, 455] on link "https://www.instagram.com/secretgardensmiami/" at bounding box center [682, 459] width 103 height 21
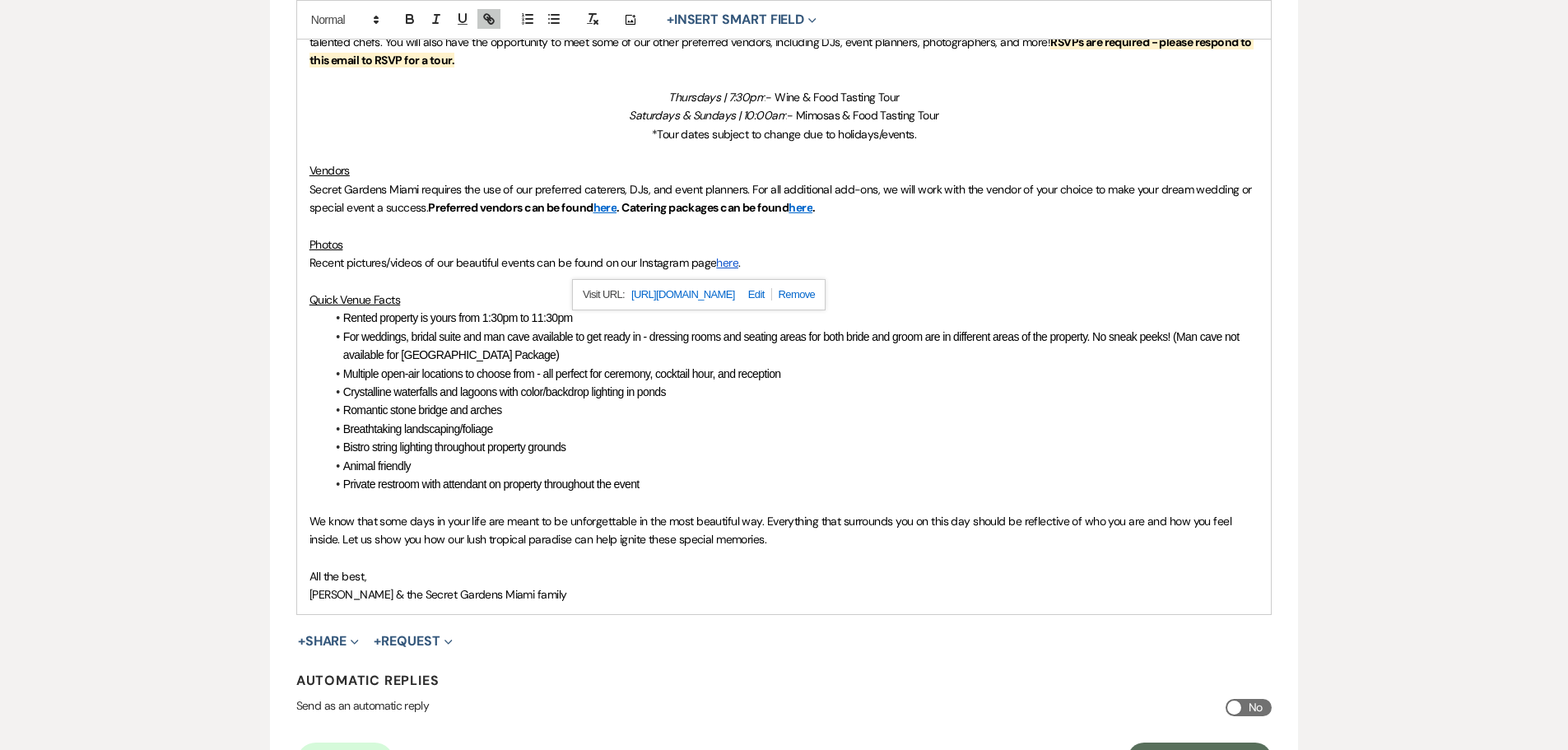
drag, startPoint x: 1345, startPoint y: 312, endPoint x: 1355, endPoint y: 295, distance: 19.7
click at [1345, 312] on div "Edit Message Template This template was created on Jan 23, 2025 * Required Temp…" at bounding box center [784, 177] width 1185 height 1264
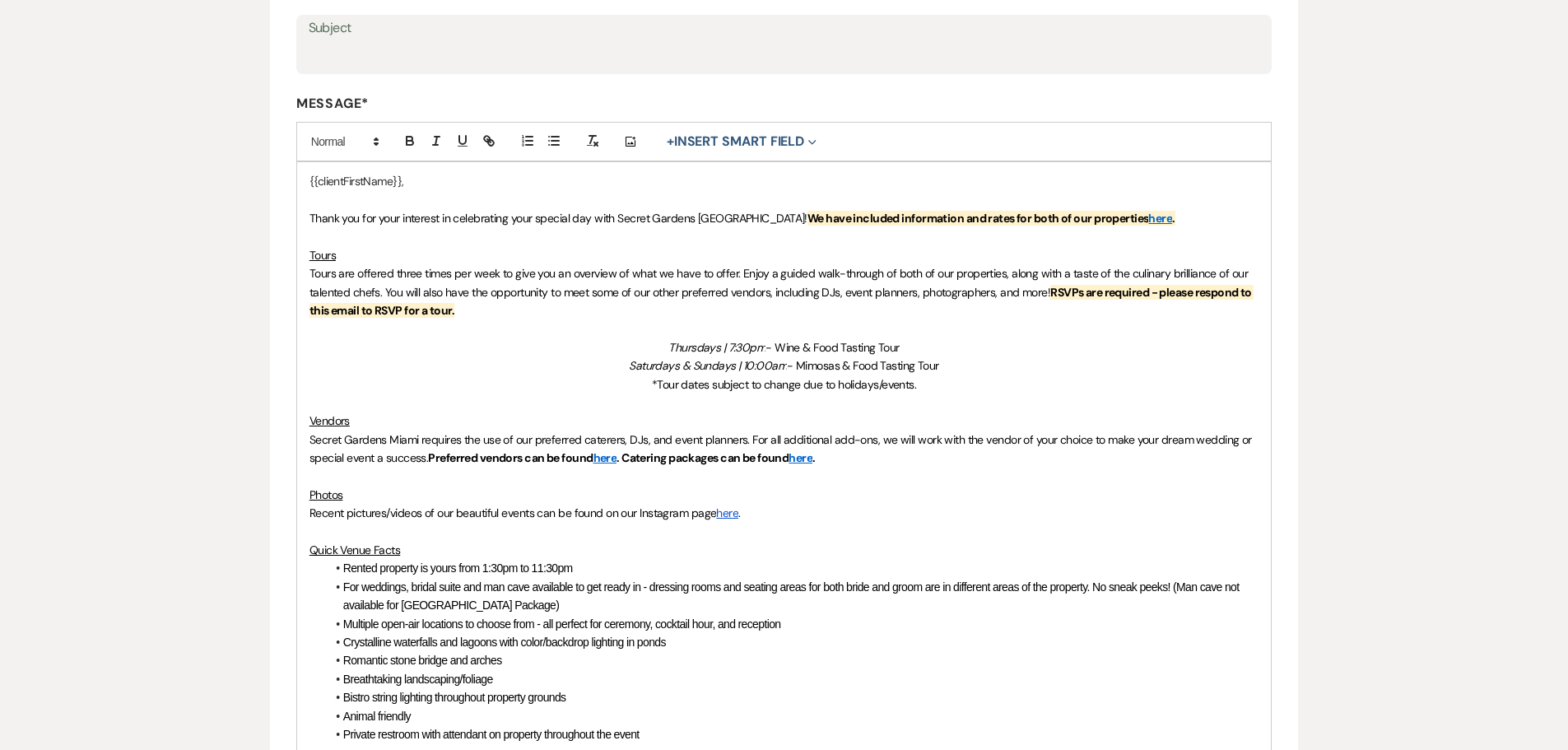
scroll to position [103, 0]
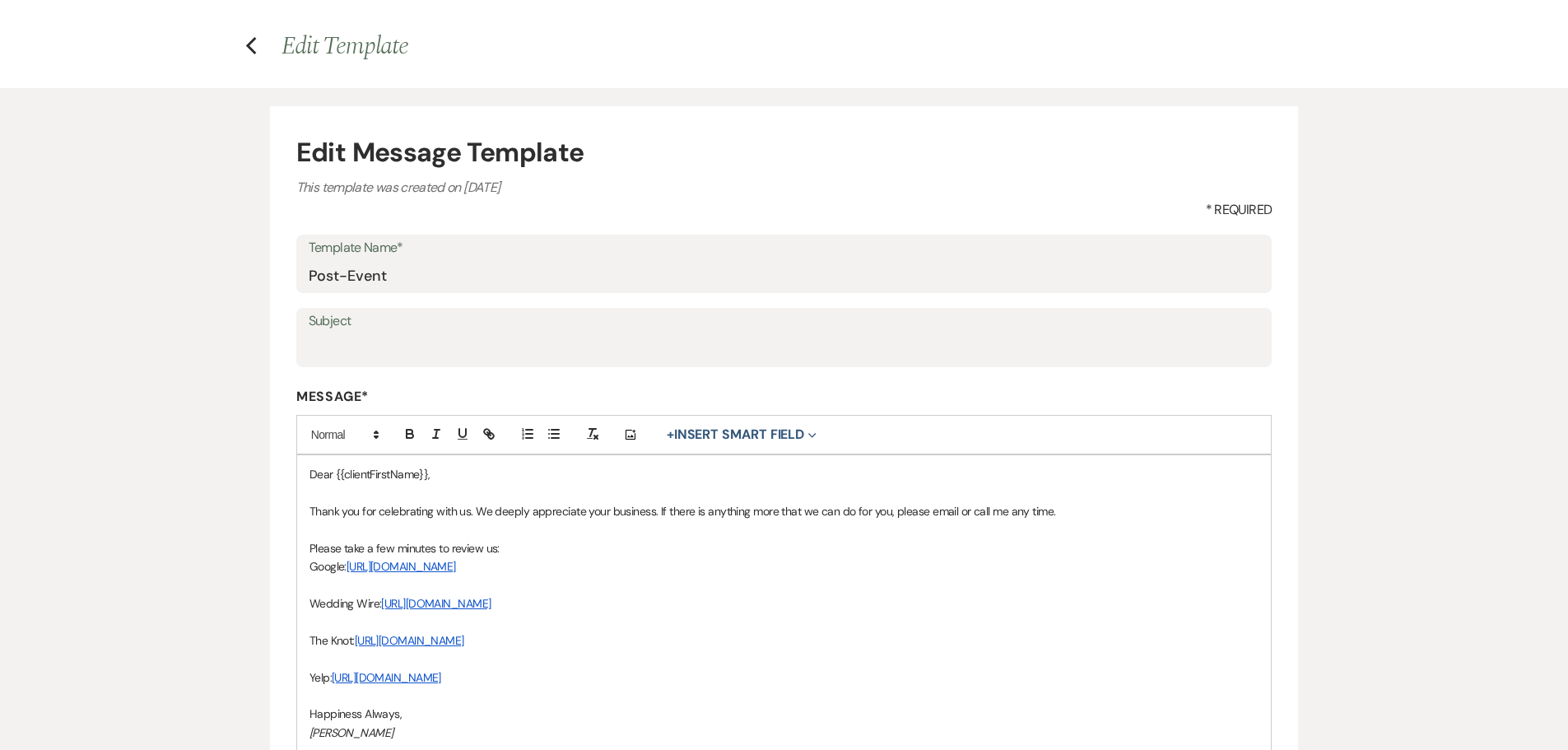
scroll to position [82, 0]
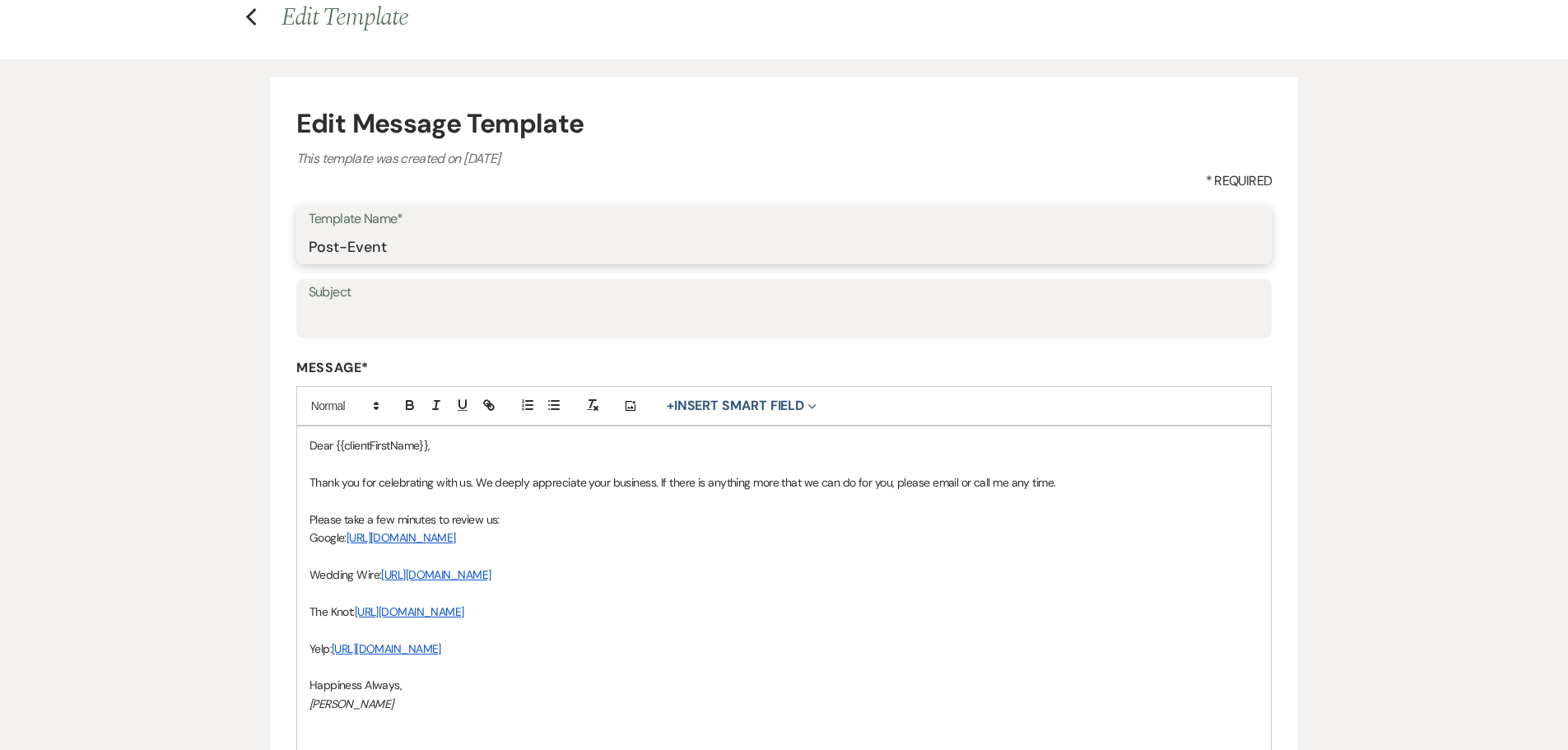
click at [452, 251] on input "Post-Event" at bounding box center [784, 247] width 951 height 32
click at [1263, 247] on div "Template Name* Post-Event" at bounding box center [784, 236] width 976 height 59
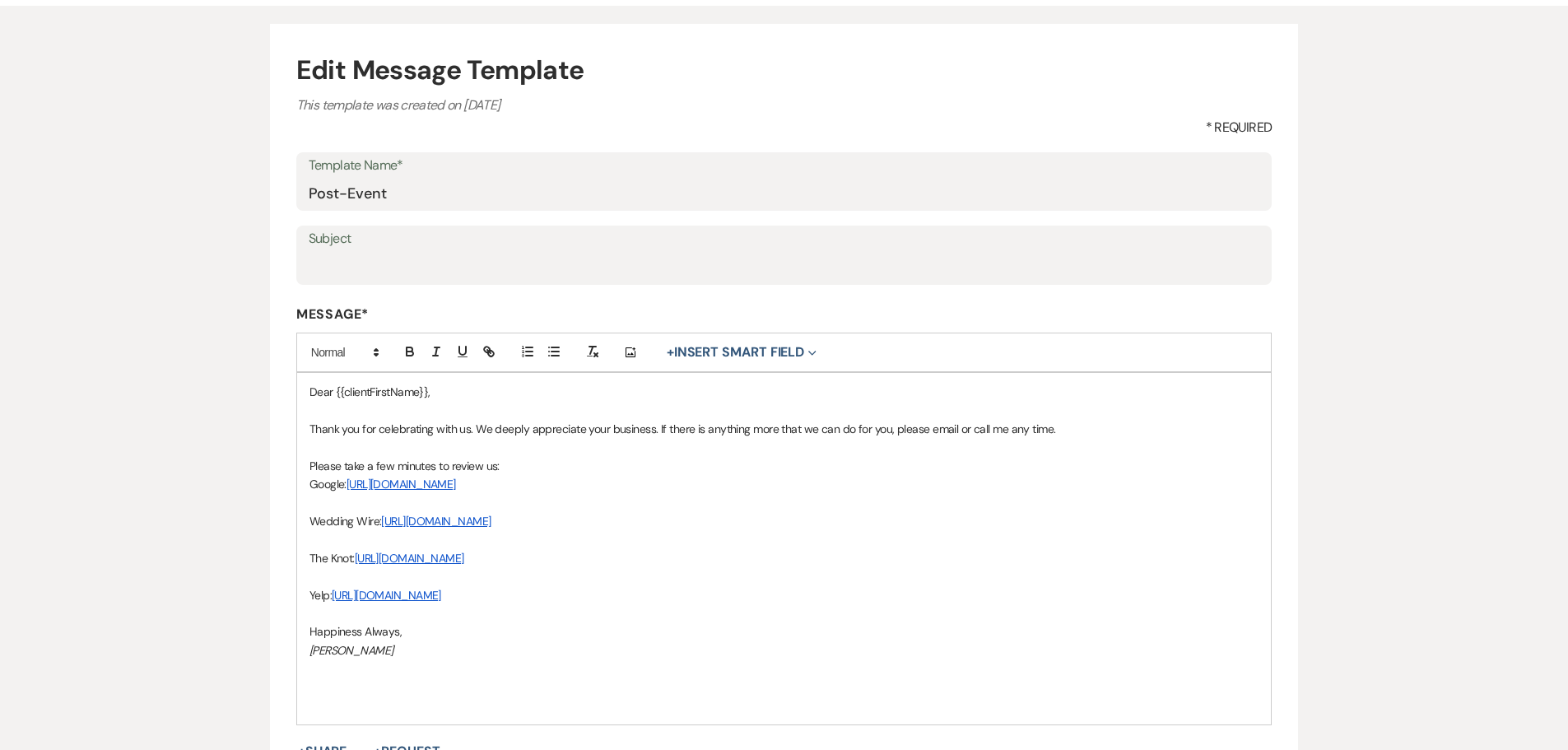
scroll to position [165, 0]
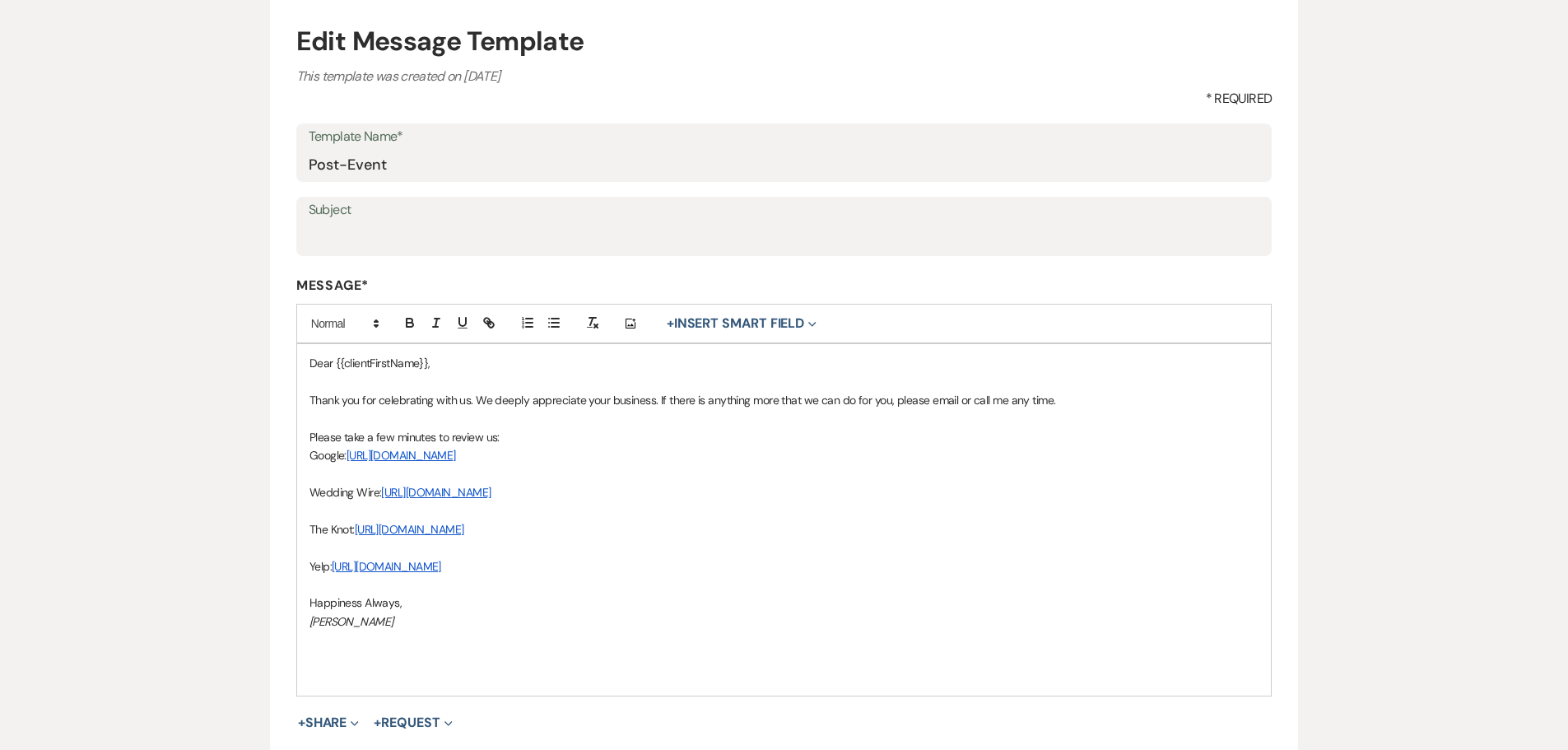
click at [1172, 479] on p at bounding box center [784, 475] width 950 height 19
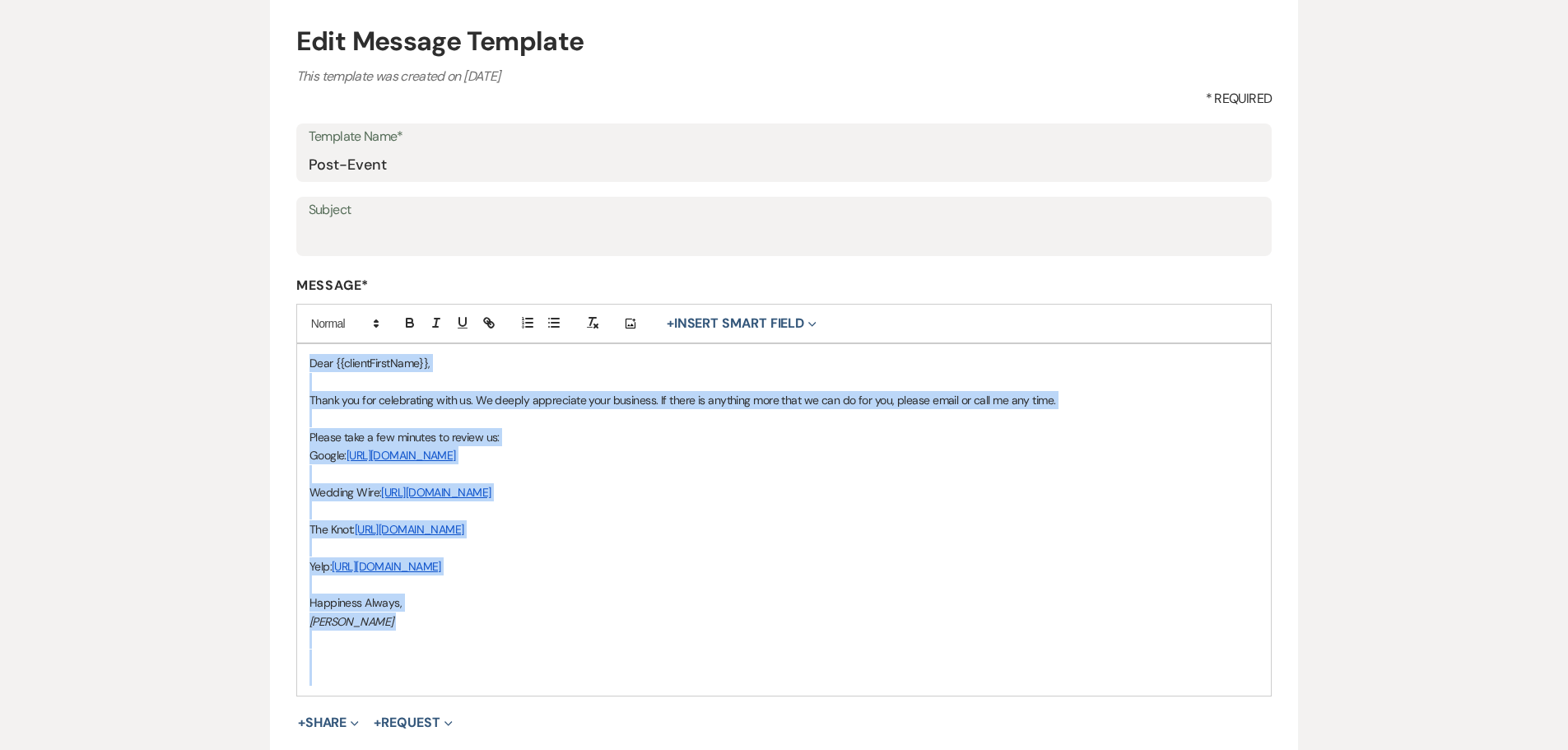
copy div "Dear {{clientFirstName}}, Thank you for celebrating with us. We deeply apprecia…"
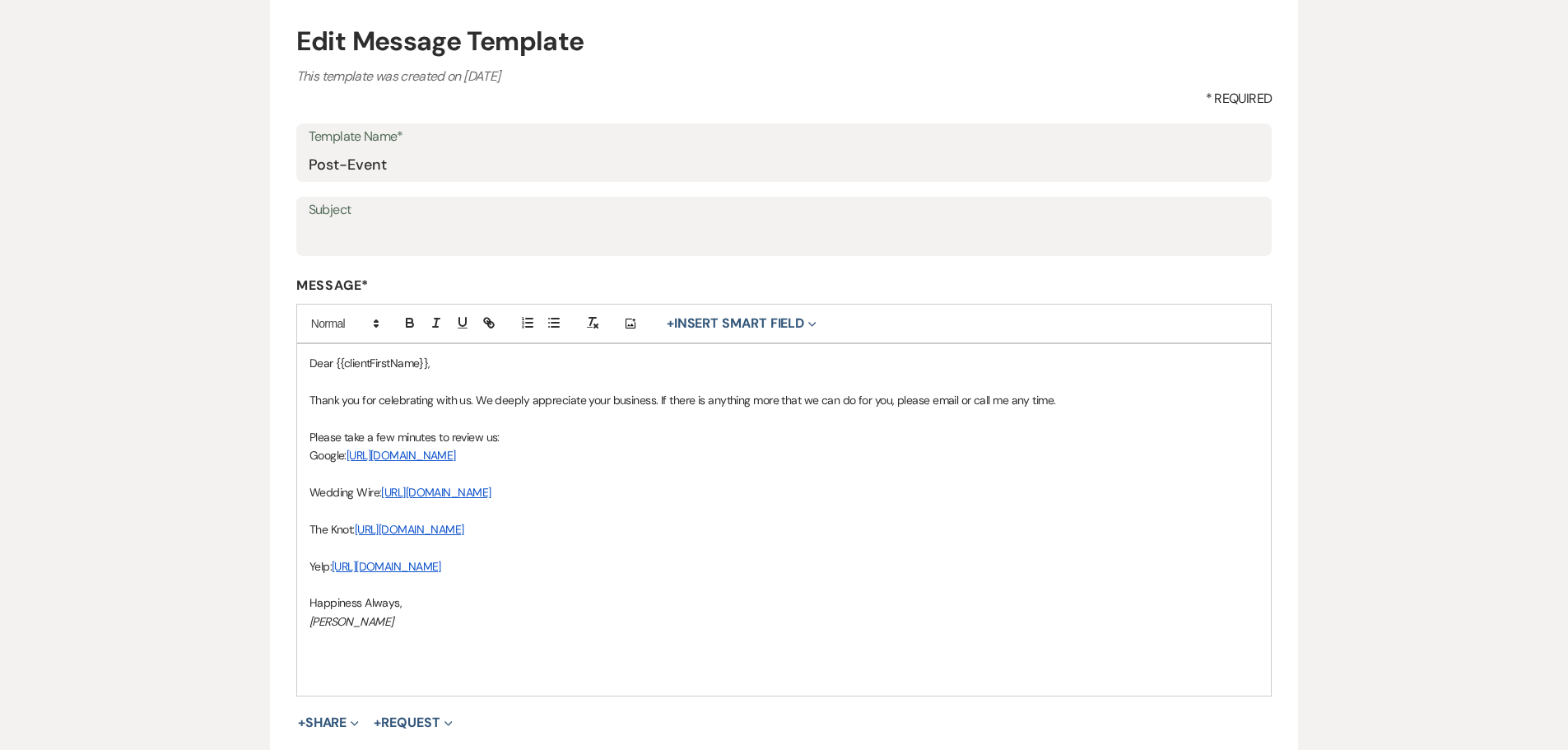
click at [1334, 389] on div "Edit Message Template This template was created on Jan 23, 2025 * Required Temp…" at bounding box center [784, 434] width 1185 height 913
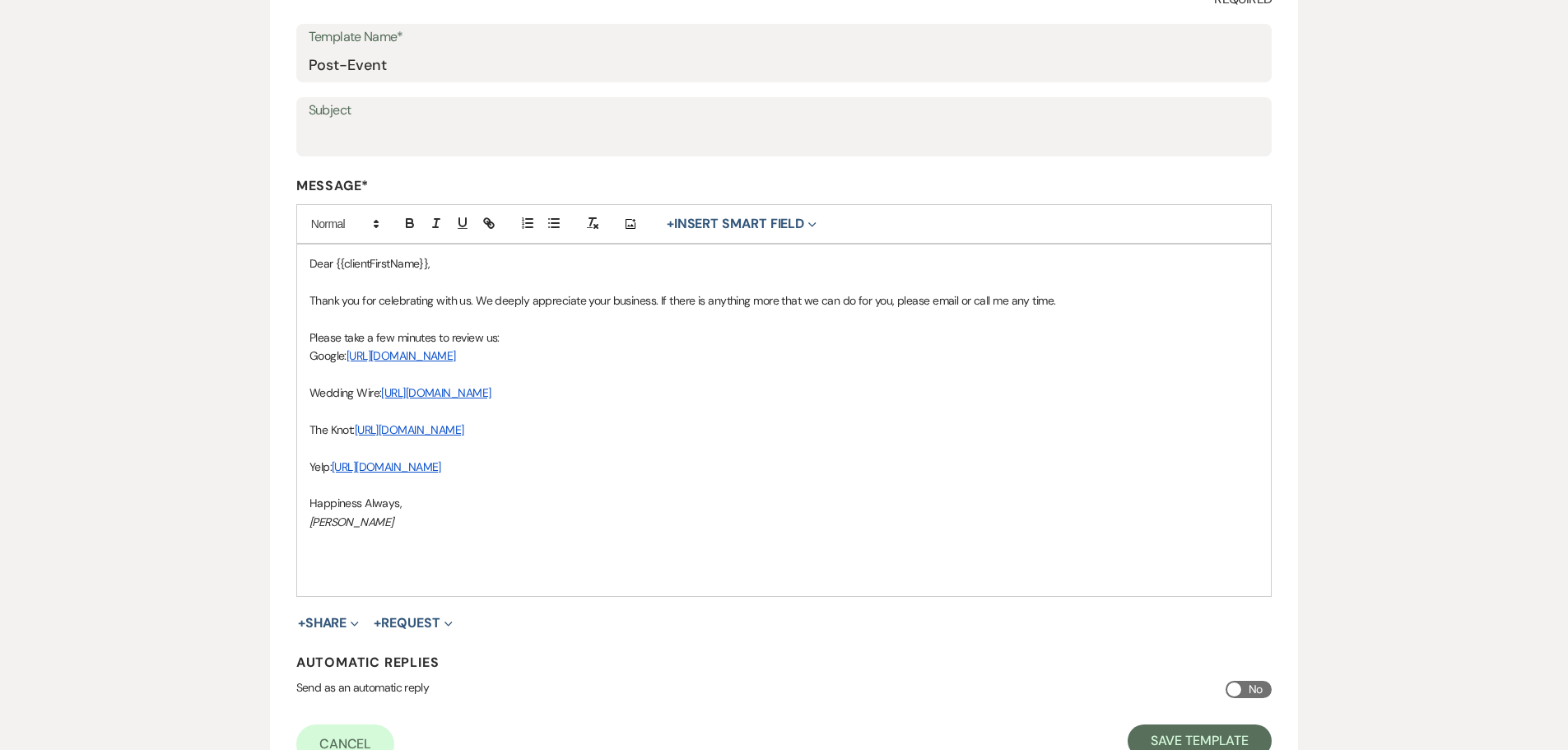
scroll to position [329, 0]
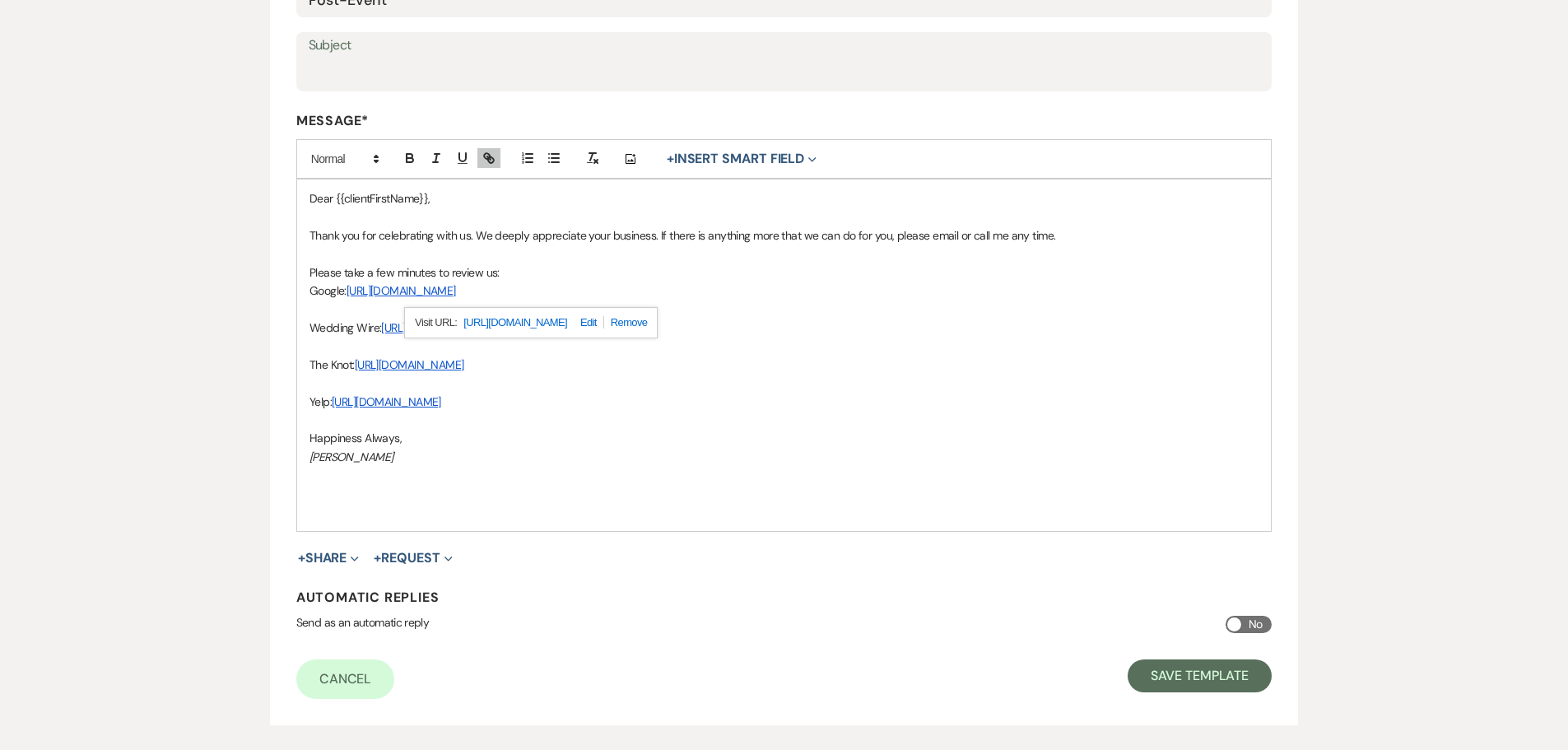
drag, startPoint x: 716, startPoint y: 294, endPoint x: 576, endPoint y: 322, distance: 142.8
click at [567, 322] on link "https://search.google.com/local/writereview?placeid=ChIJCVrHZTPd2YgRSn1FX5dhBmo" at bounding box center [515, 322] width 103 height 21
drag, startPoint x: 1080, startPoint y: 387, endPoint x: 1084, endPoint y: 364, distance: 23.3
click at [1080, 388] on p at bounding box center [784, 383] width 950 height 19
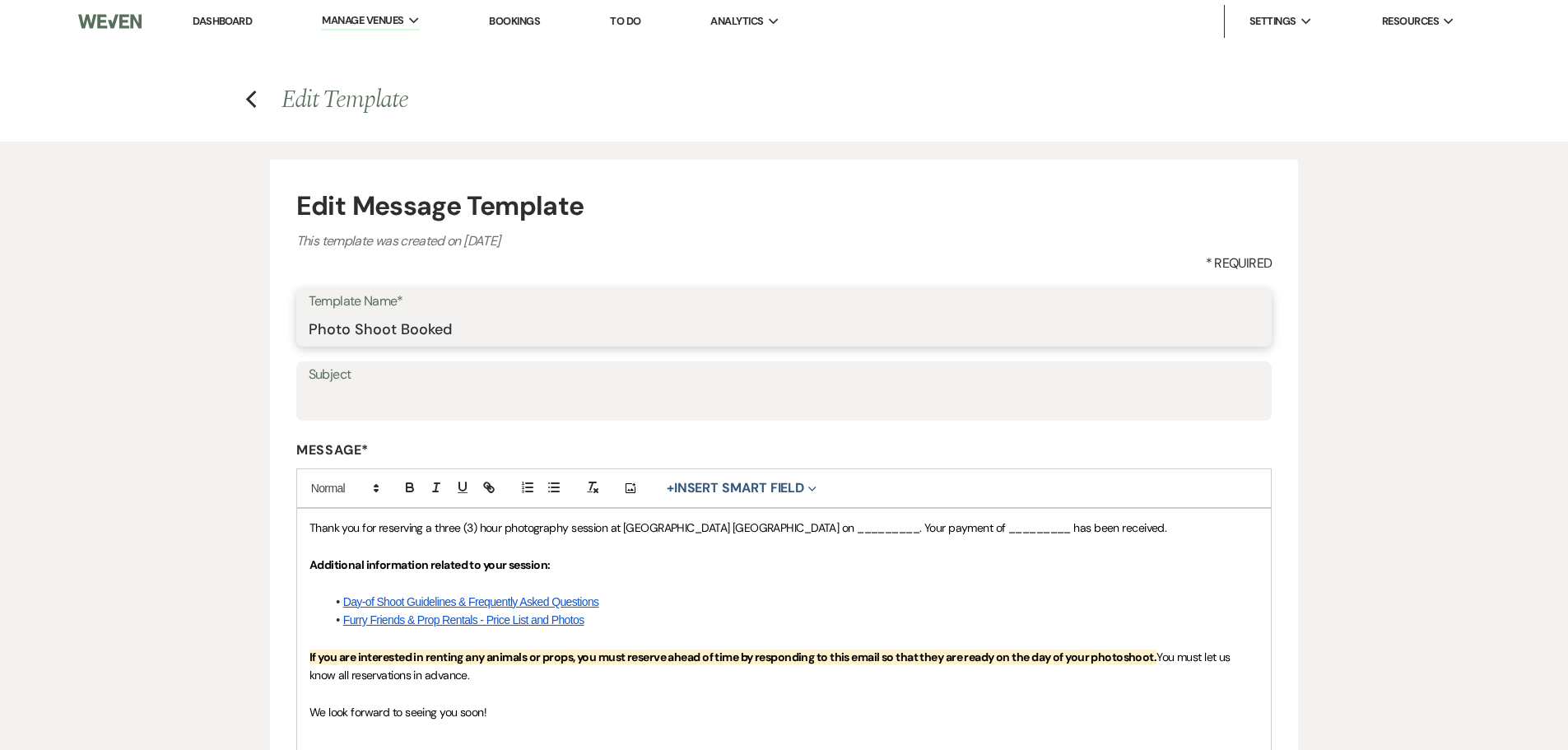
click at [390, 330] on input "Photo Shoot Booked" at bounding box center [784, 329] width 951 height 32
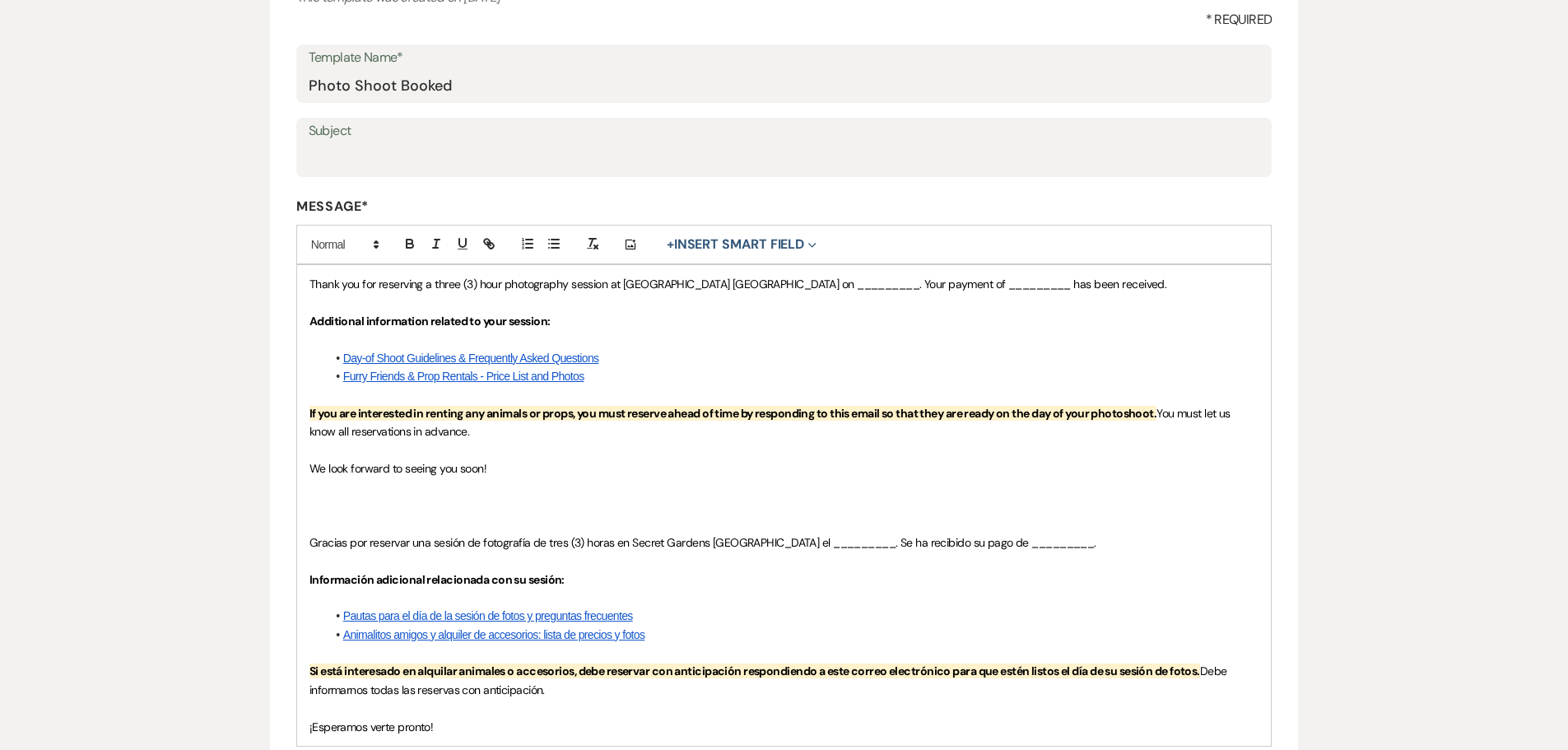
scroll to position [247, 0]
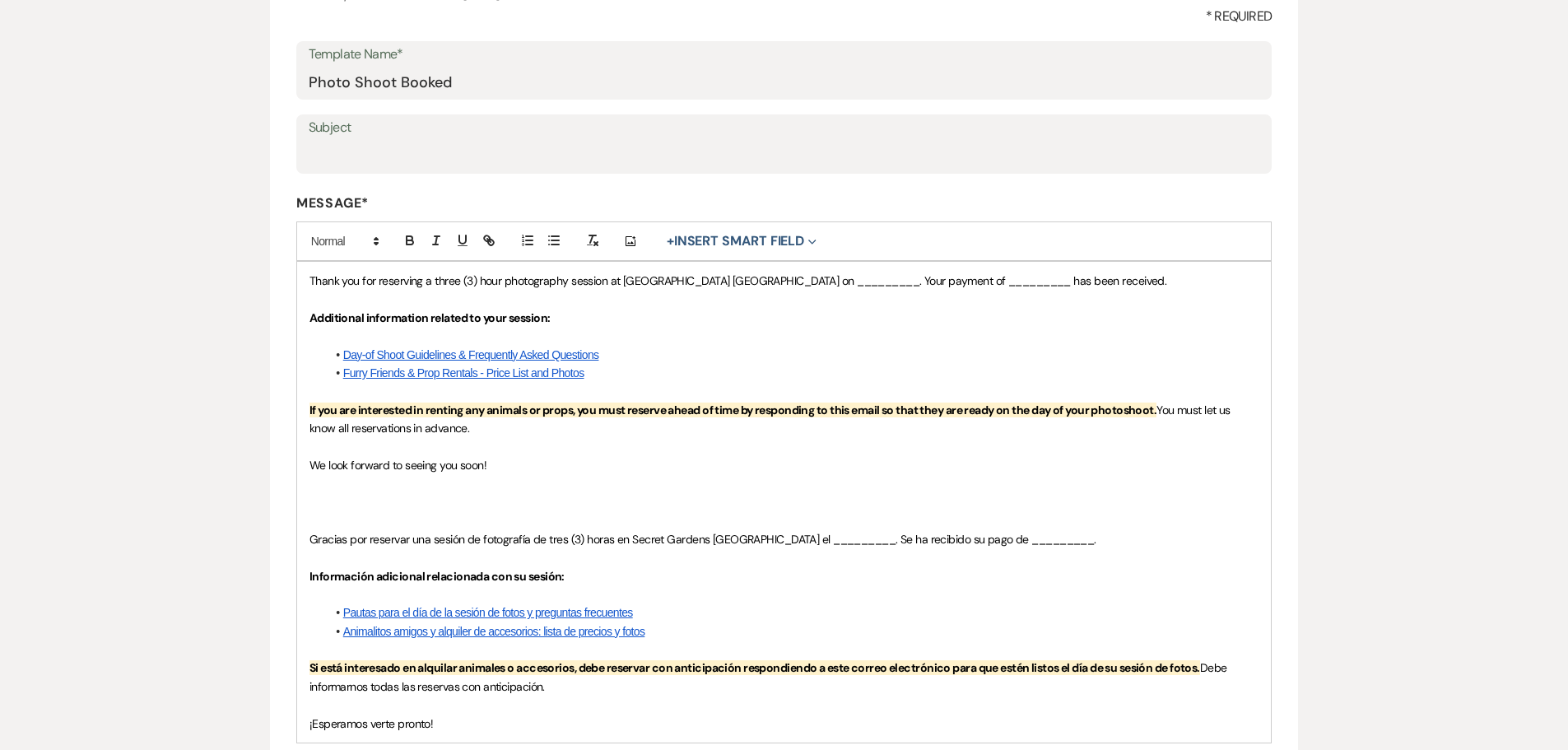
click at [1036, 343] on p at bounding box center [784, 336] width 950 height 19
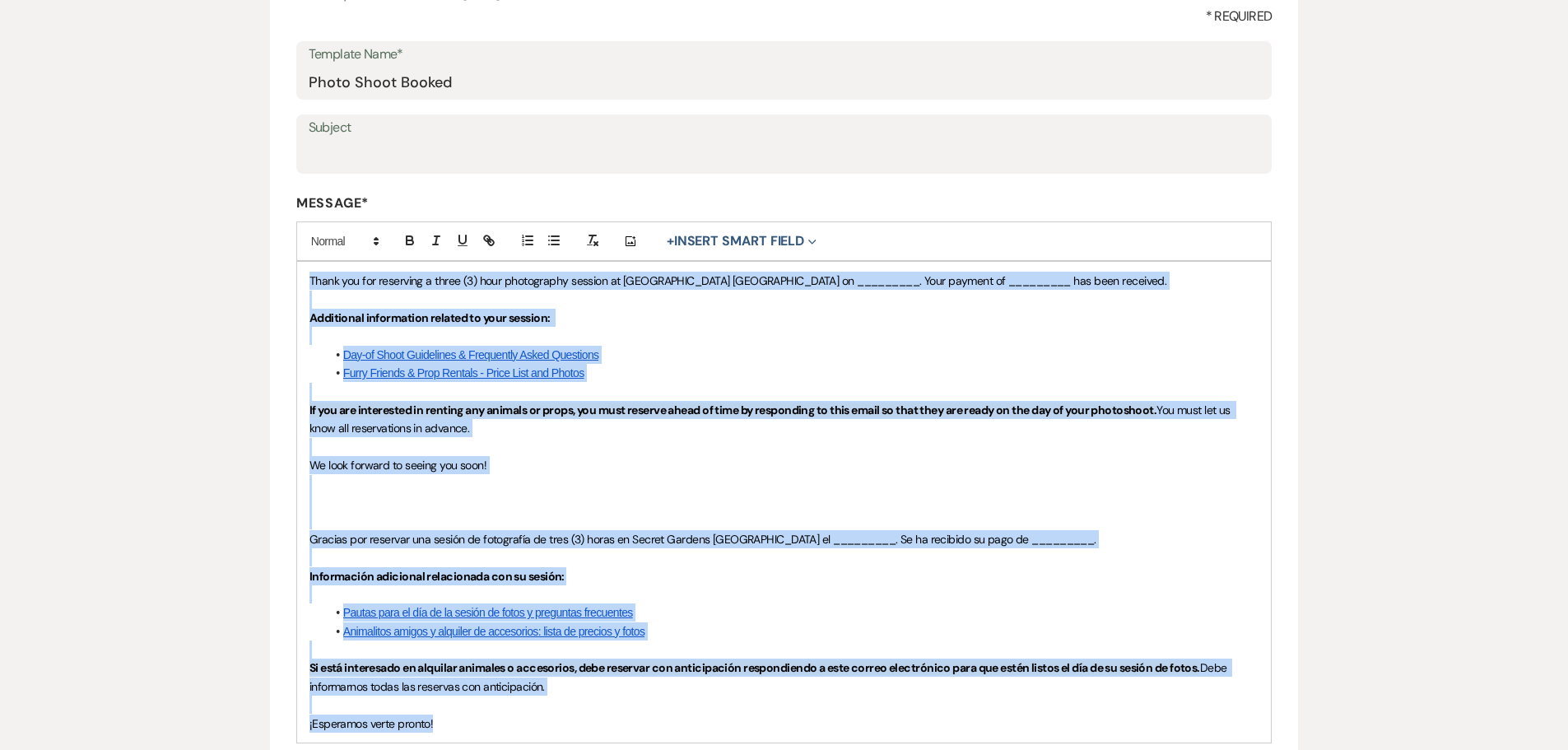
copy div "Thank you for reserving a three (3) hour photography session at Secret Gardens …"
click at [1070, 338] on p at bounding box center [784, 336] width 950 height 19
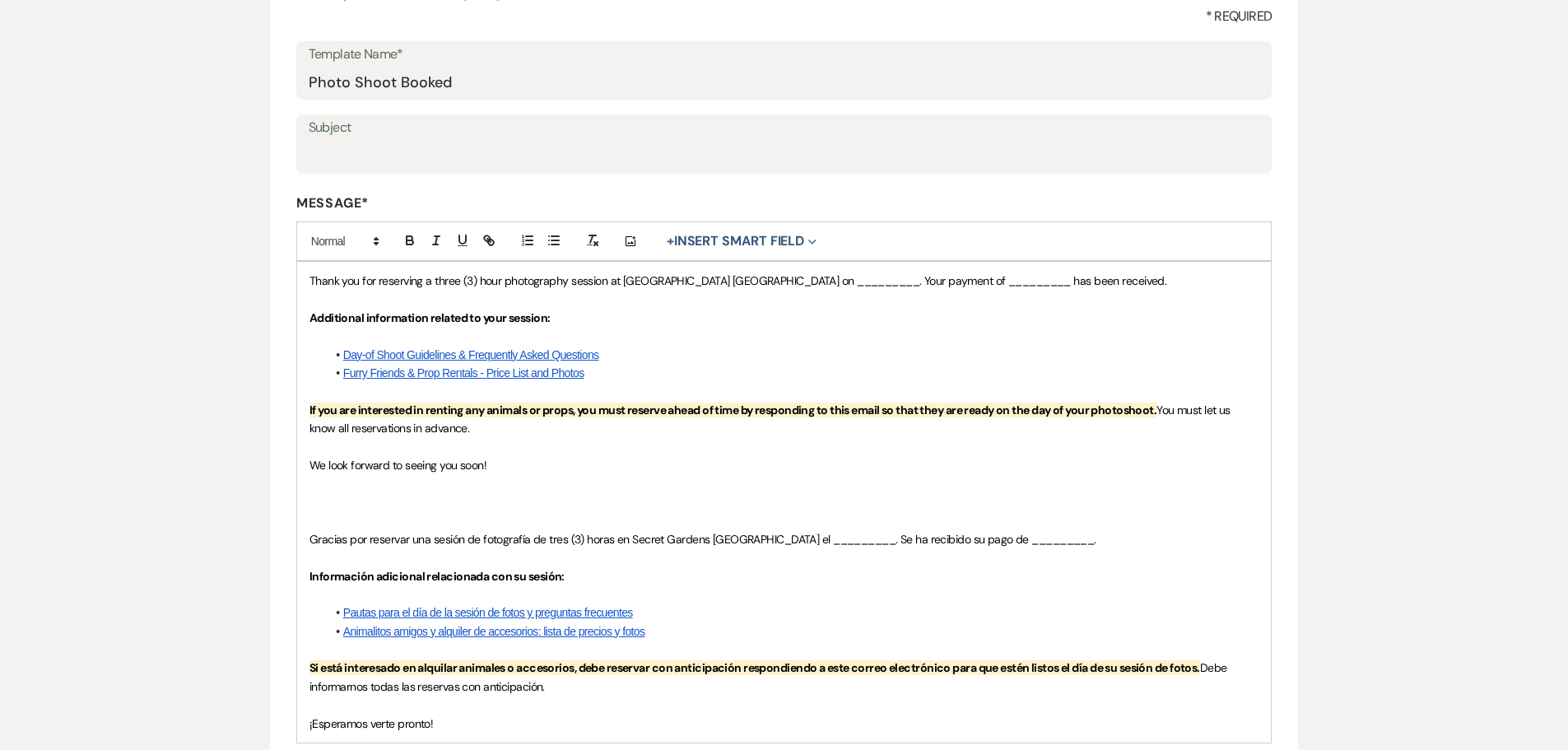
click at [1437, 310] on div "Edit Message Template This template was created on Jan 23, 2025 * Required Temp…" at bounding box center [784, 444] width 1568 height 1098
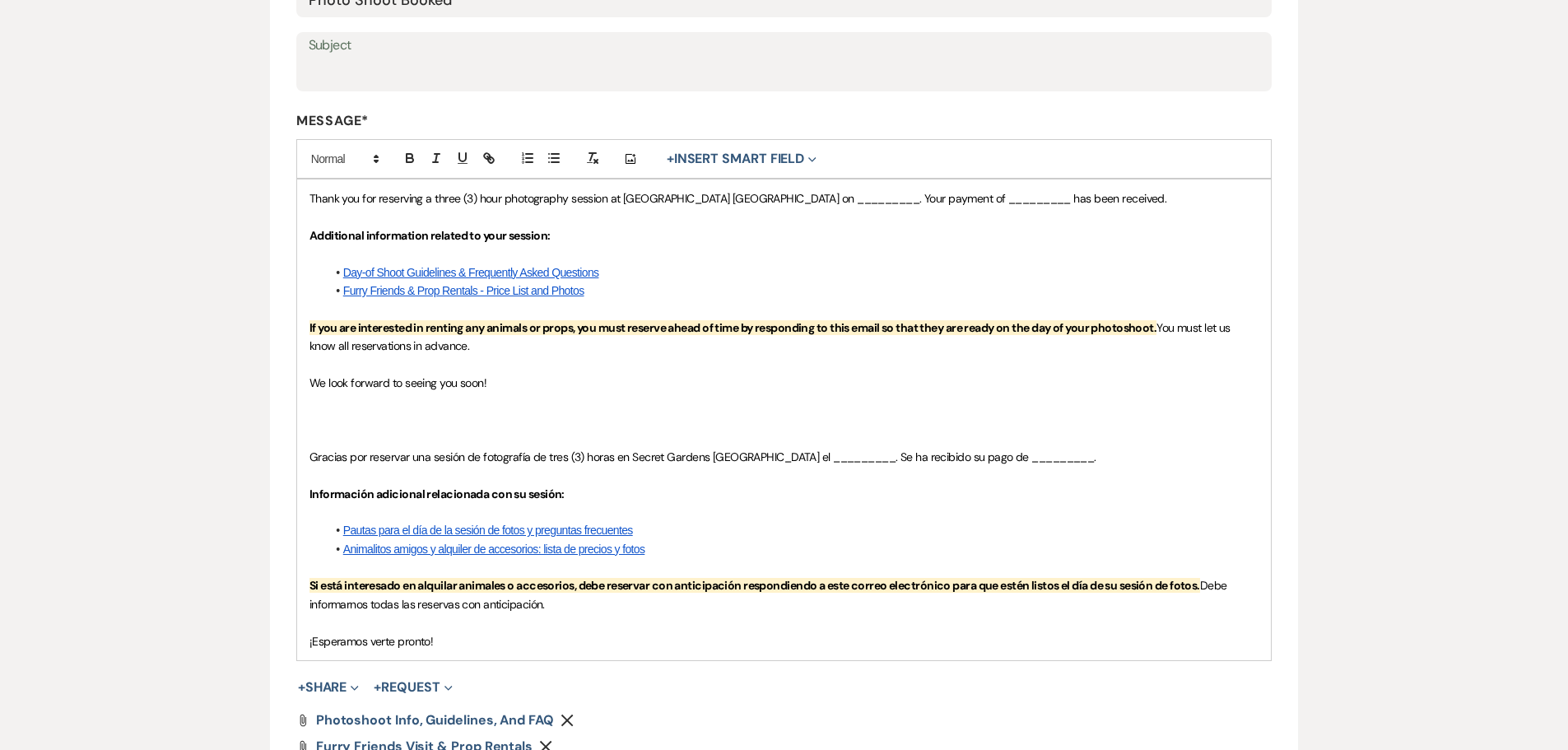
click at [467, 269] on link "Day-of Shoot Guidelines & Frequently Asked Questions" at bounding box center [471, 273] width 256 height 13
click at [522, 351] on p "If you are interested in renting any animals or props, you must reserve ahead o…" at bounding box center [784, 338] width 950 height 37
drag, startPoint x: 501, startPoint y: 292, endPoint x: 419, endPoint y: 322, distance: 87.3
click at [687, 335] on p "If you are interested in renting any animals or props, you must reserve ahead o…" at bounding box center [784, 338] width 950 height 37
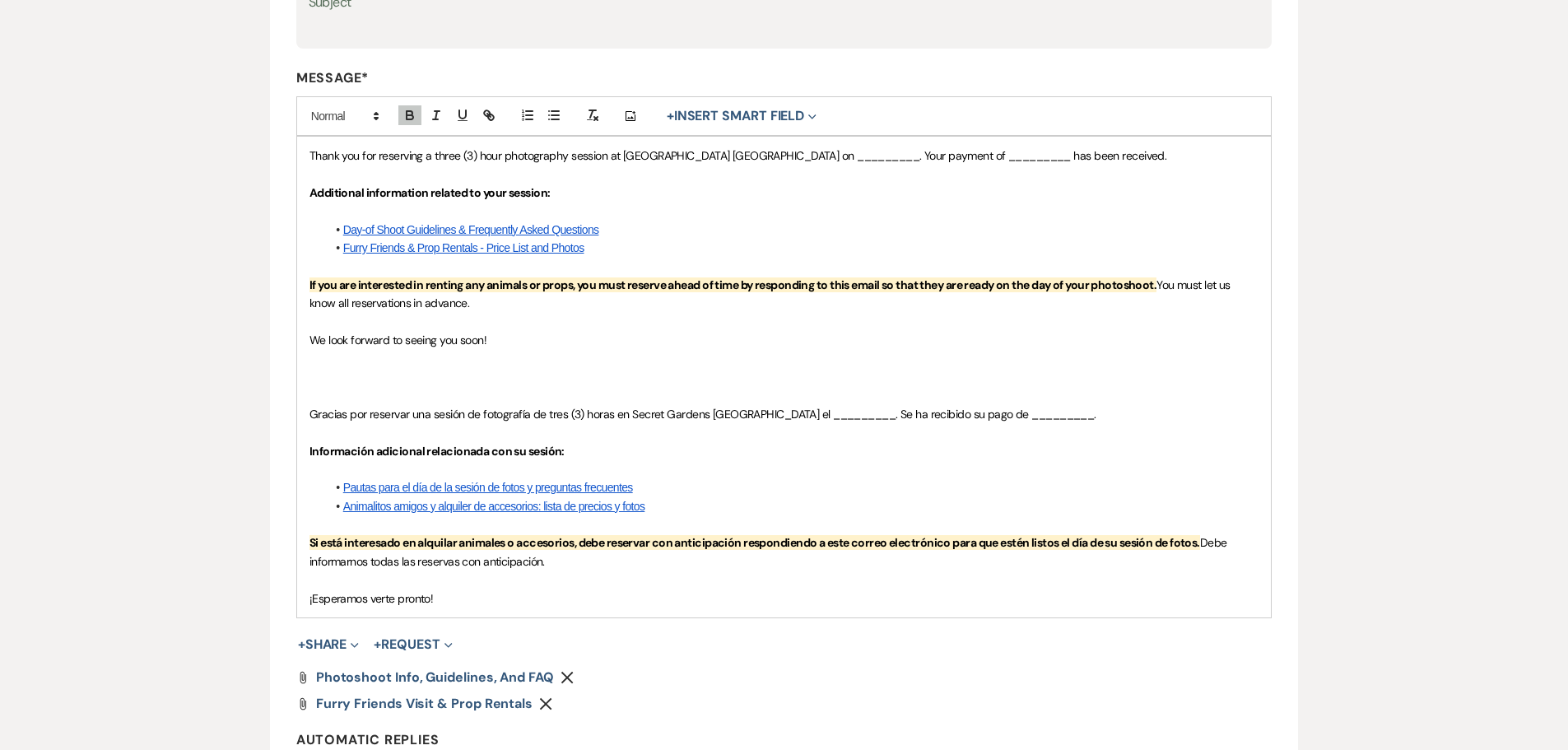
scroll to position [412, 0]
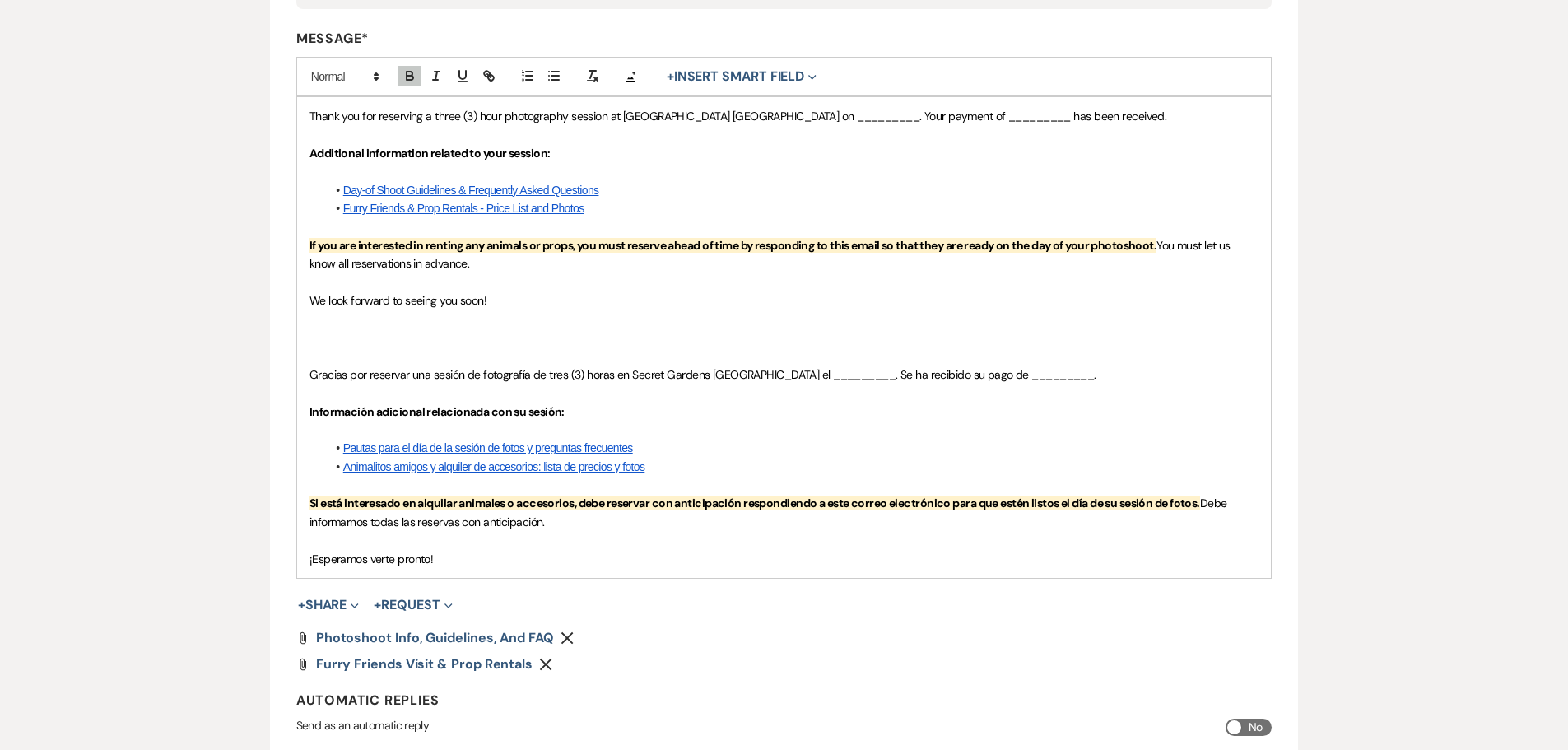
click at [601, 444] on link "Pautas para el día de la sesión de fotos y preguntas frecuentes" at bounding box center [488, 448] width 289 height 13
click at [680, 409] on p "Información adicional relacionada con su sesión:" at bounding box center [784, 412] width 950 height 19
click at [629, 468] on link "Animalitos amigos y alquiler de accesorios: lista de precios y fotos" at bounding box center [494, 467] width 302 height 13
click at [797, 425] on p at bounding box center [784, 430] width 950 height 19
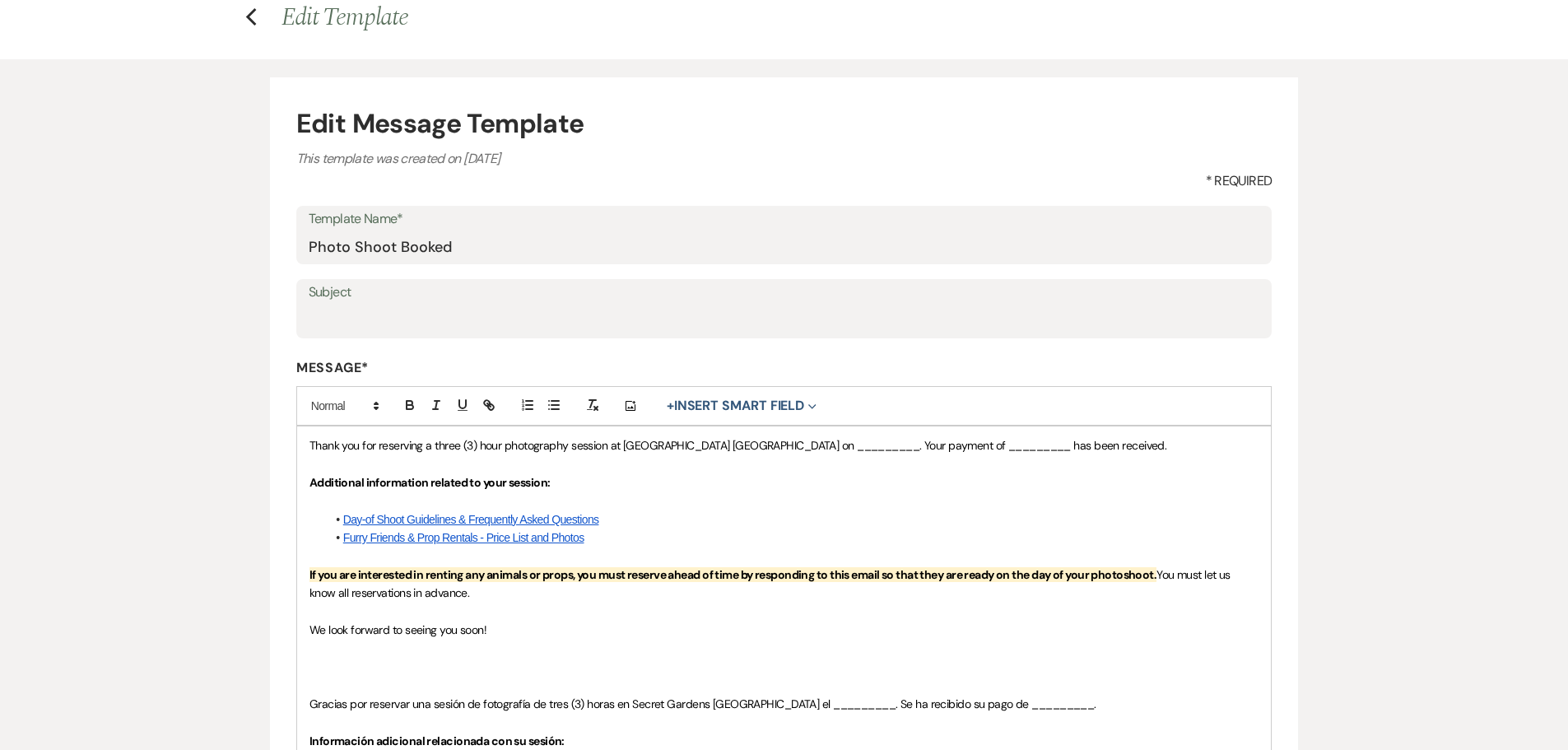
scroll to position [0, 0]
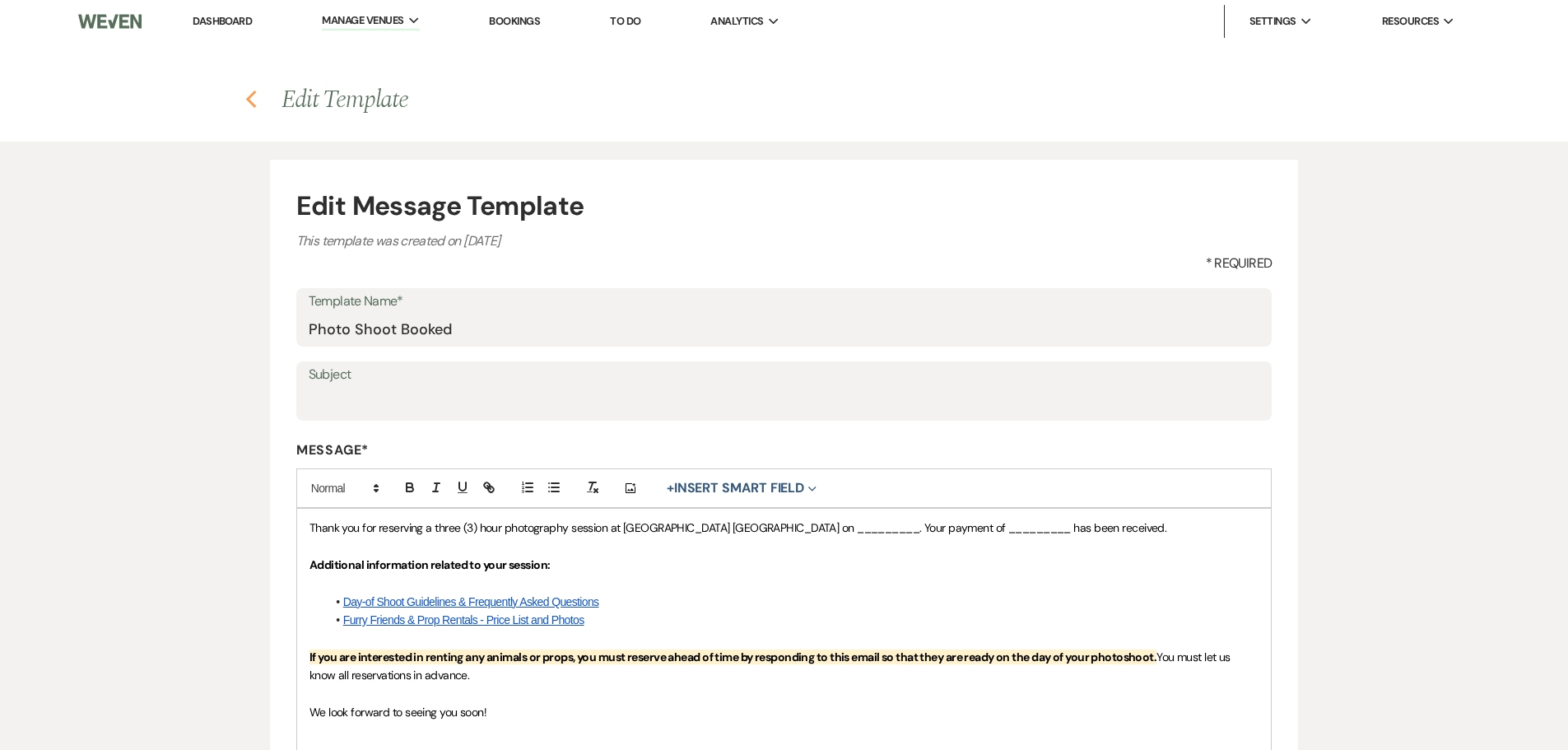
click at [246, 103] on icon "Previous" at bounding box center [252, 99] width 13 height 19
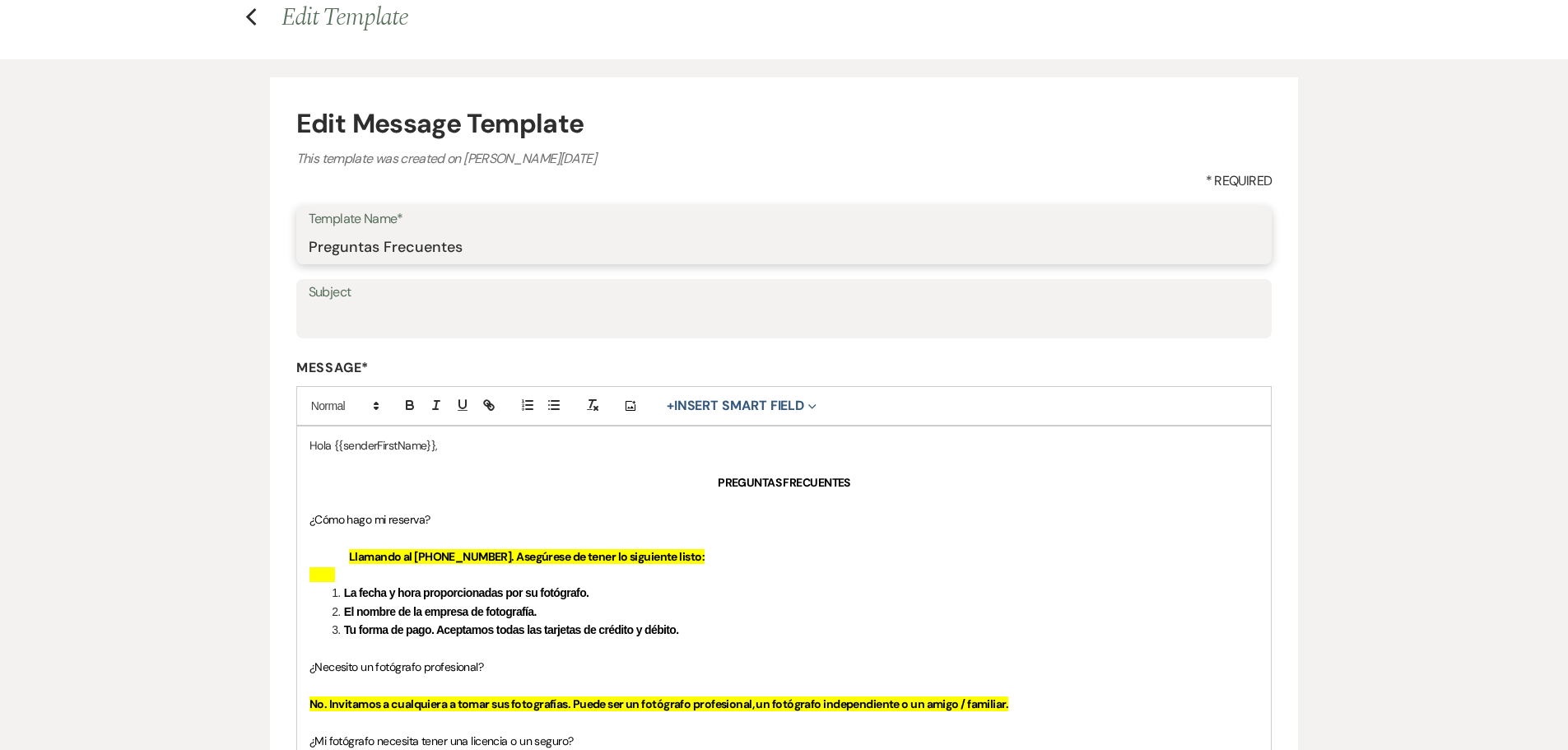
click at [438, 256] on input "Preguntas Frecuentes" at bounding box center [784, 247] width 951 height 32
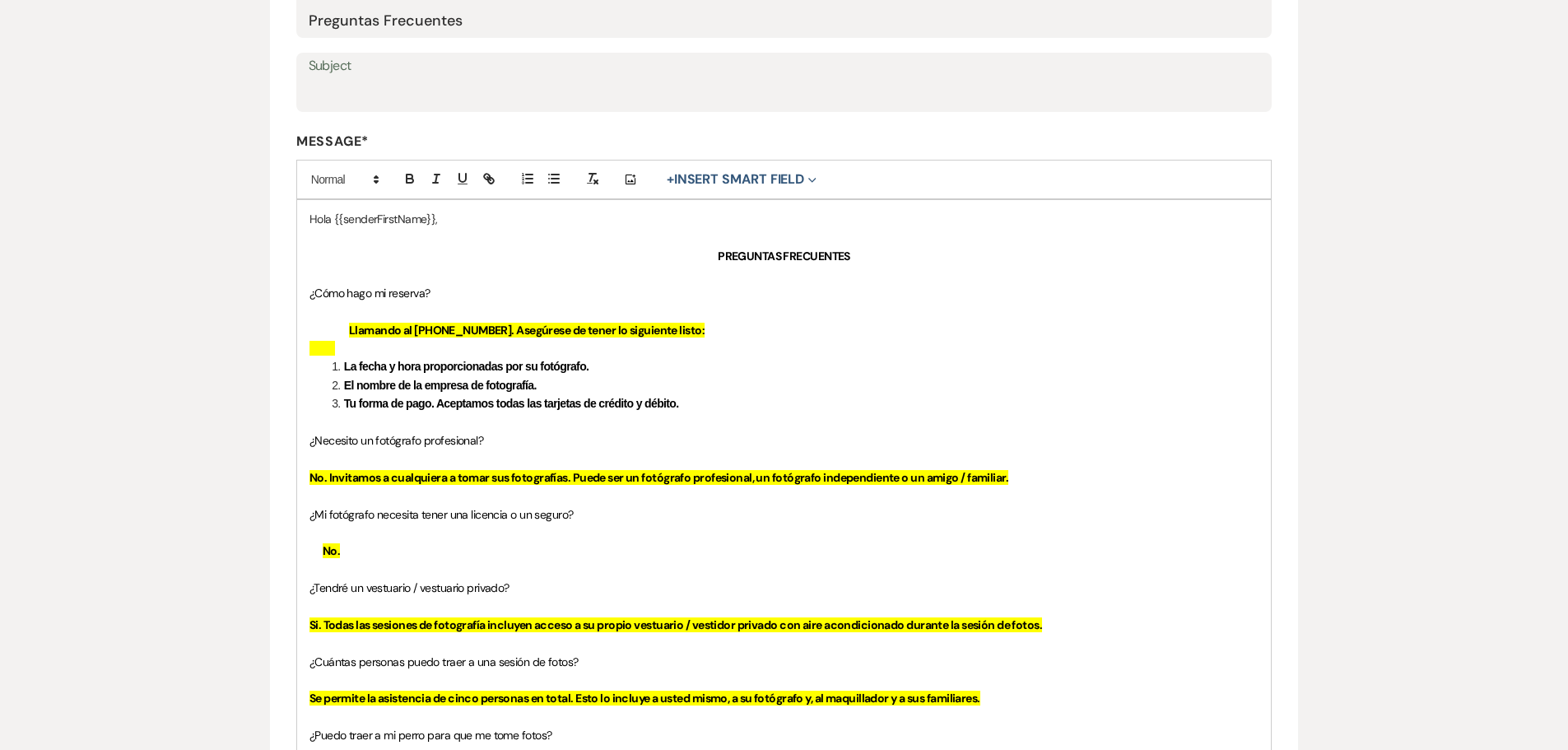
scroll to position [329, 0]
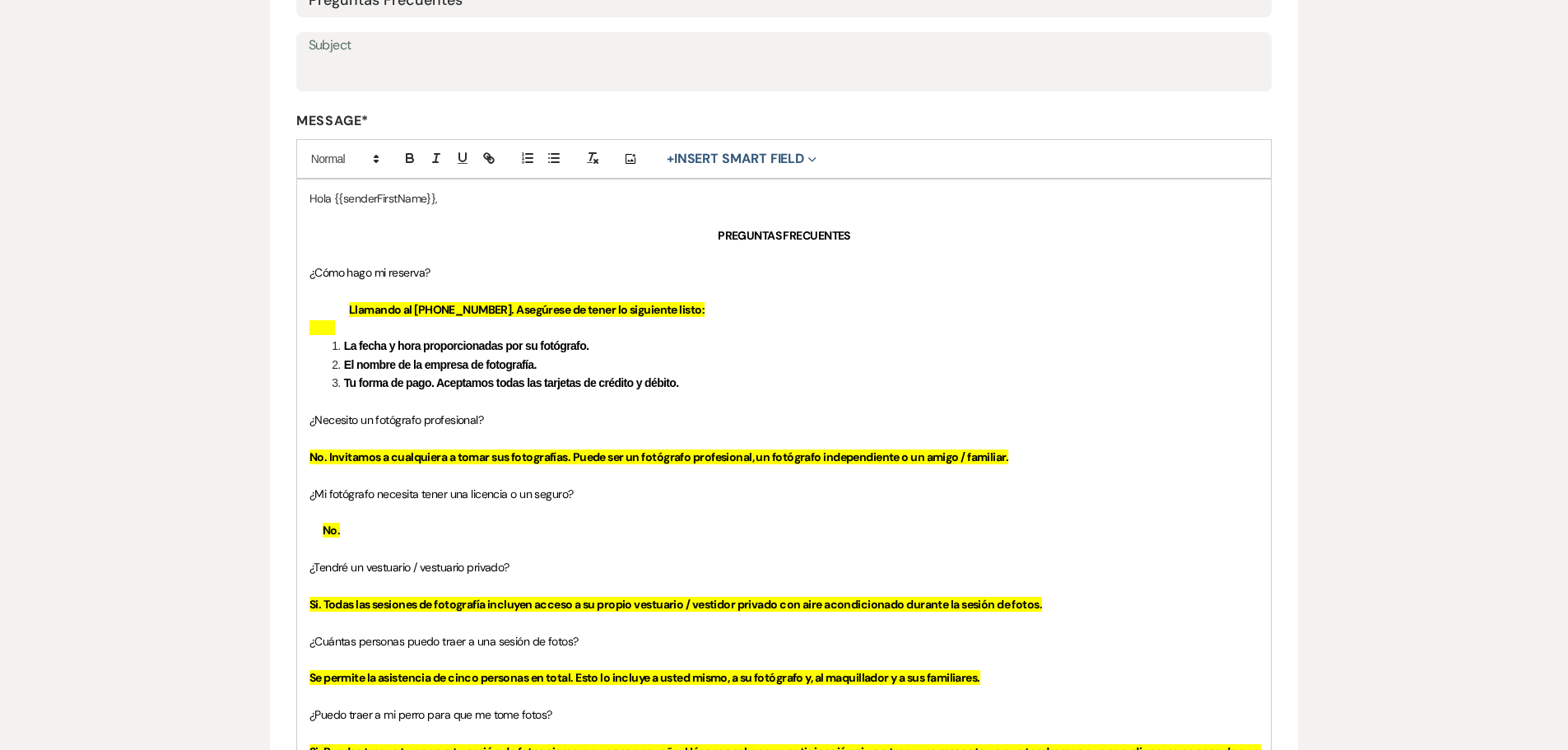
click at [860, 306] on p "Llamando al [PHONE_NUMBER]. Asegúrese de tener lo siguiente listo:" at bounding box center [784, 310] width 950 height 19
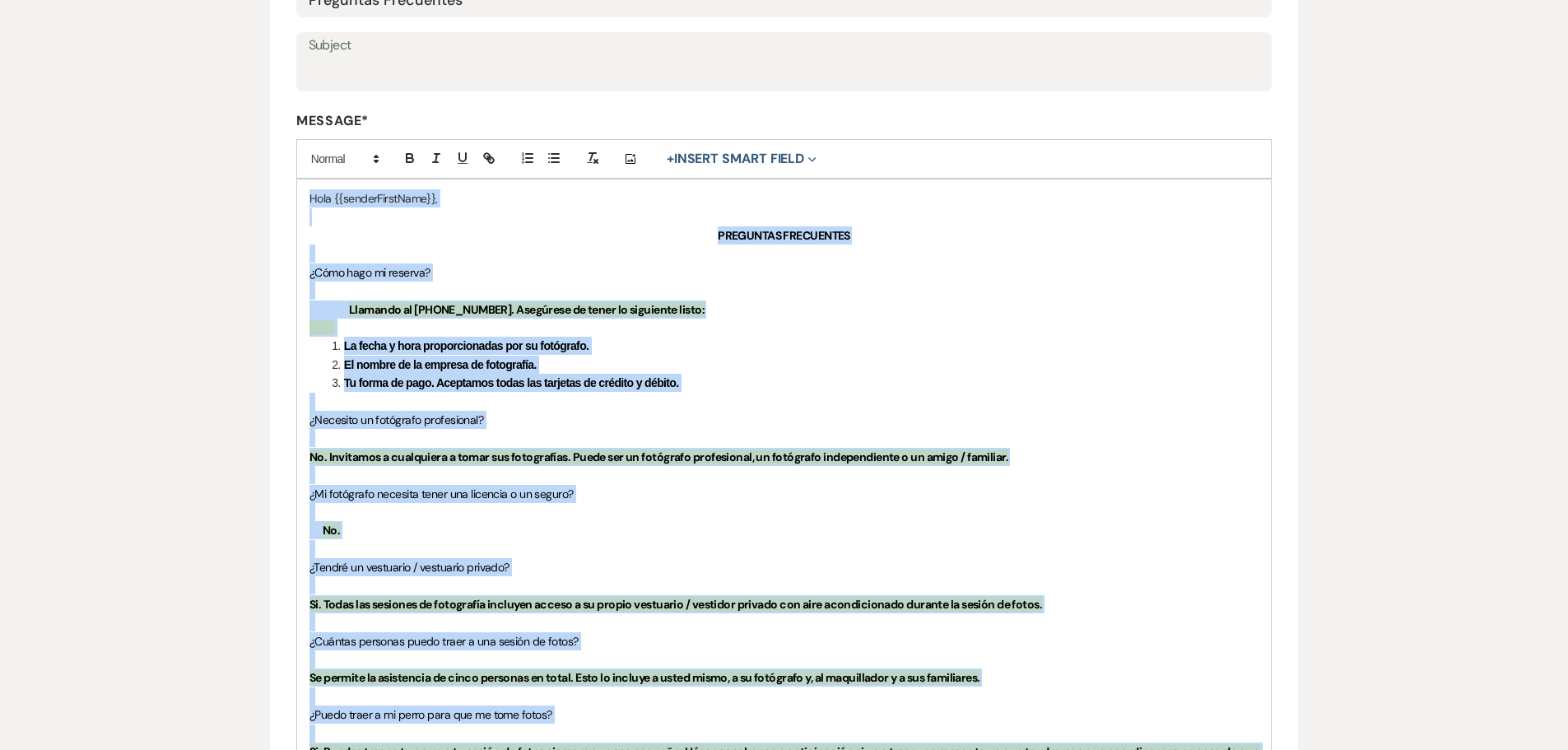
copy div "Lore {{ipsumdOlorsItam}}, CONSECTET ADIPISCING ¿Elit sedd ei tempori? Utlabore …"
click at [876, 306] on p "Llamando al [PHONE_NUMBER]. Asegúrese de tener lo siguiente listo:" at bounding box center [784, 310] width 950 height 19
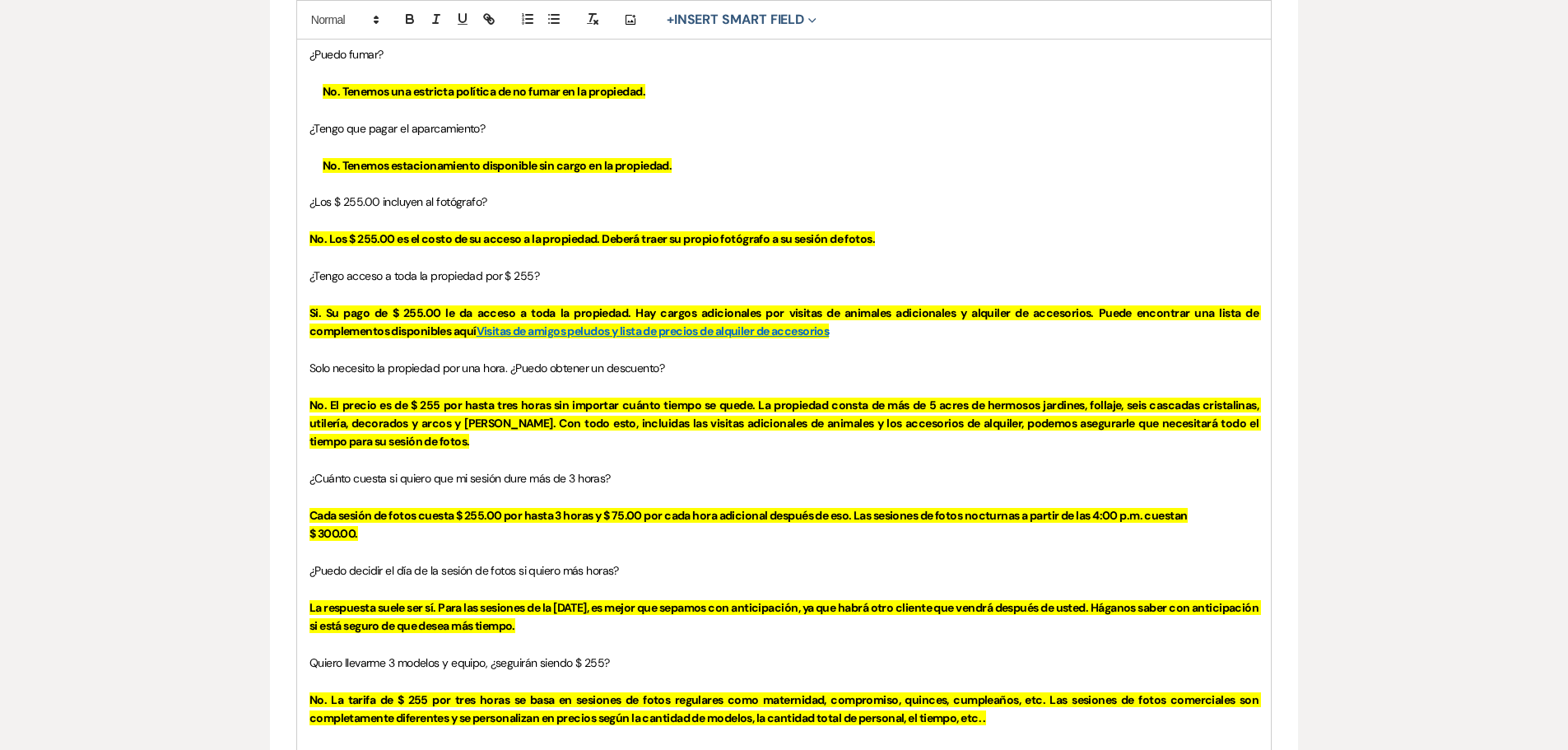
scroll to position [1235, 0]
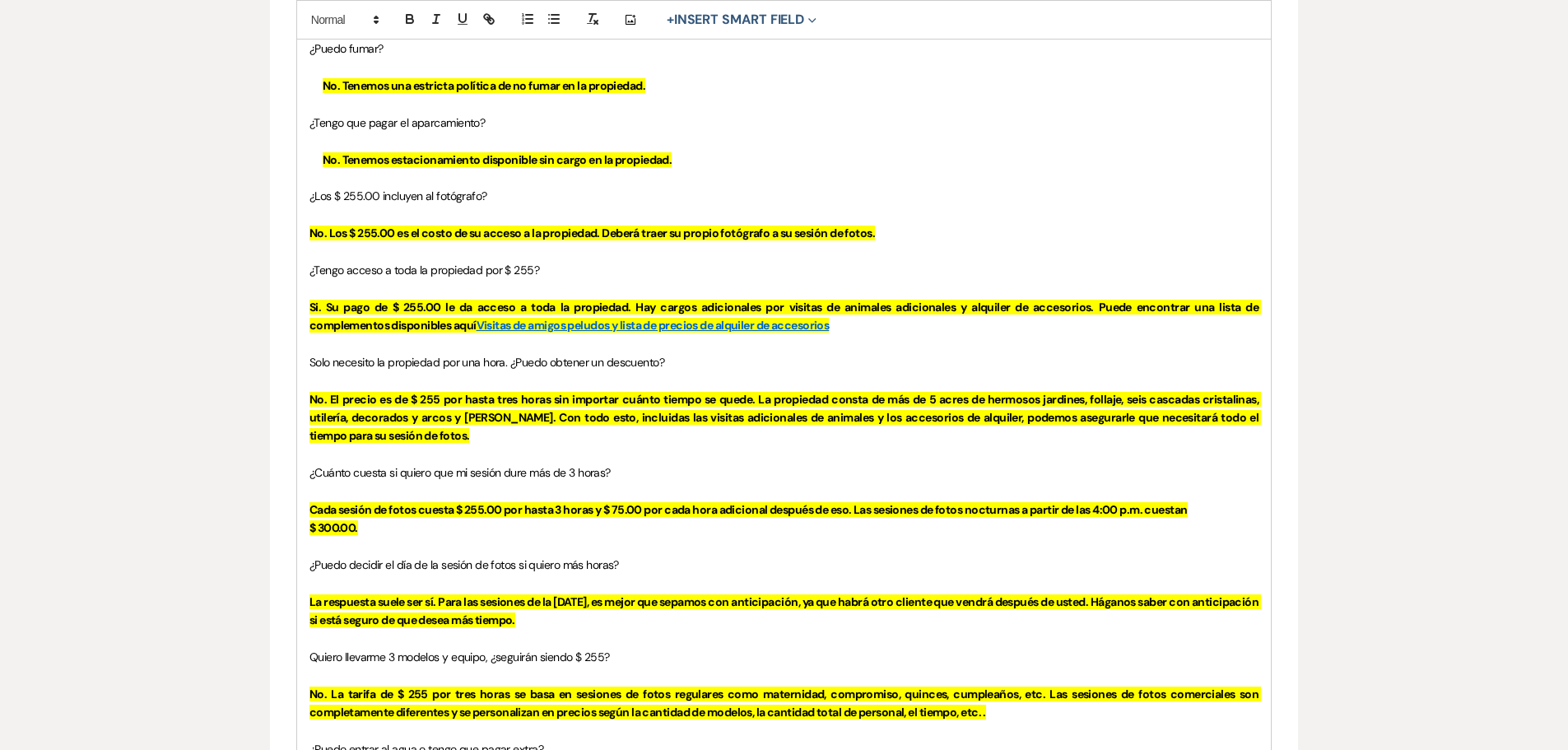
click at [723, 327] on link "Visitas de amigos peludos y lista de precios de alquiler de accesorios" at bounding box center [653, 326] width 353 height 15
click at [554, 425] on p "No. El precio es de $ 255 por hasta tres horas sin importar cuánto tiempo se qu…" at bounding box center [784, 418] width 950 height 56
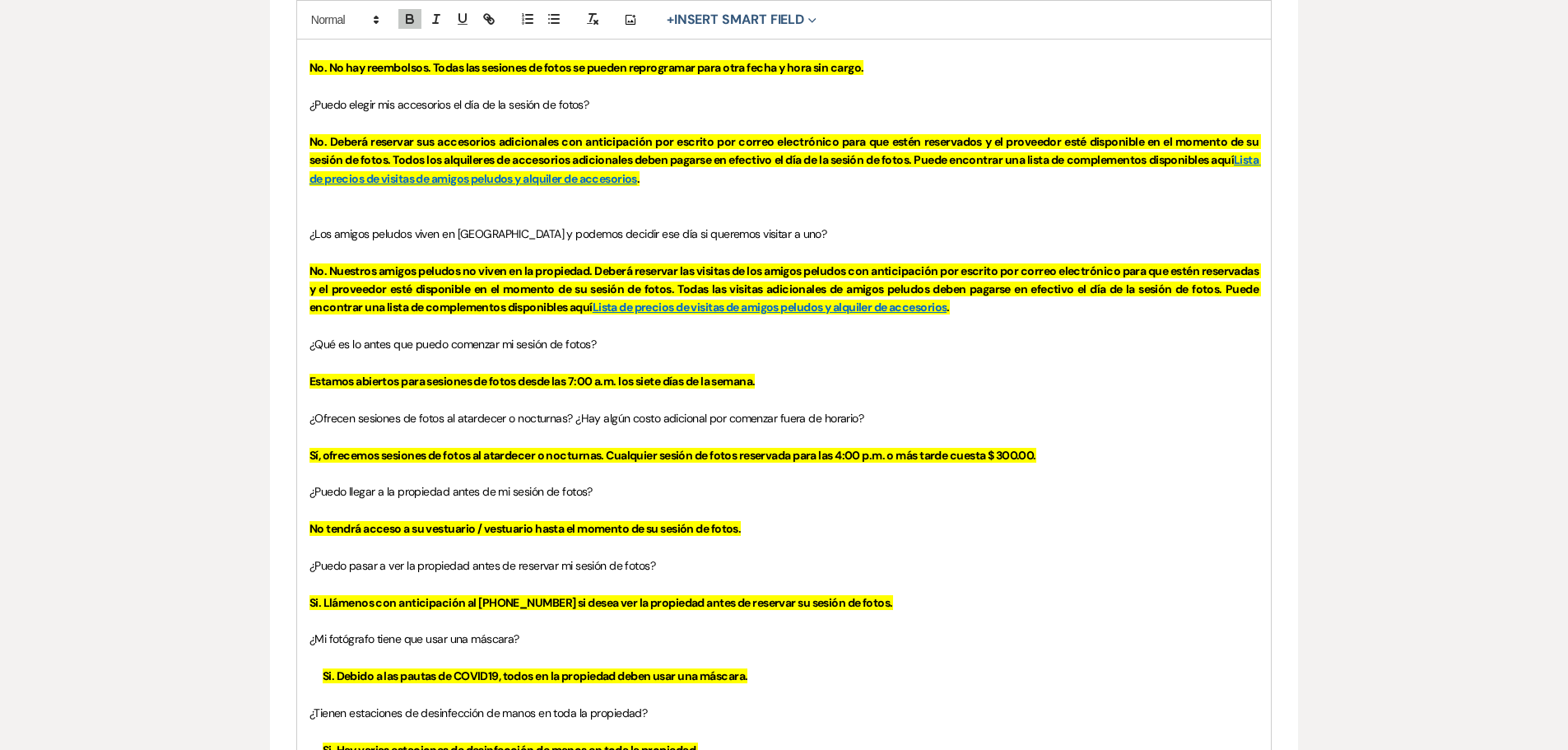
scroll to position [2029, 0]
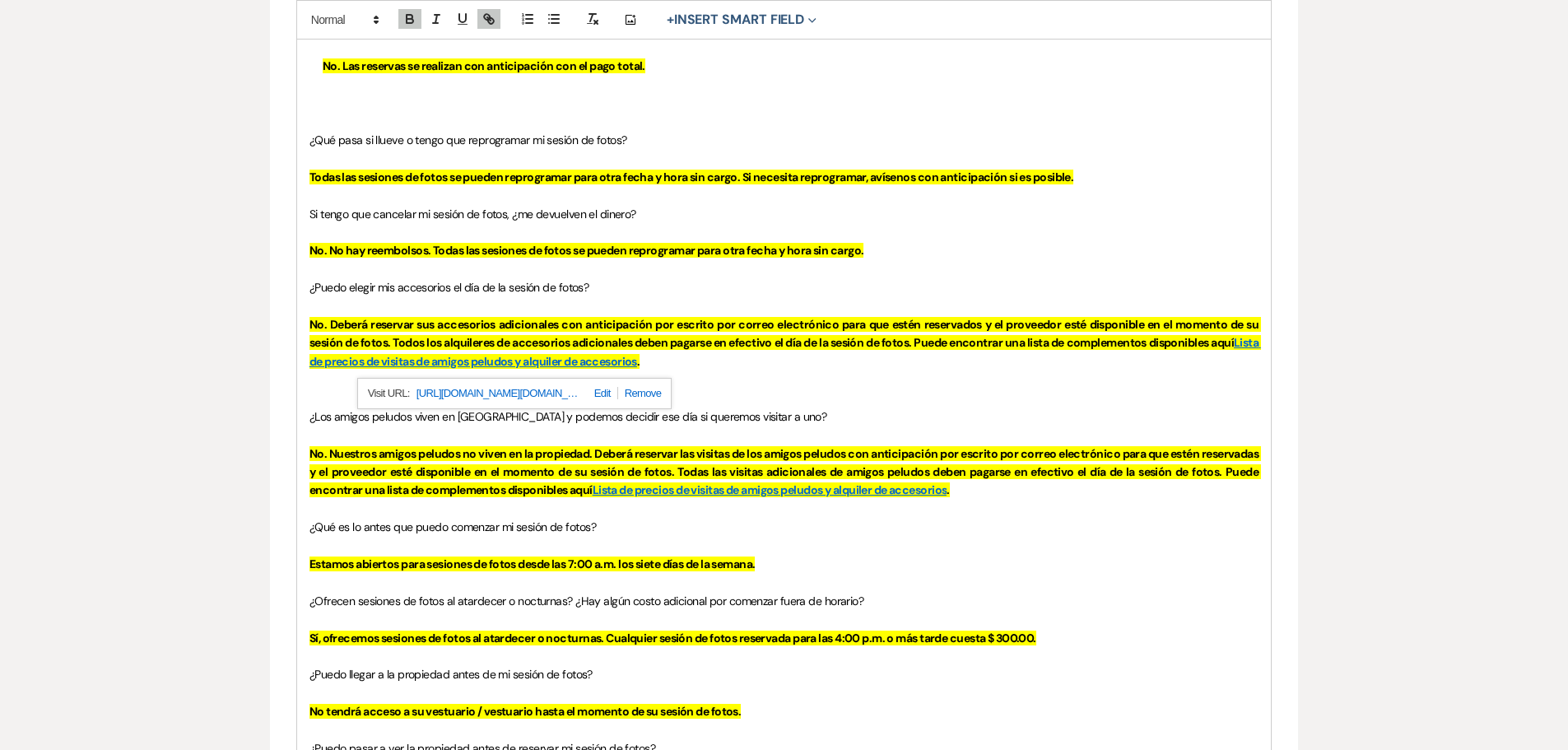
drag, startPoint x: 632, startPoint y: 360, endPoint x: 508, endPoint y: 395, distance: 128.8
click at [894, 395] on p at bounding box center [784, 399] width 950 height 19
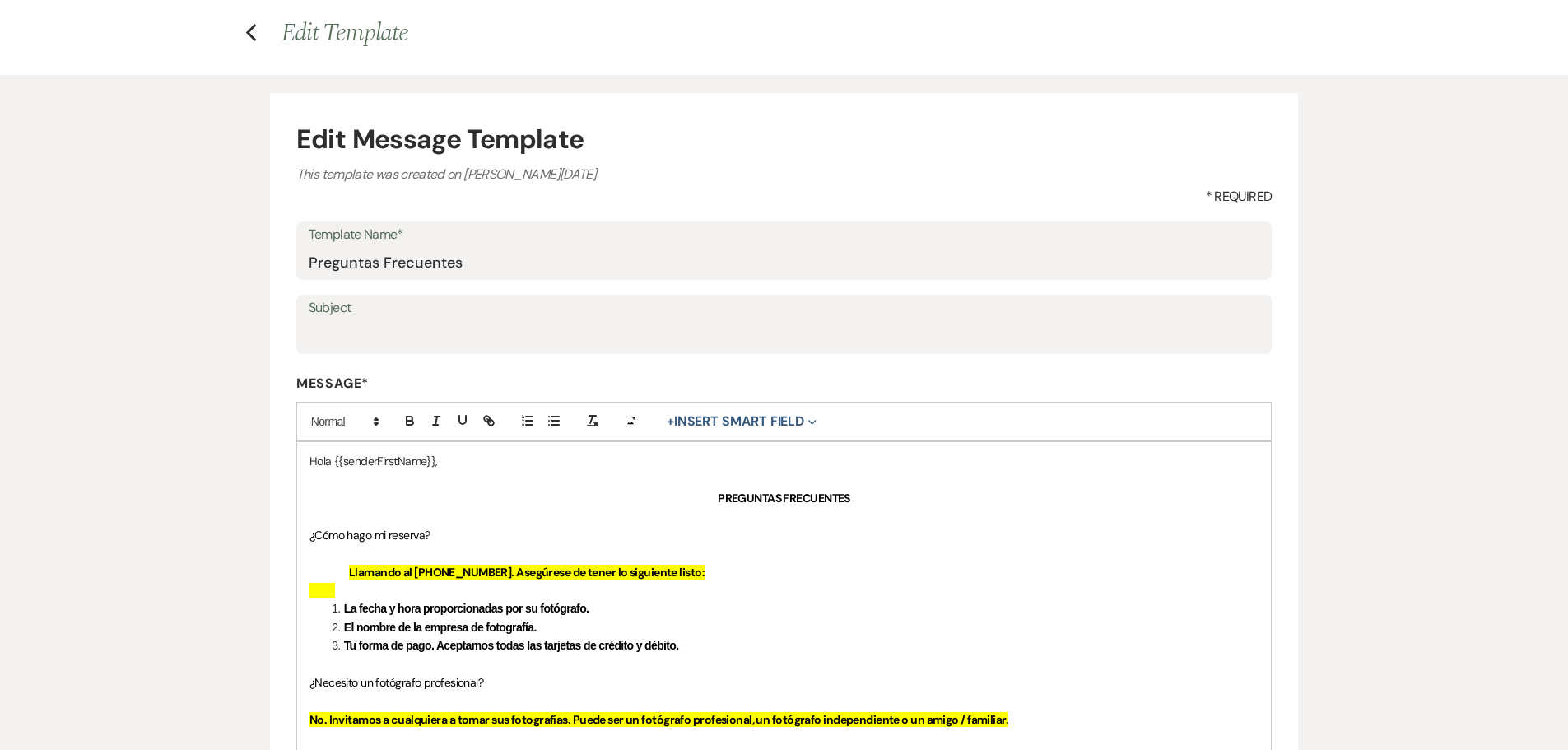
scroll to position [0, 0]
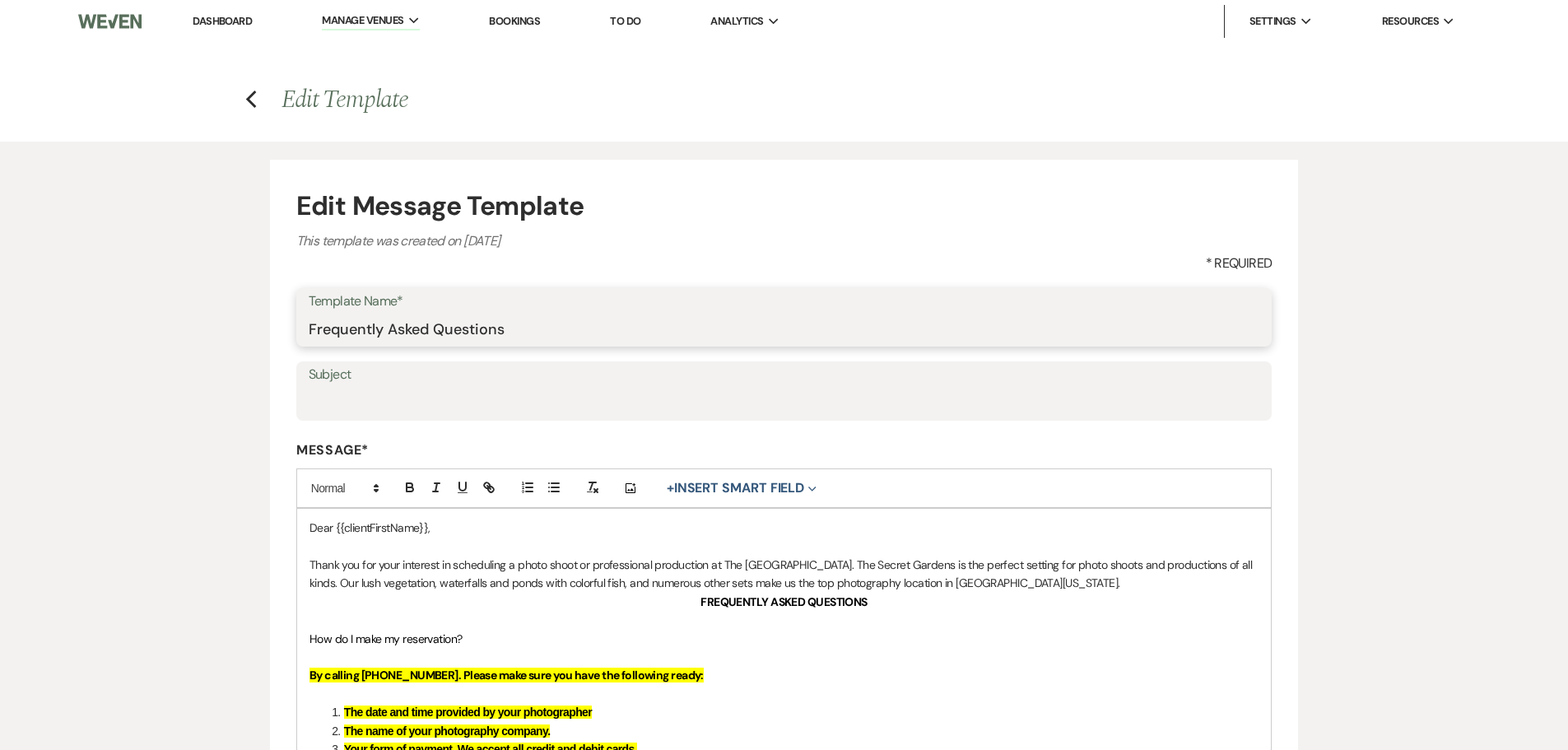
click at [642, 342] on input "Frequently Asked Questions" at bounding box center [784, 329] width 951 height 32
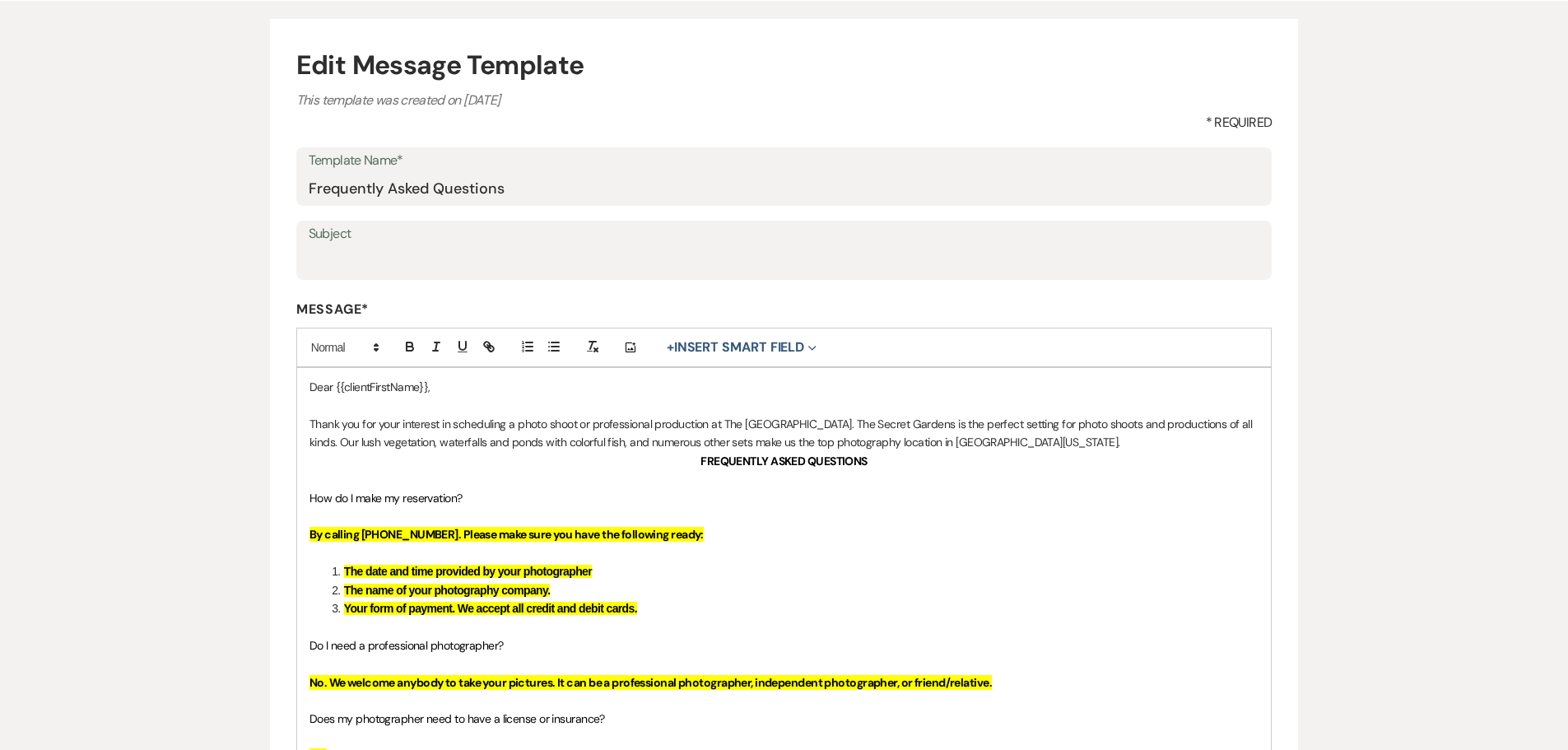
scroll to position [165, 0]
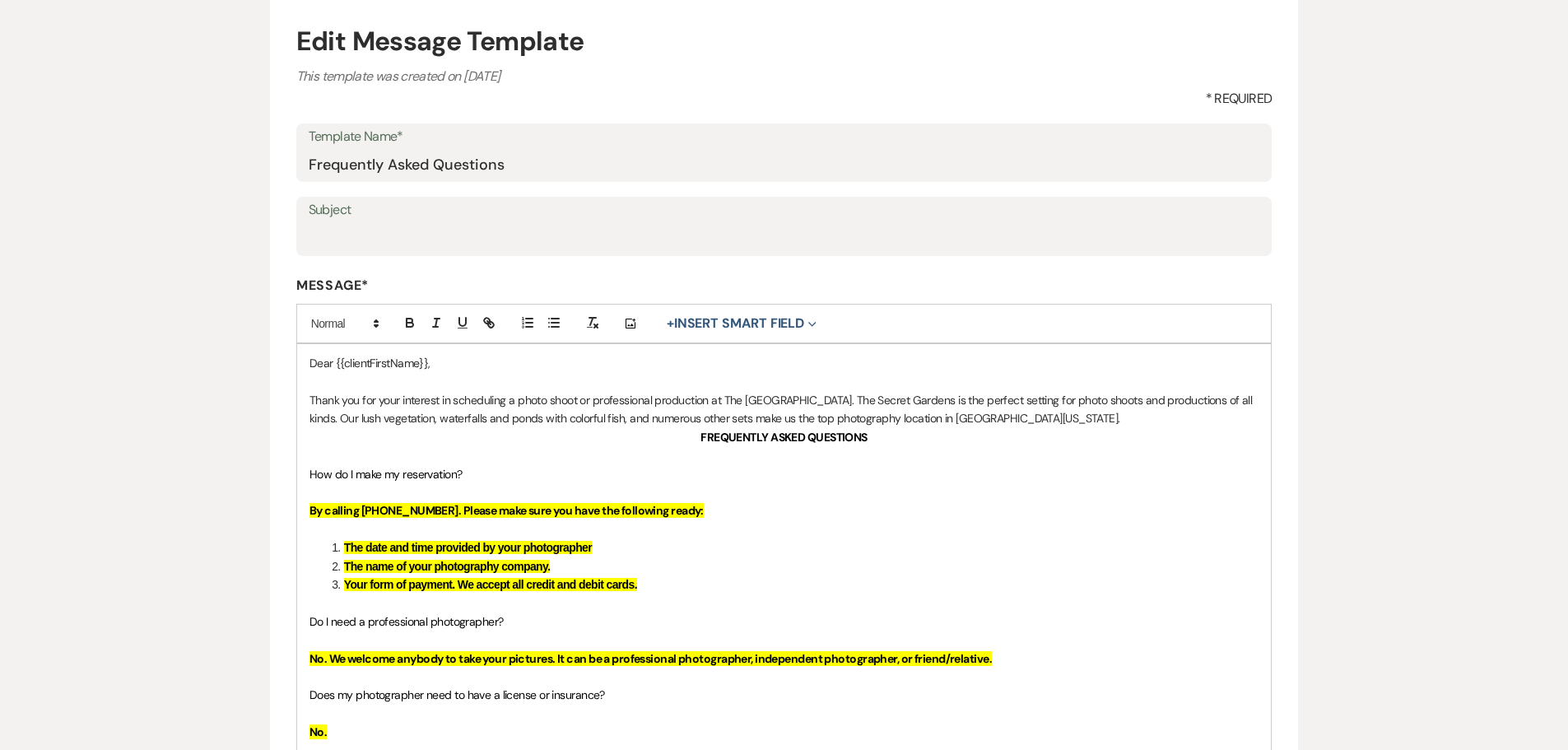
click at [1062, 409] on p "Thank you for your interest in scheduling a photo shoot or professional product…" at bounding box center [784, 410] width 950 height 37
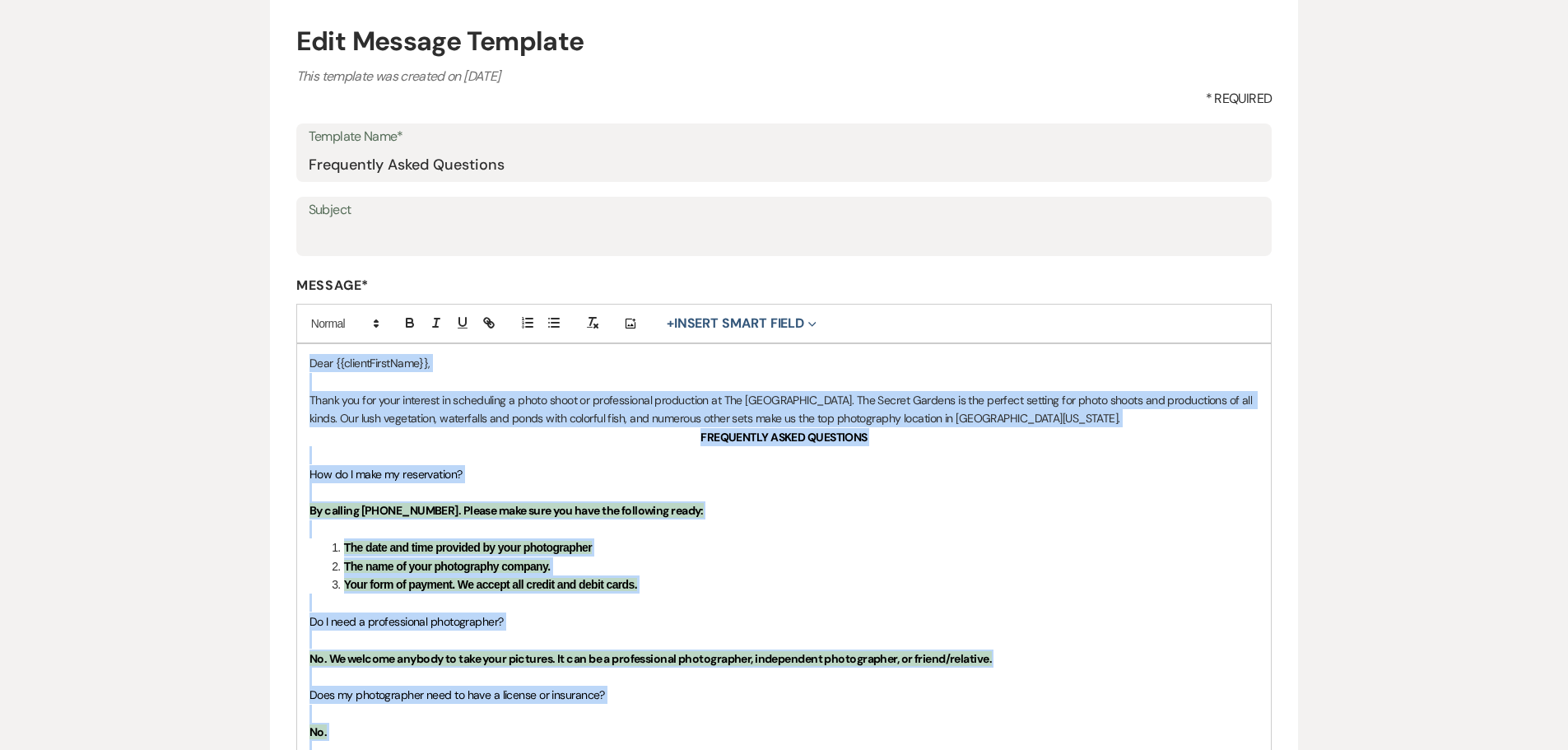
copy div "Lore {{ipsumdOlorsItam}}, Conse adi eli sedd eiusmodt in utlaboreet d magna ali…"
click at [1062, 409] on p "Thank you for your interest in scheduling a photo shoot or professional product…" at bounding box center [784, 410] width 950 height 37
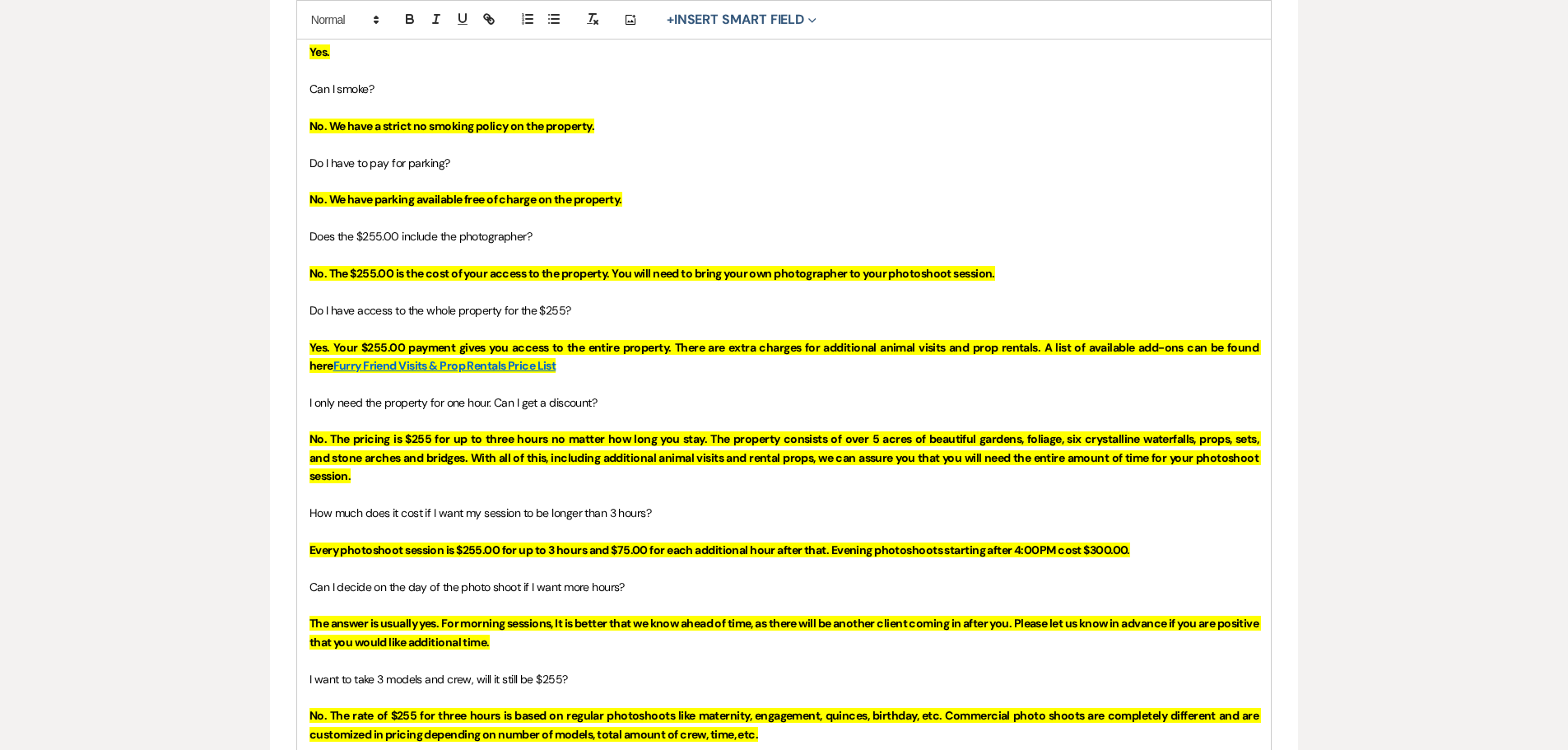
scroll to position [1235, 0]
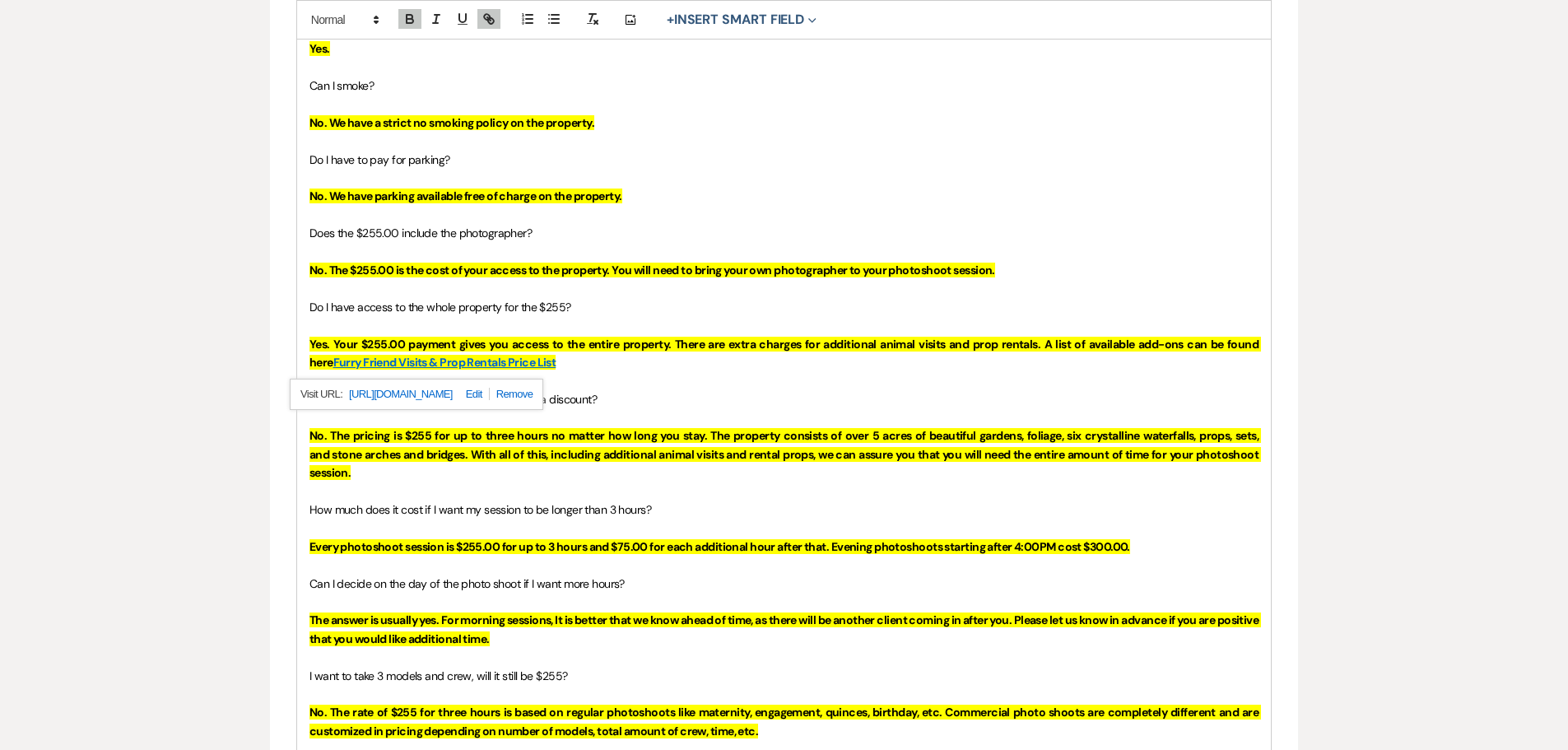
drag, startPoint x: 516, startPoint y: 364, endPoint x: 423, endPoint y: 392, distance: 97.1
click at [595, 377] on p at bounding box center [784, 380] width 950 height 19
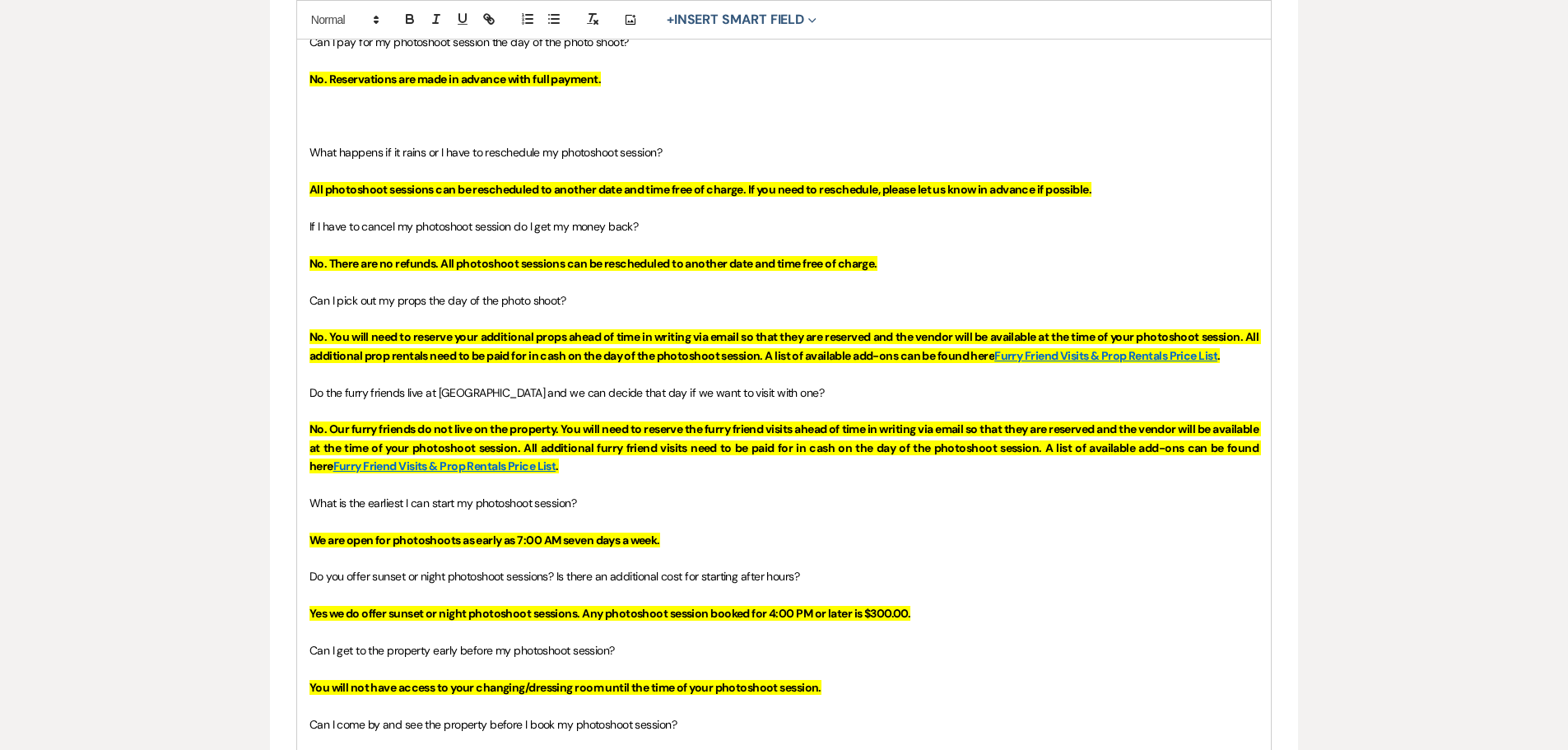
scroll to position [2059, 0]
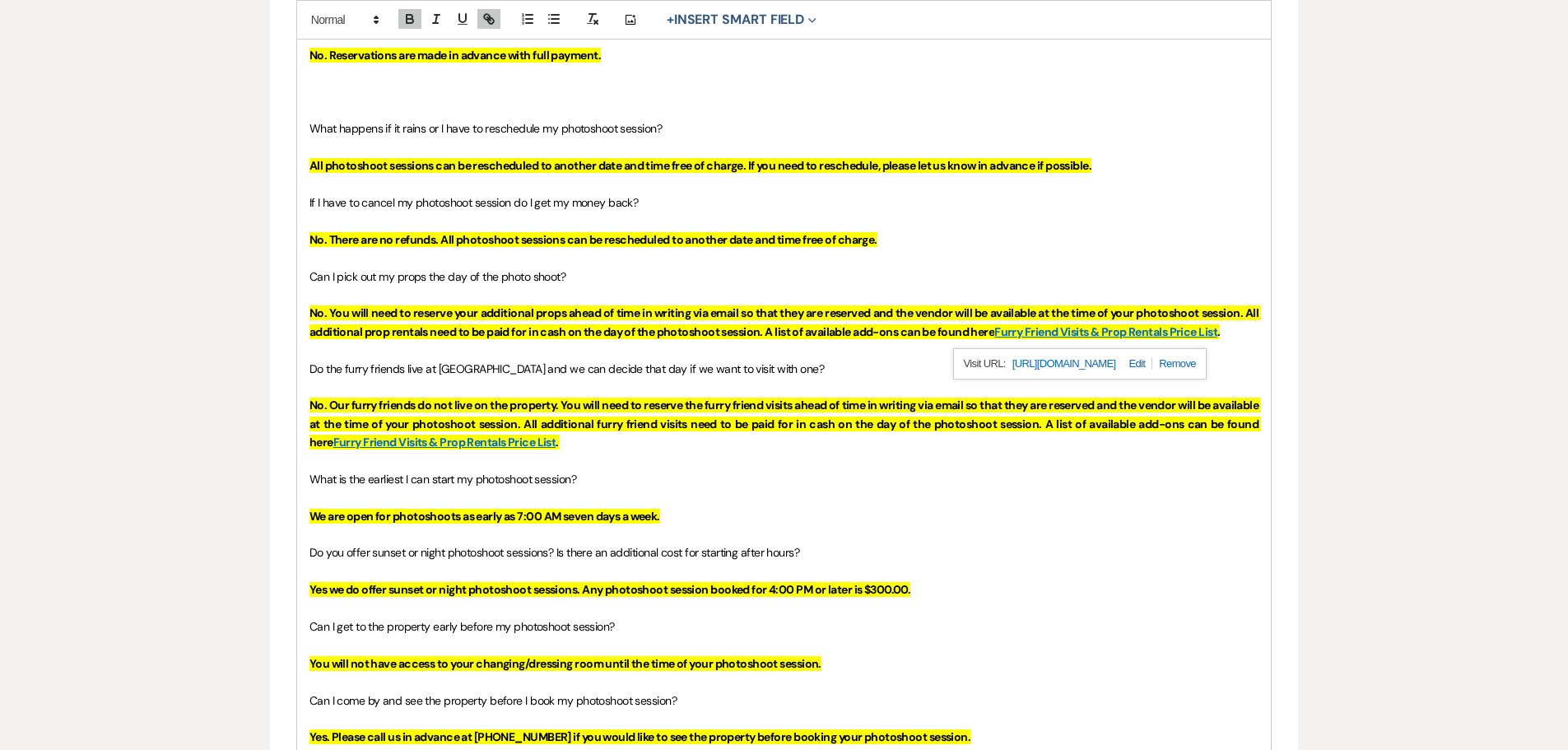
drag, startPoint x: 1061, startPoint y: 331, endPoint x: 1024, endPoint y: 361, distance: 47.6
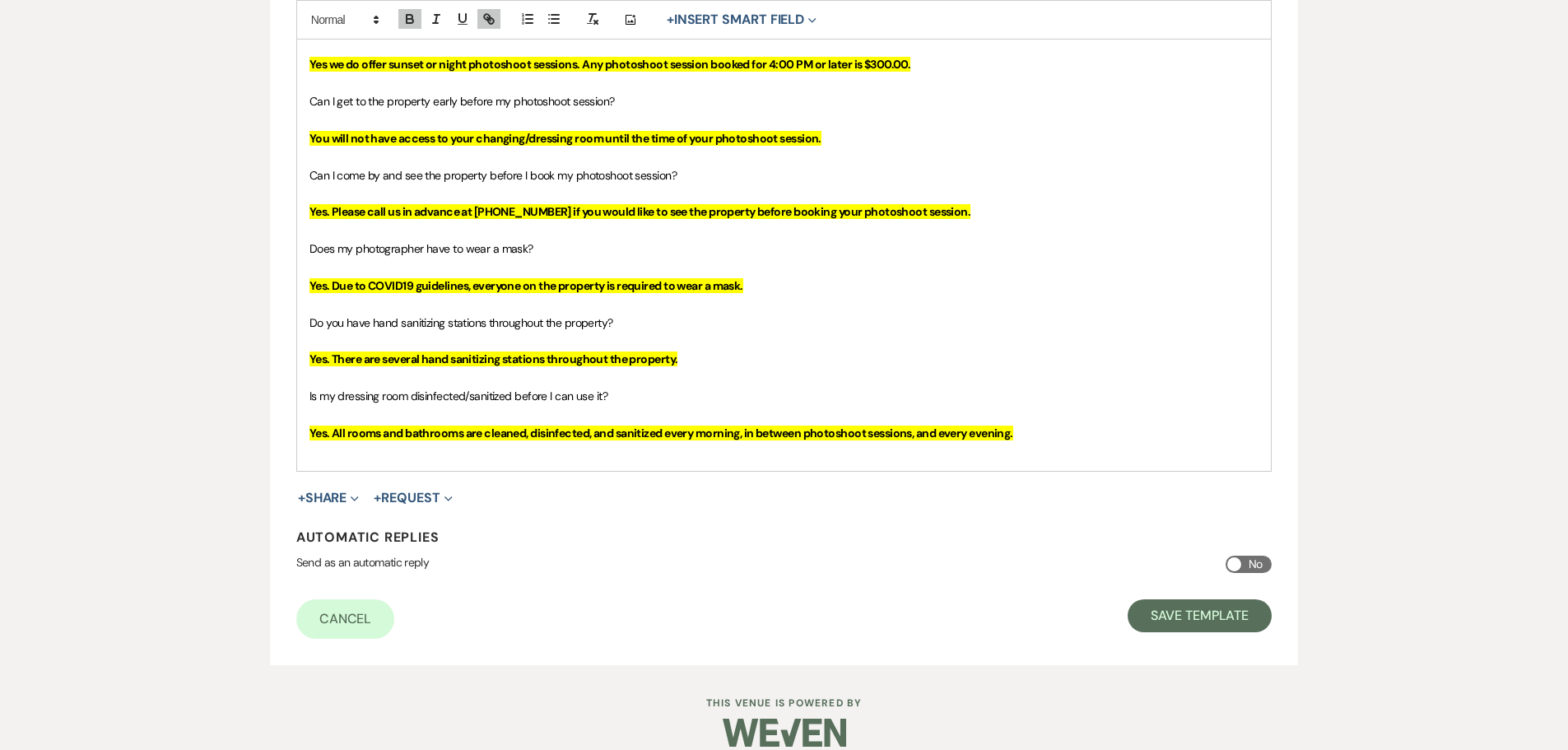
scroll to position [2605, 0]
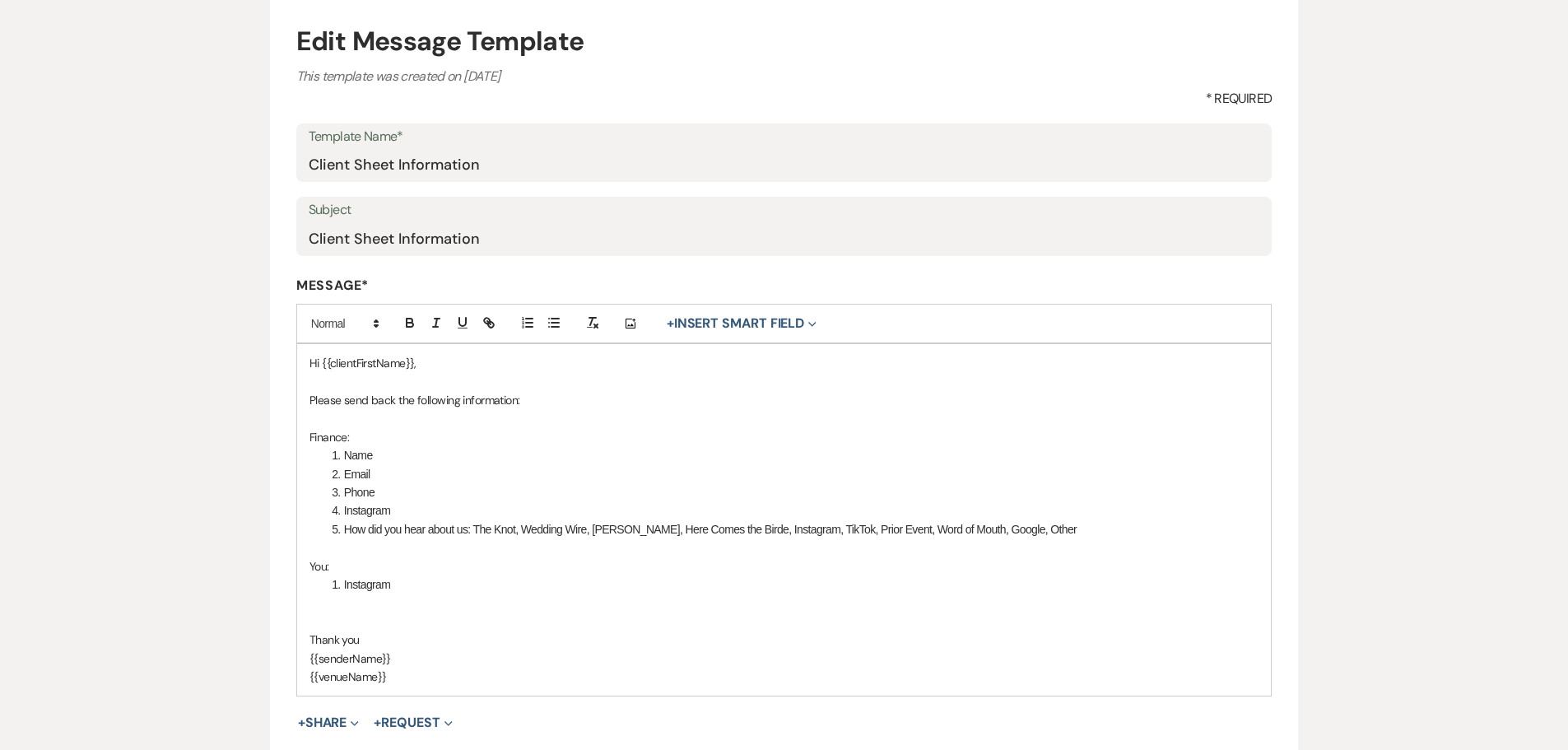
scroll to position [247, 0]
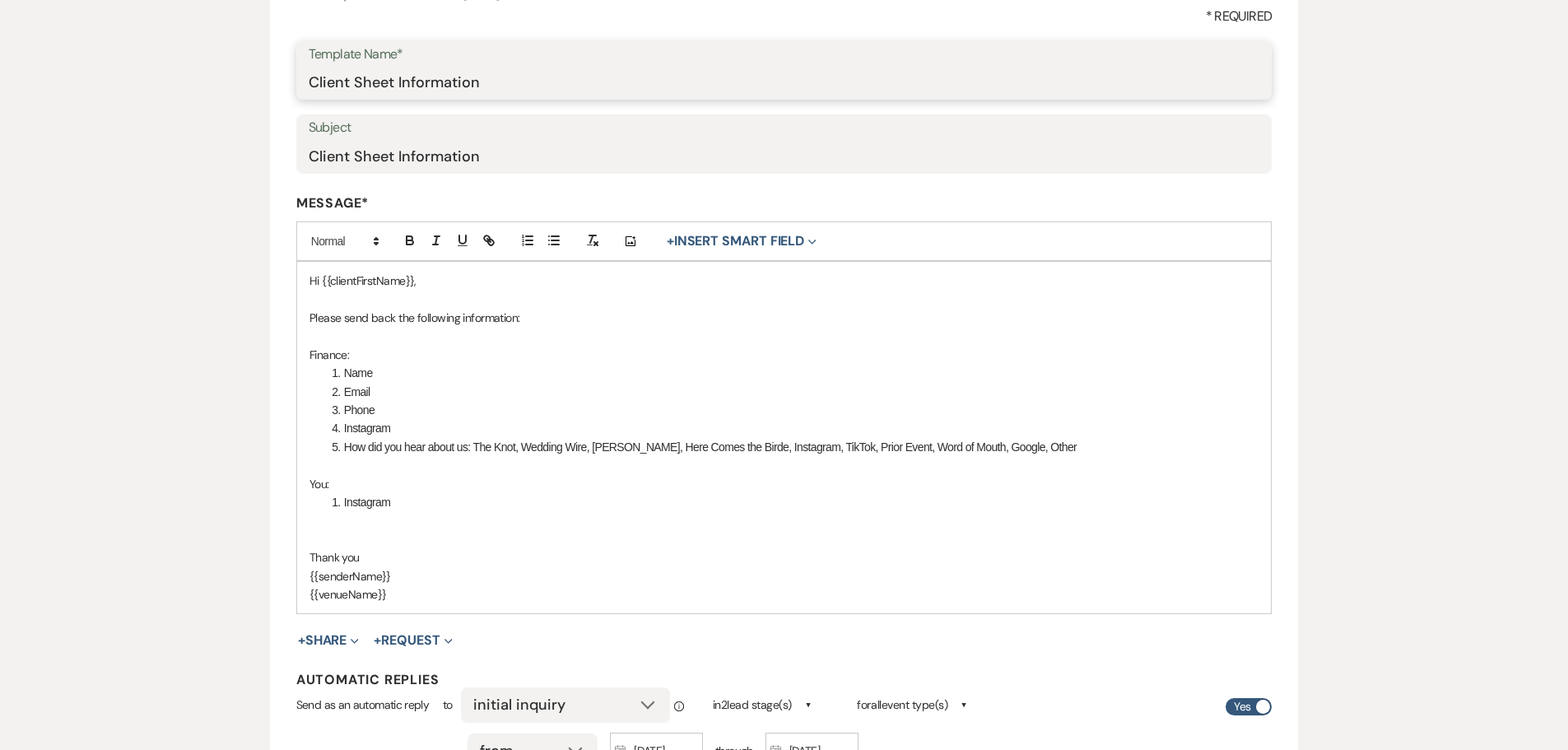
click at [479, 83] on input "Client Sheet Information" at bounding box center [784, 82] width 951 height 32
click at [744, 315] on p "Please send back the following information:" at bounding box center [784, 318] width 950 height 19
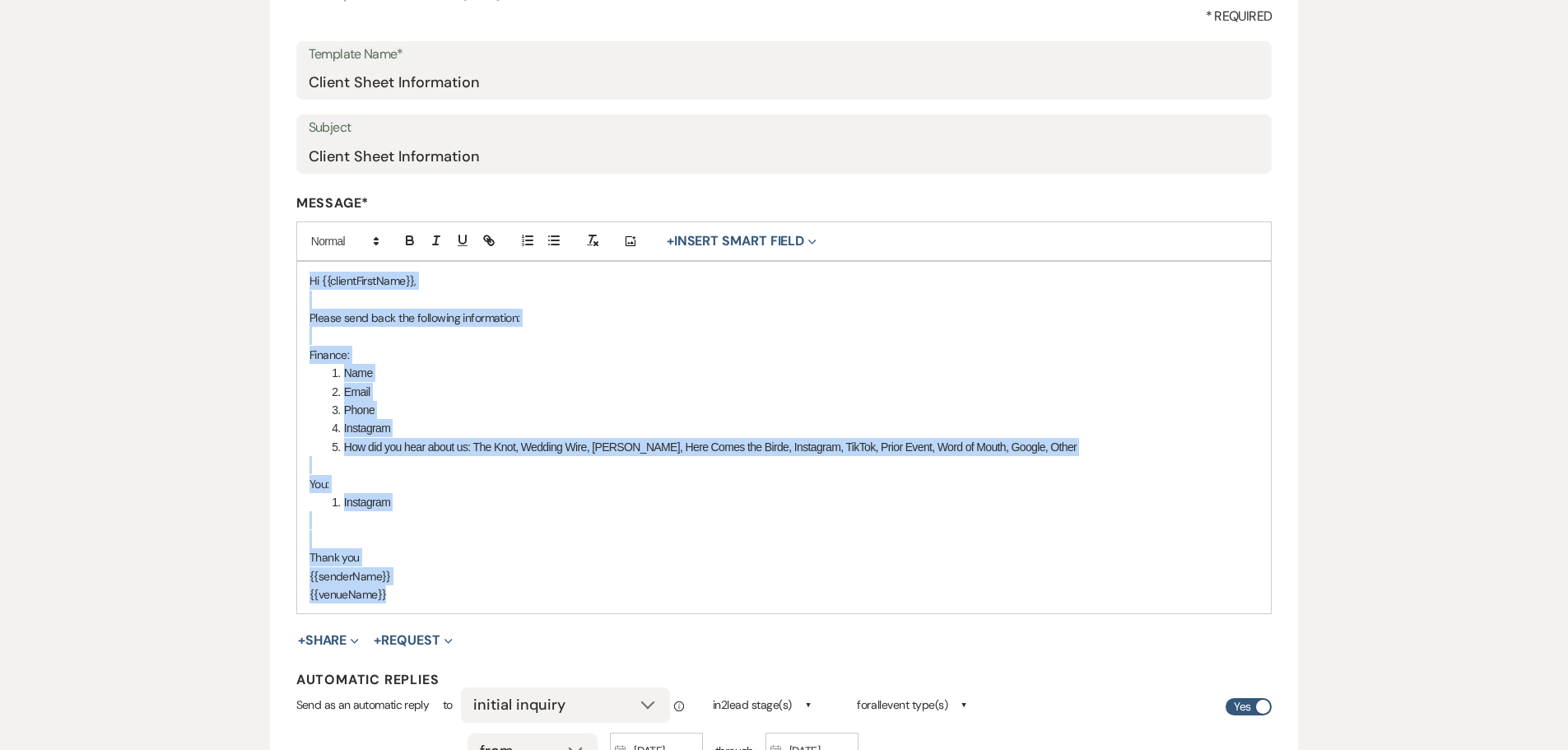
copy div "Hi {{clientFirstName}}, Please send back the following information: Finance: Na…"
click at [744, 315] on p "Please send back the following information:" at bounding box center [784, 318] width 950 height 19
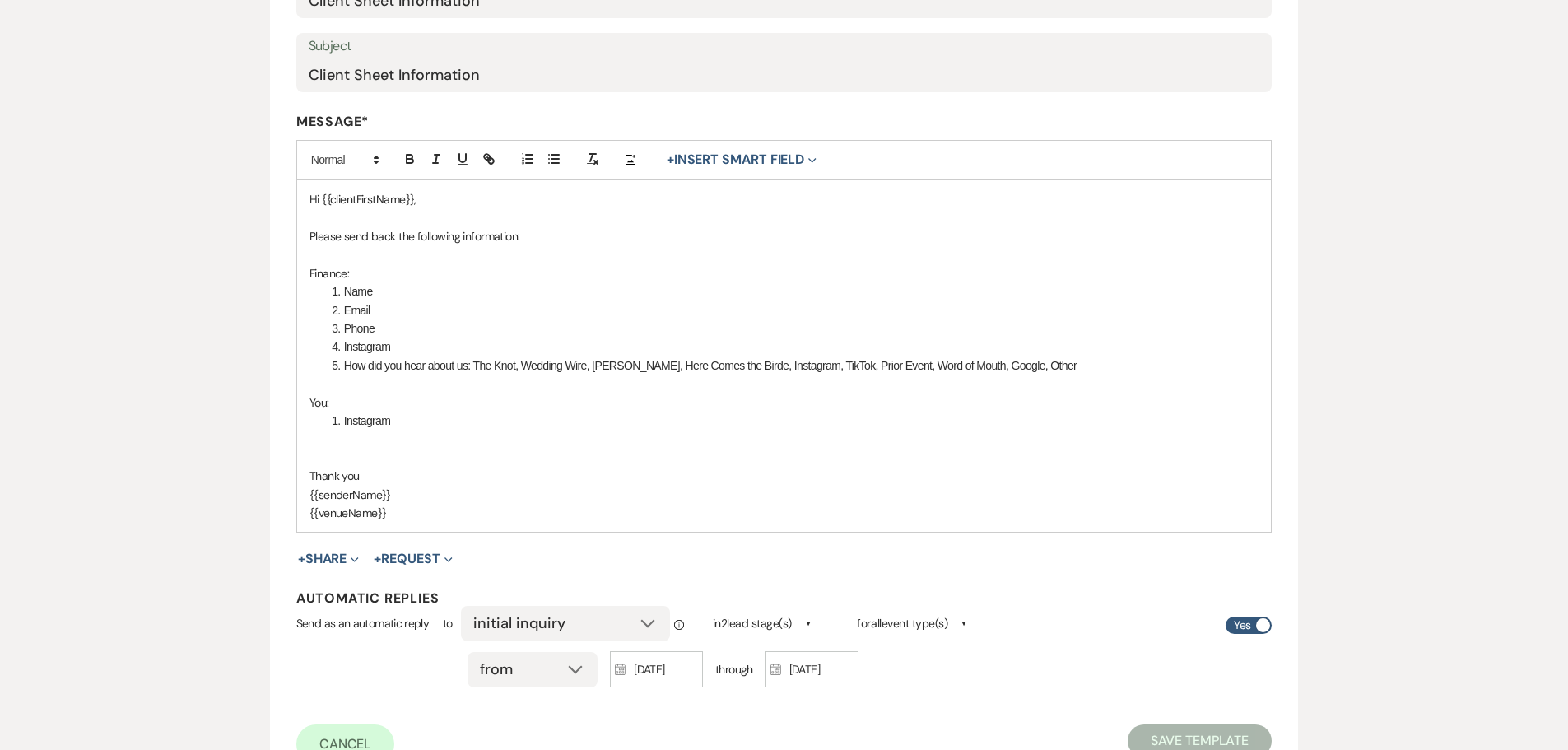
scroll to position [329, 0]
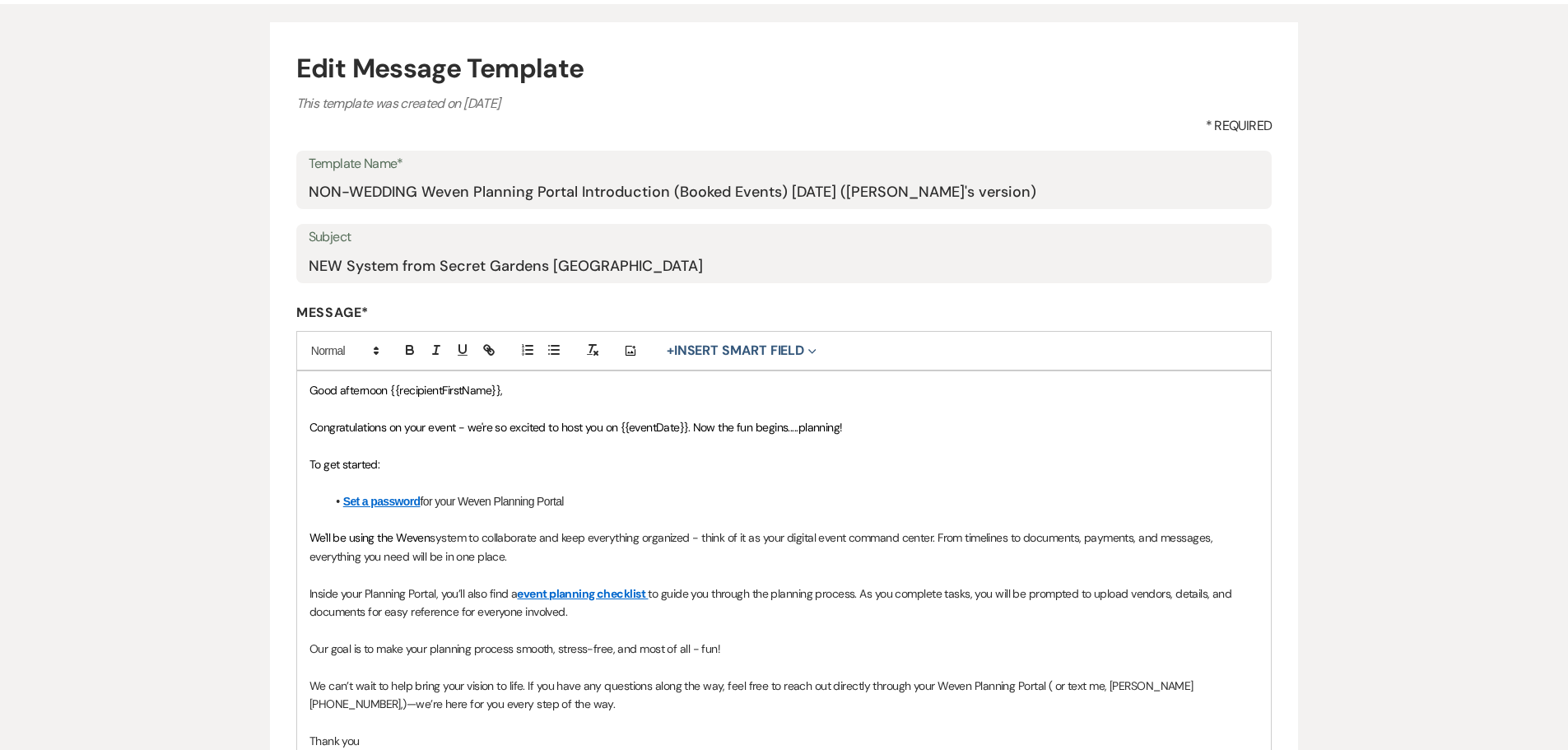
scroll to position [165, 0]
